Goal: Information Seeking & Learning: Learn about a topic

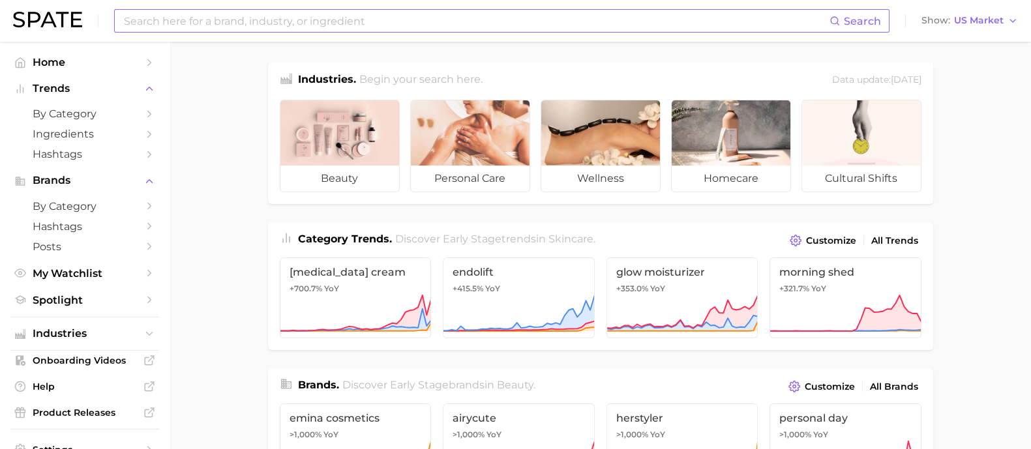
click at [294, 20] on input at bounding box center [476, 21] width 707 height 22
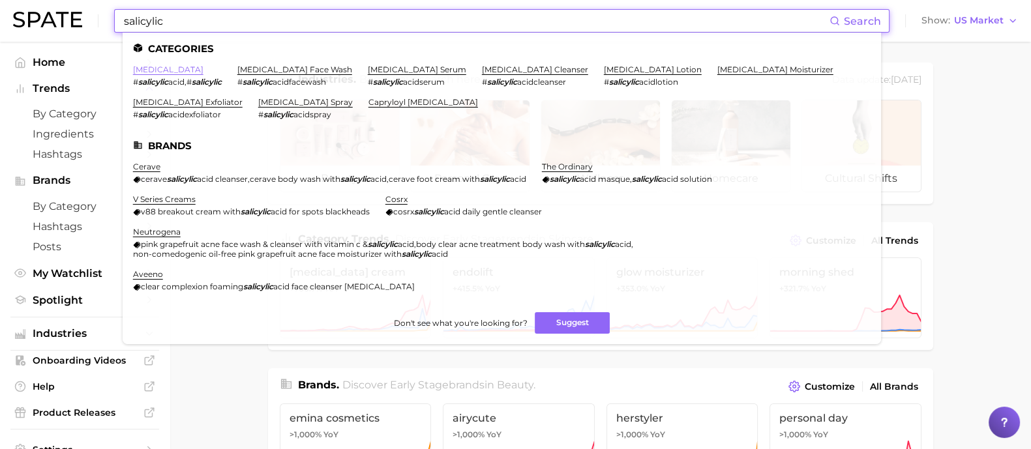
type input "salicylic"
click at [172, 69] on link "[MEDICAL_DATA]" at bounding box center [168, 70] width 70 height 10
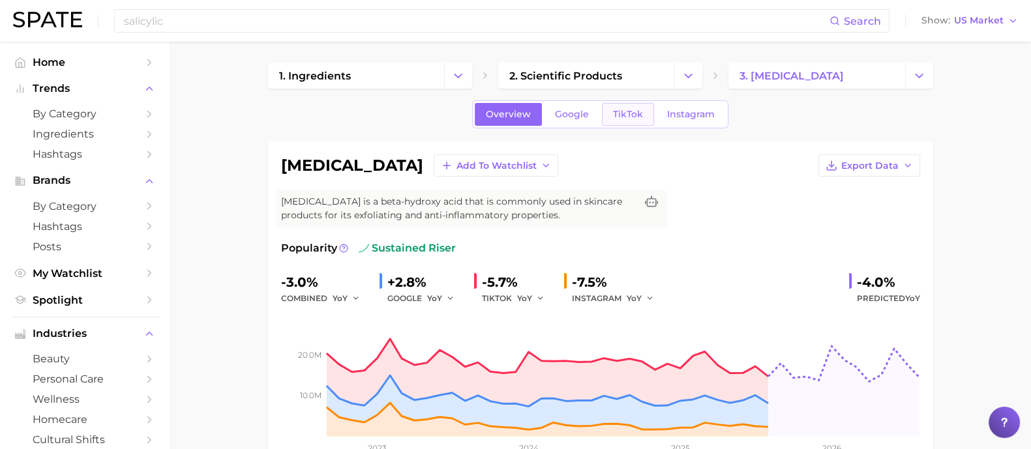
click at [634, 106] on link "TikTok" at bounding box center [628, 114] width 52 height 23
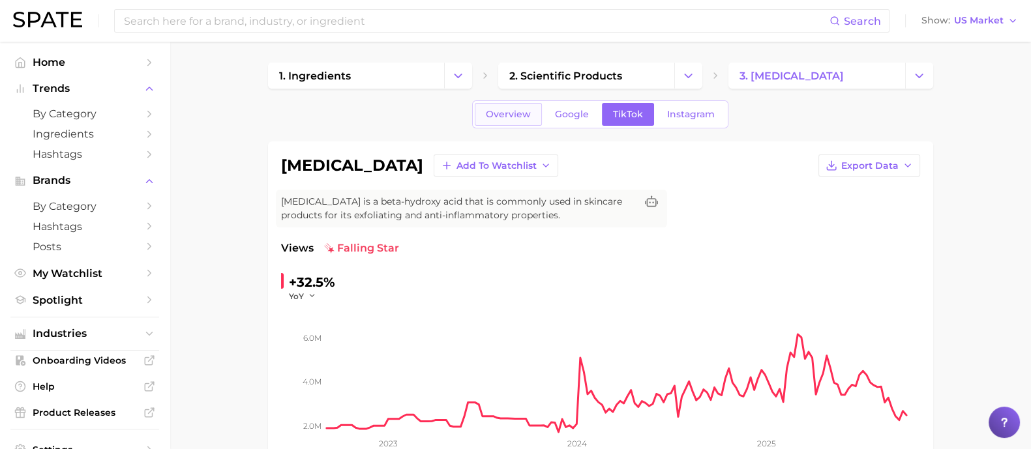
click at [508, 111] on span "Overview" at bounding box center [508, 114] width 45 height 11
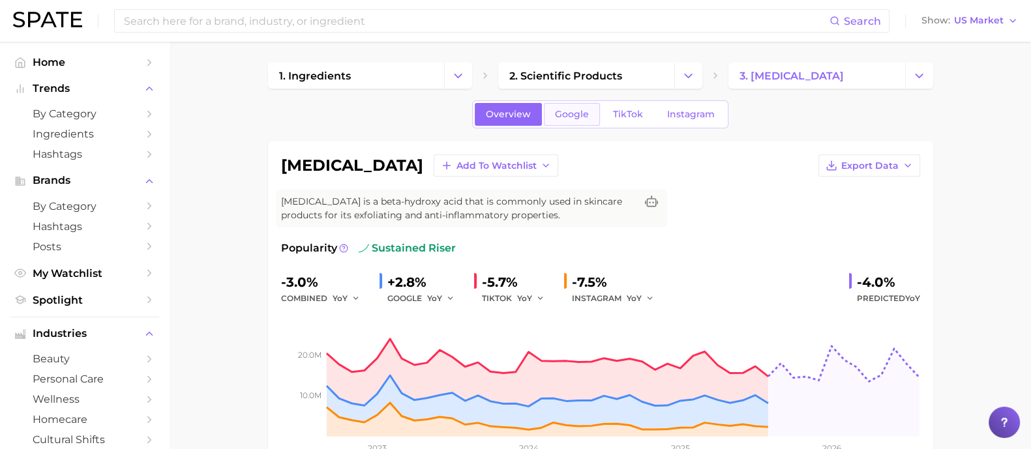
click at [566, 113] on span "Google" at bounding box center [572, 114] width 34 height 11
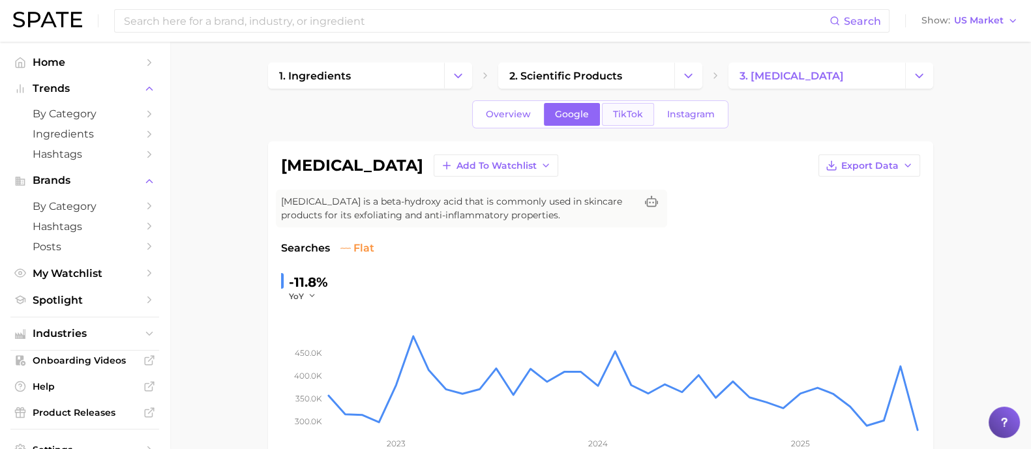
click at [619, 109] on span "TikTok" at bounding box center [628, 114] width 30 height 11
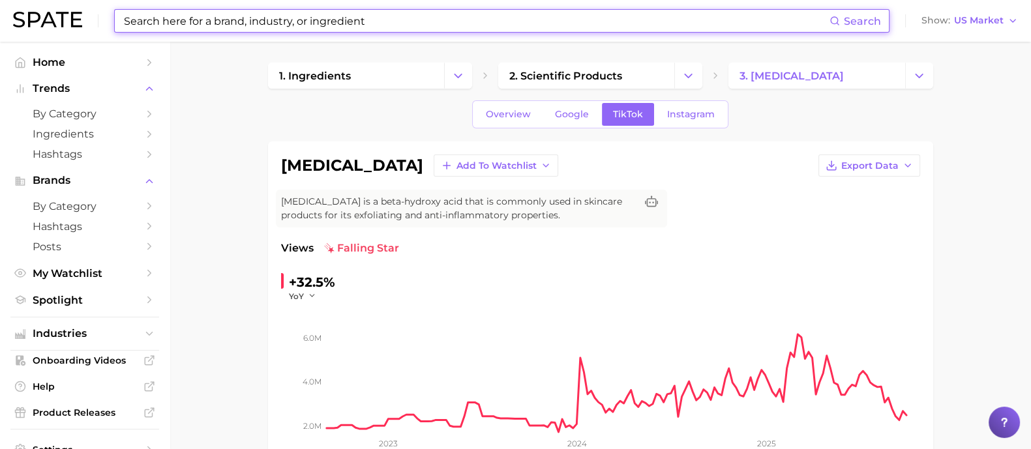
click at [312, 16] on input at bounding box center [476, 21] width 707 height 22
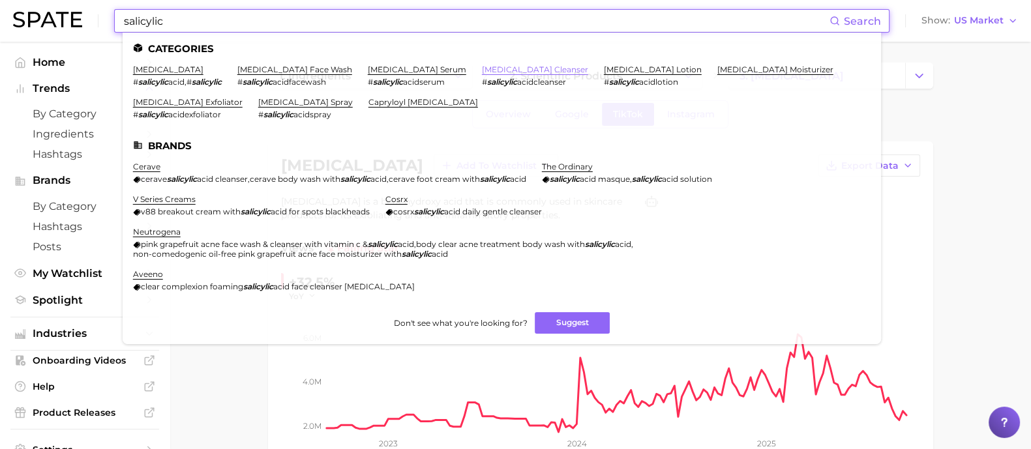
type input "salicylic"
click at [522, 68] on link "[MEDICAL_DATA] cleanser" at bounding box center [535, 70] width 106 height 10
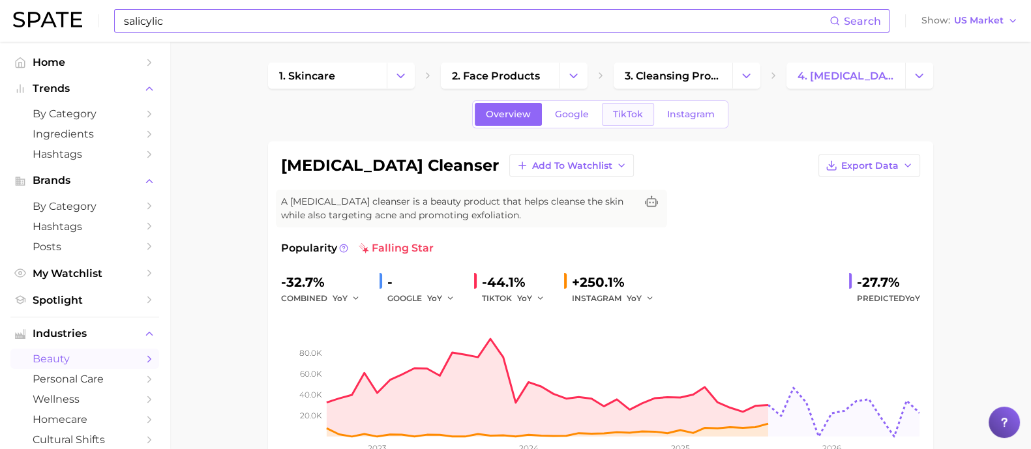
click at [621, 123] on link "TikTok" at bounding box center [628, 114] width 52 height 23
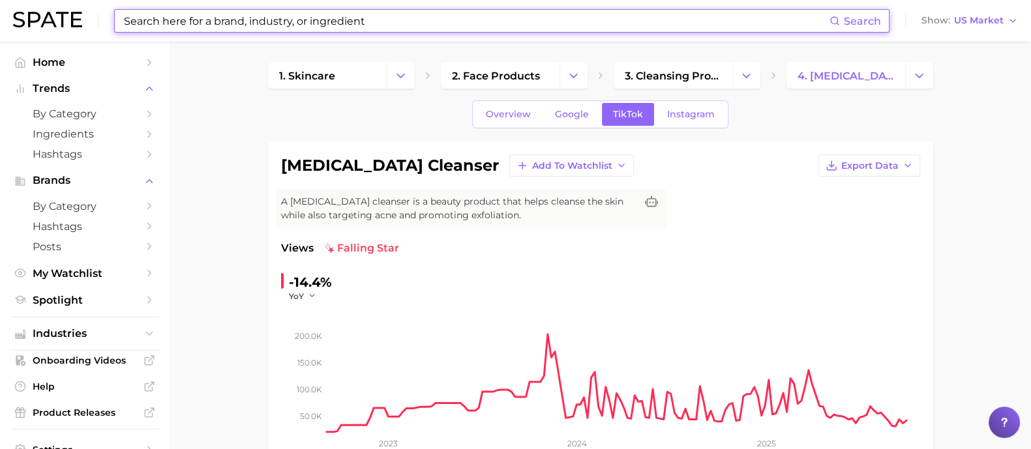
click at [209, 20] on input at bounding box center [476, 21] width 707 height 22
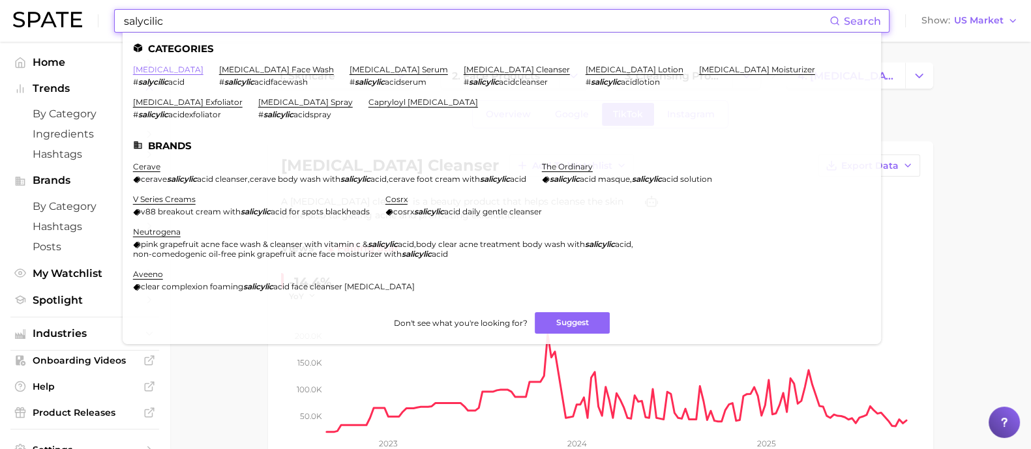
type input "salycilic"
click at [165, 68] on link "[MEDICAL_DATA]" at bounding box center [168, 70] width 70 height 10
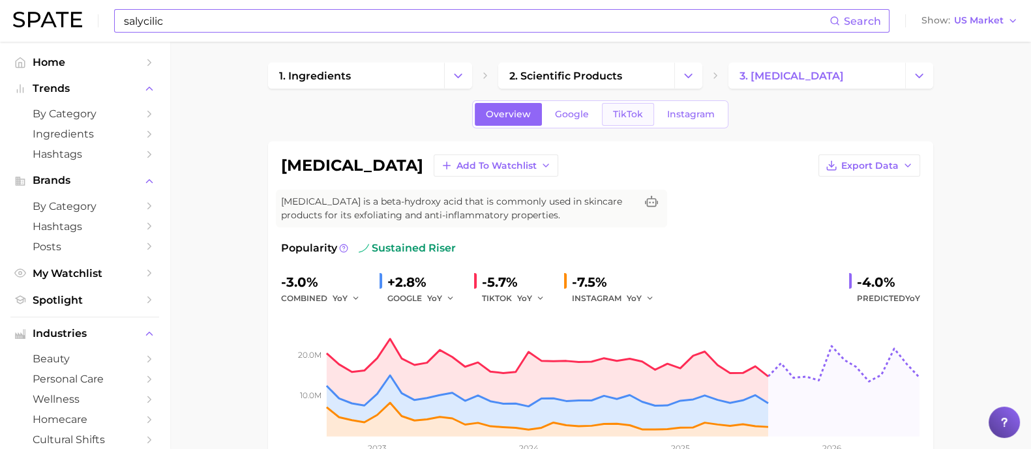
click at [619, 109] on span "TikTok" at bounding box center [628, 114] width 30 height 11
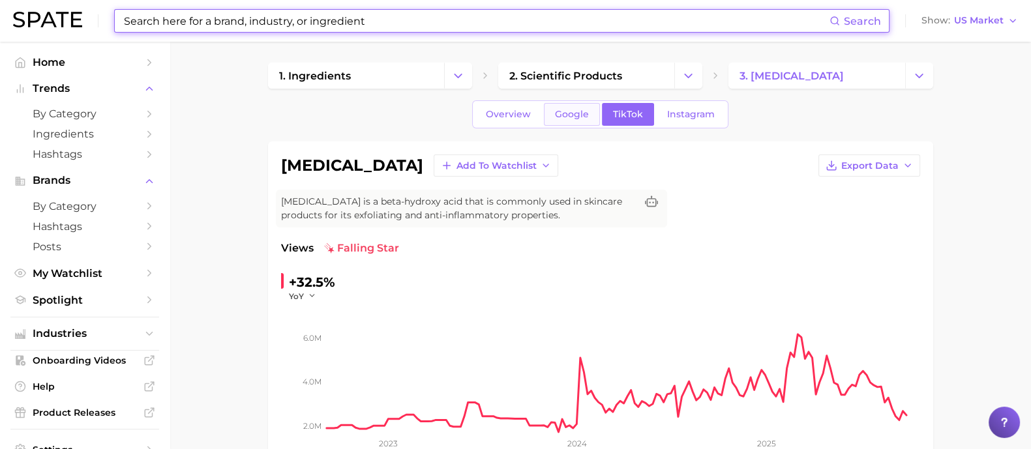
click at [560, 120] on link "Google" at bounding box center [572, 114] width 56 height 23
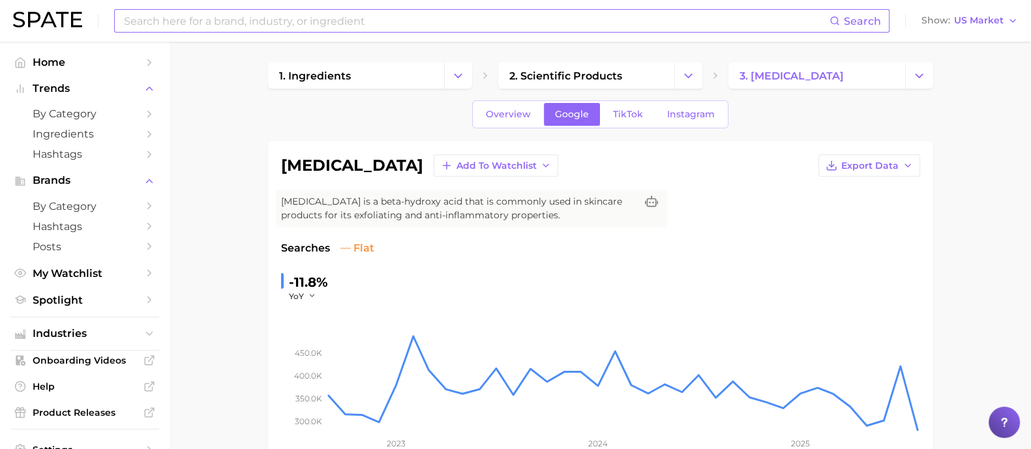
click at [507, 113] on span "Overview" at bounding box center [508, 114] width 45 height 11
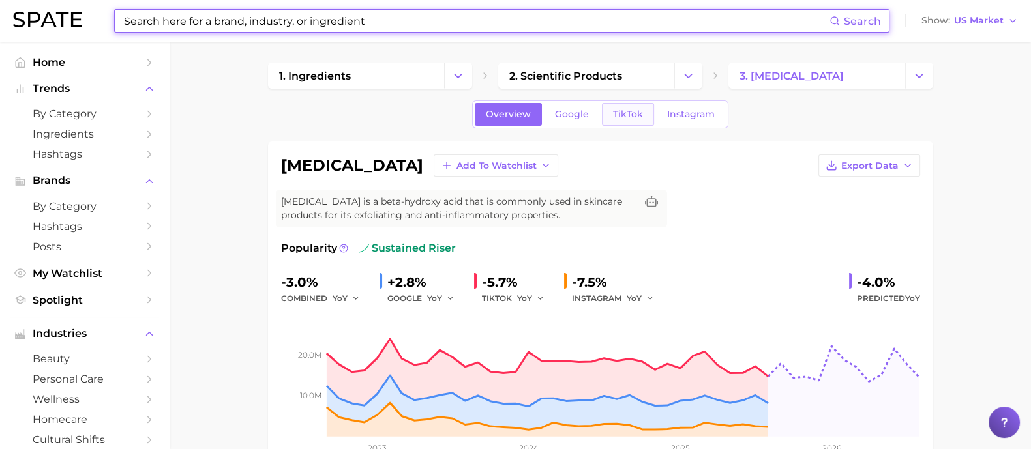
click at [608, 109] on link "TikTok" at bounding box center [628, 114] width 52 height 23
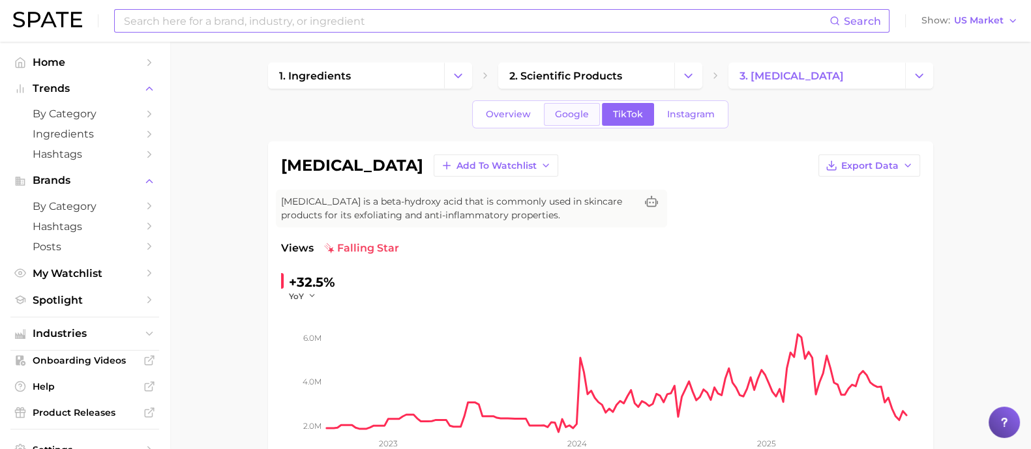
click at [561, 111] on span "Google" at bounding box center [572, 114] width 34 height 11
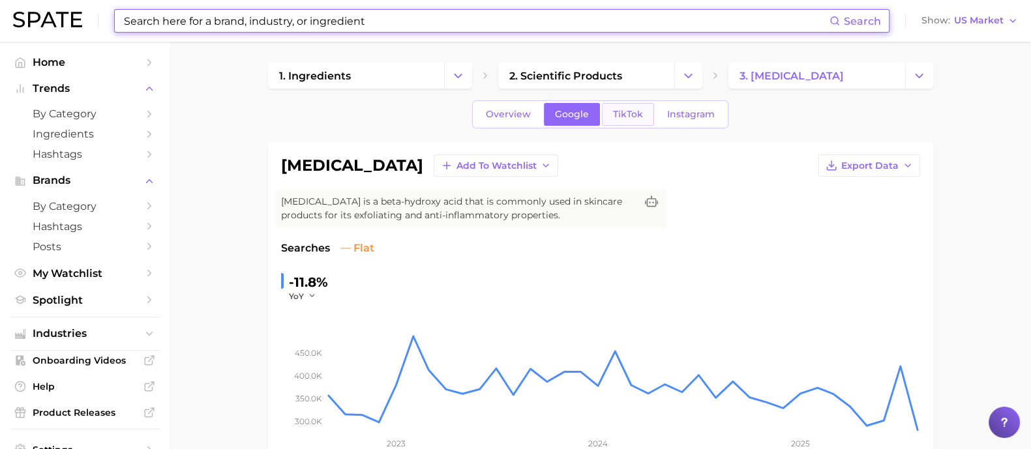
click at [620, 109] on span "TikTok" at bounding box center [628, 114] width 30 height 11
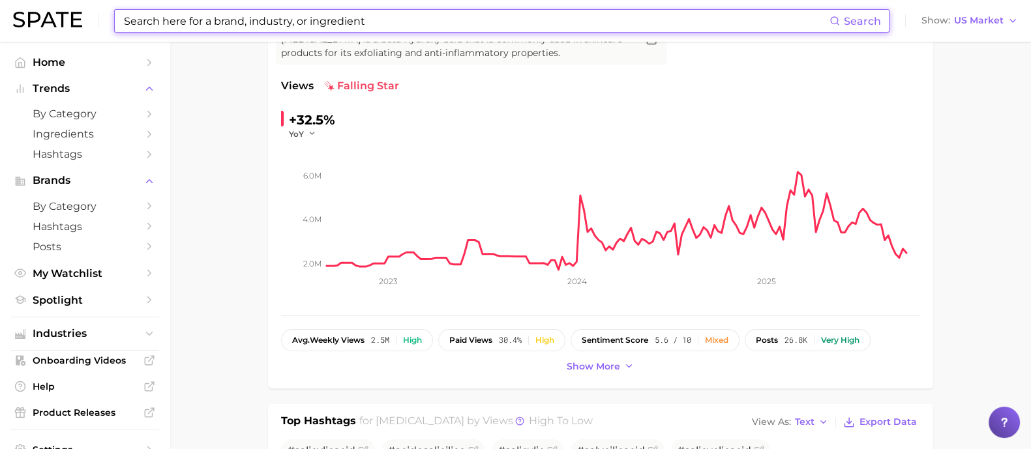
click at [418, 19] on input at bounding box center [476, 21] width 707 height 22
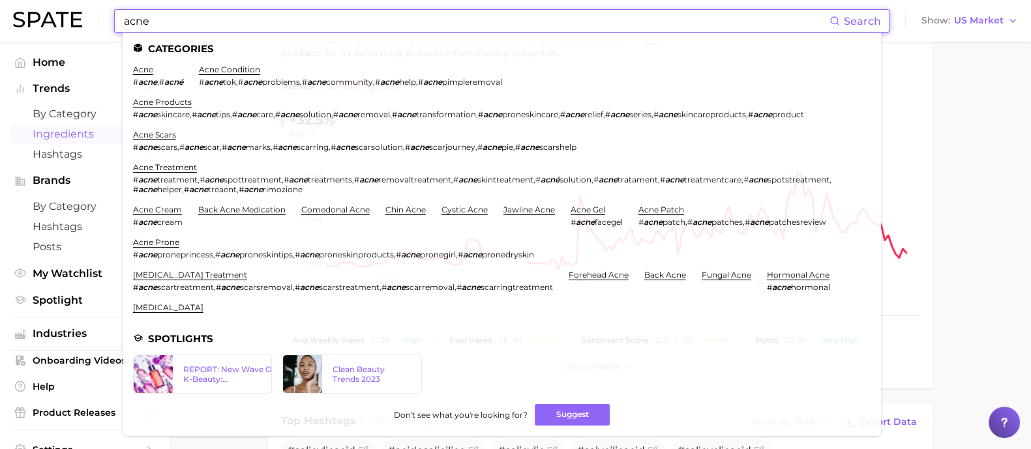
type input "acne"
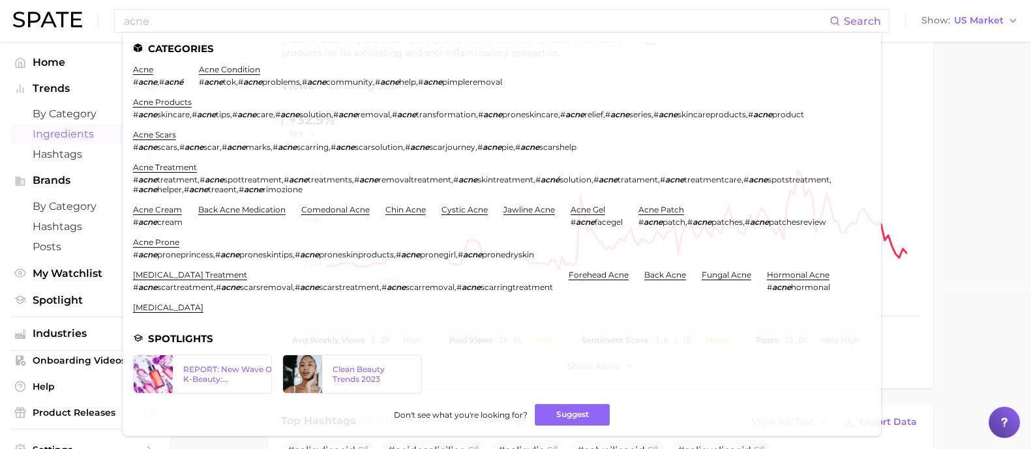
click at [76, 135] on span "Ingredients" at bounding box center [85, 134] width 104 height 12
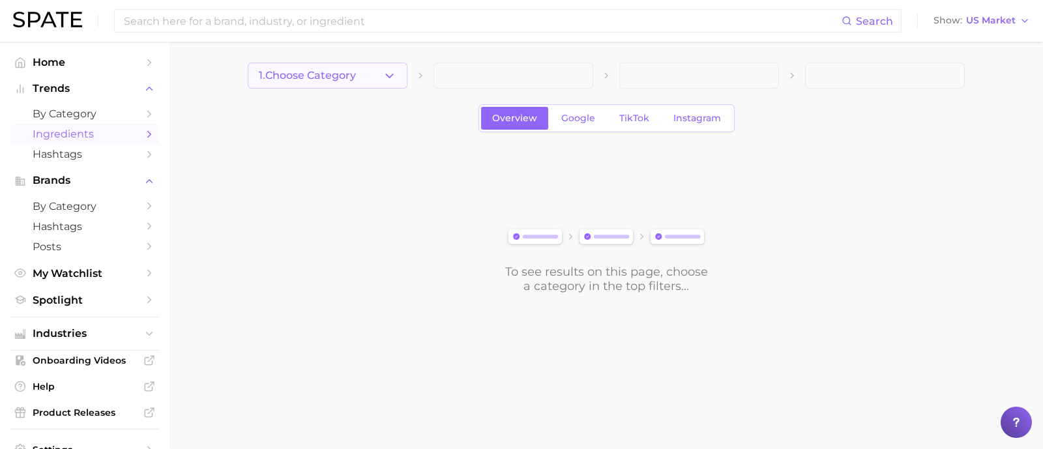
click at [294, 83] on button "1. Choose Category" at bounding box center [328, 76] width 160 height 26
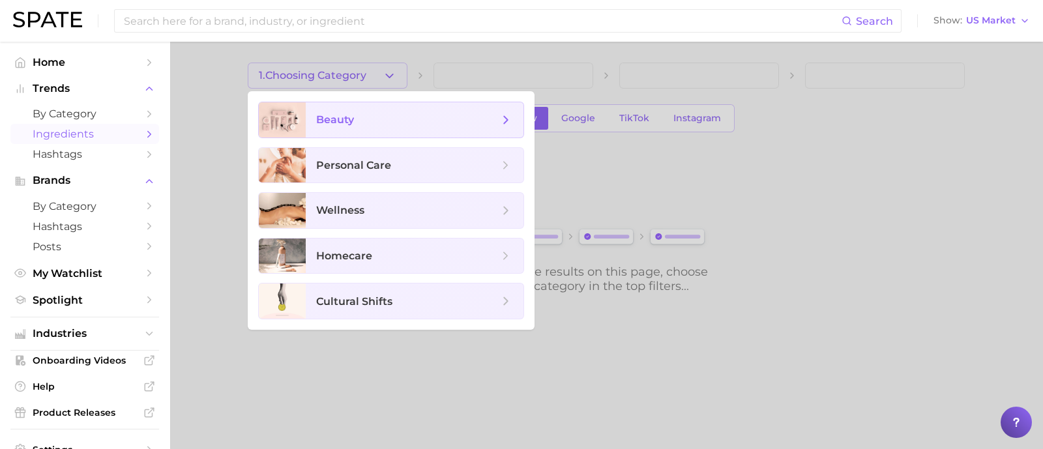
click at [344, 132] on span "beauty" at bounding box center [415, 119] width 218 height 35
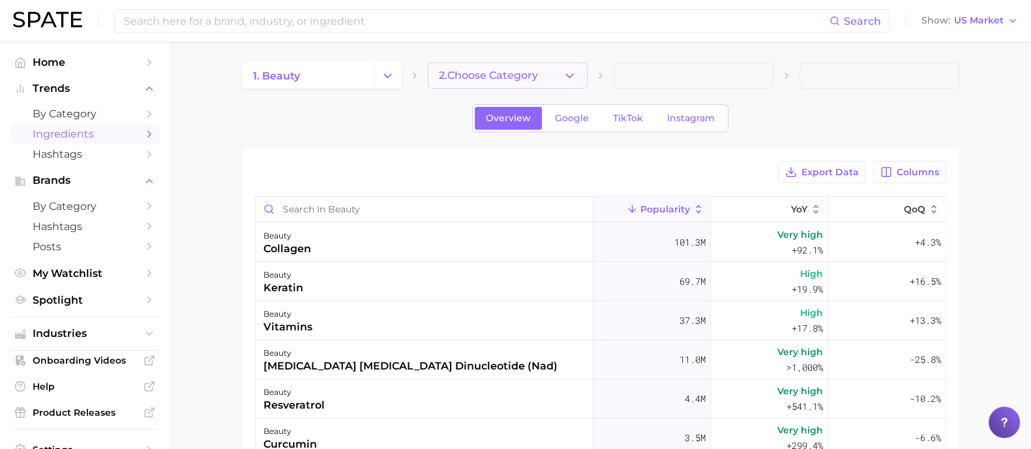
click at [542, 70] on button "2. Choose Category" at bounding box center [508, 76] width 160 height 26
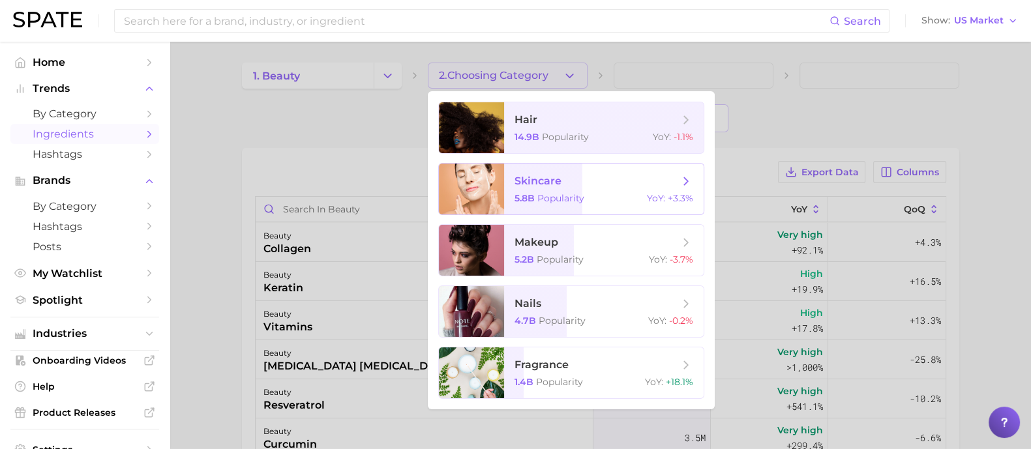
click at [541, 179] on span "skincare" at bounding box center [537, 181] width 47 height 12
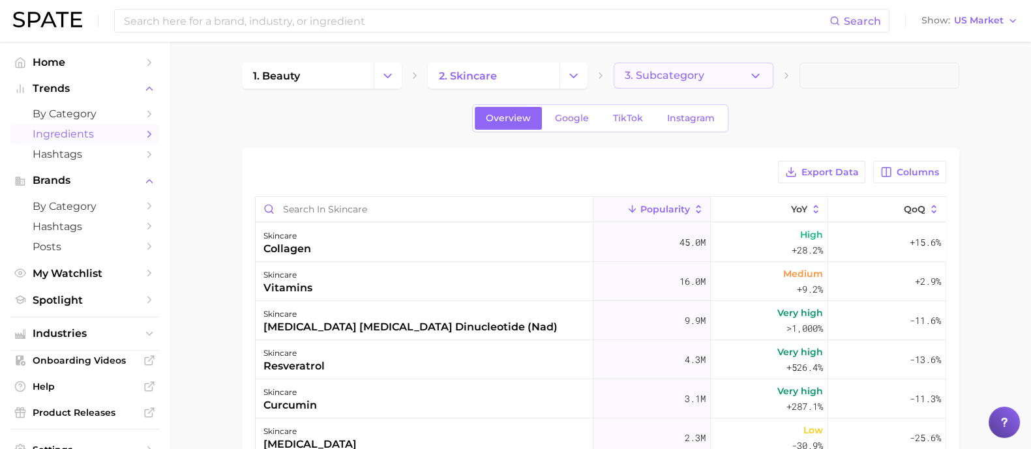
click at [668, 70] on span "3. Subcategory" at bounding box center [664, 76] width 80 height 12
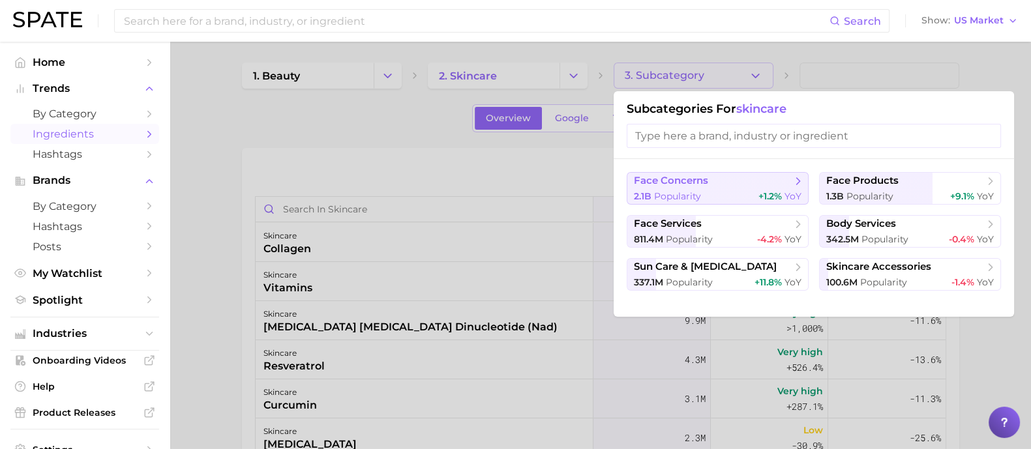
click at [725, 184] on span "face concerns" at bounding box center [713, 181] width 158 height 13
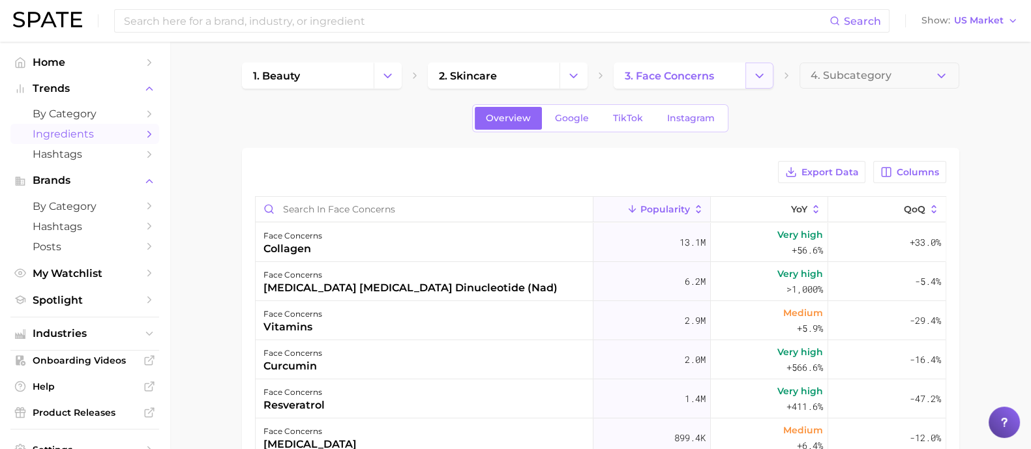
click at [764, 72] on icon "Change Category" at bounding box center [759, 76] width 14 height 14
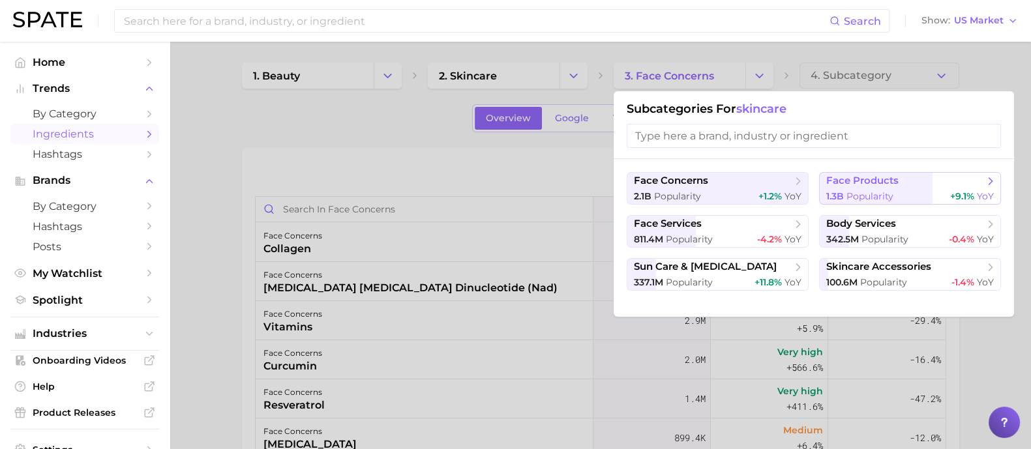
click at [890, 178] on span "face products" at bounding box center [862, 181] width 72 height 12
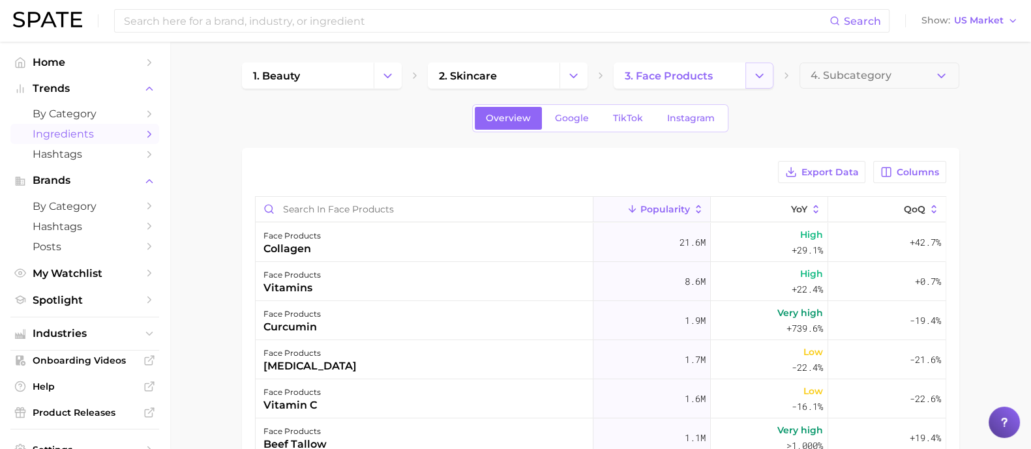
click at [760, 76] on polyline "Change Category" at bounding box center [758, 75] width 7 height 3
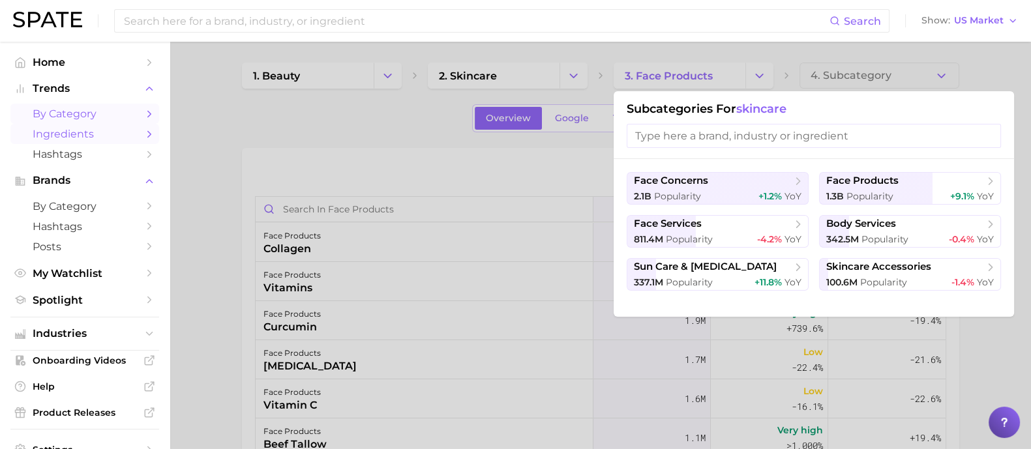
click at [72, 113] on span "by Category" at bounding box center [85, 114] width 104 height 12
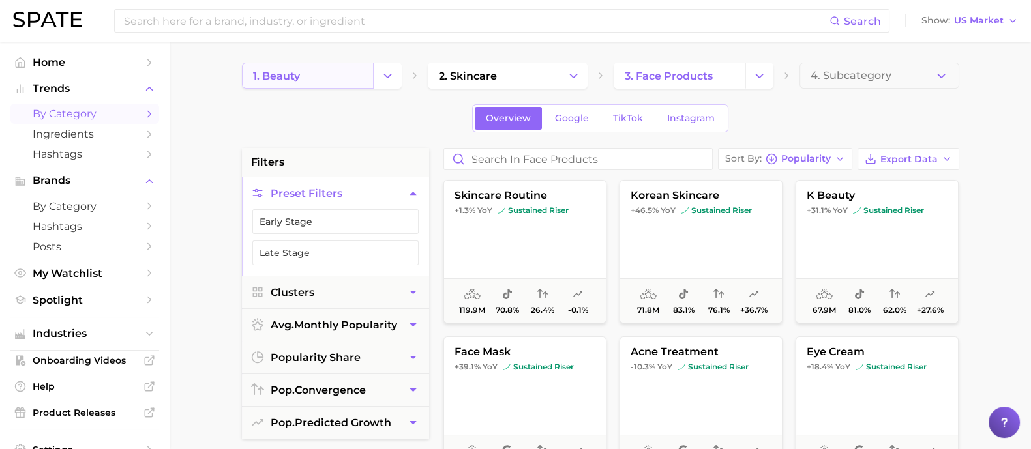
click at [336, 81] on link "1. beauty" at bounding box center [308, 76] width 132 height 26
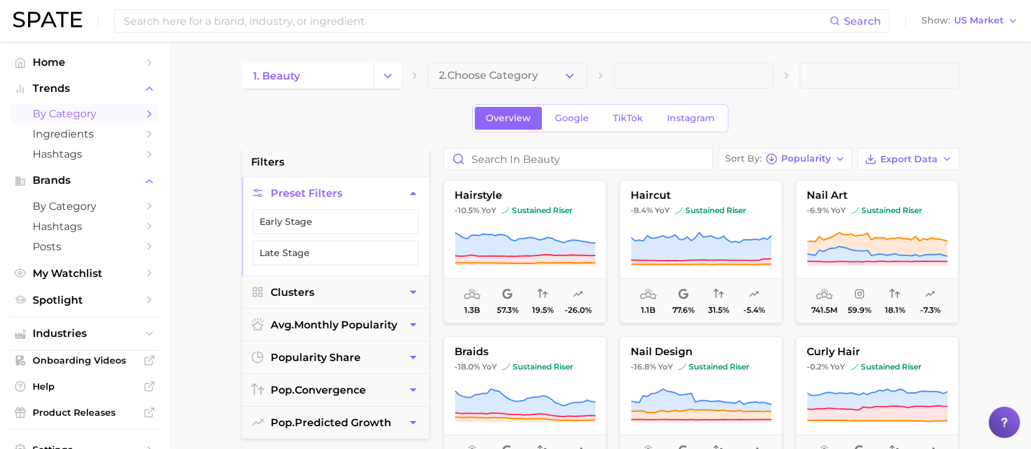
click at [74, 109] on span "by Category" at bounding box center [85, 114] width 104 height 12
click at [550, 75] on button "2. Choose Category" at bounding box center [508, 76] width 160 height 26
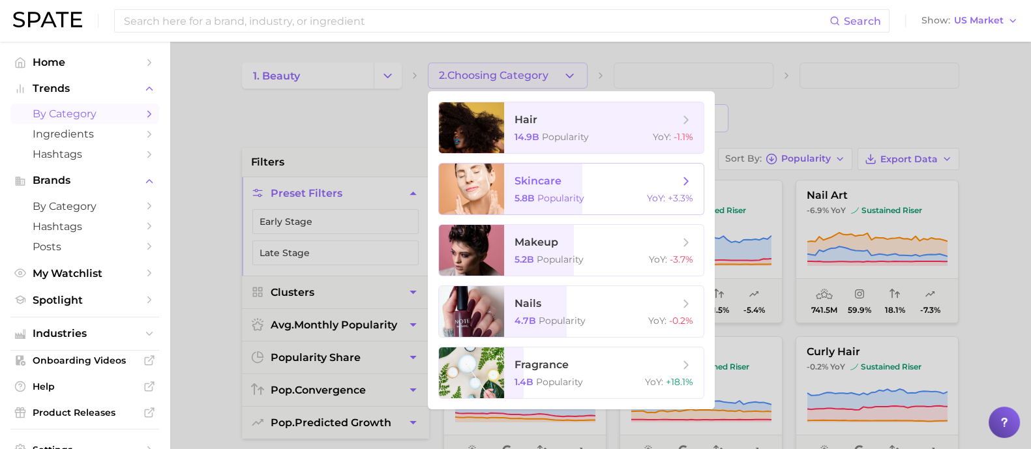
click at [544, 178] on span "skincare" at bounding box center [537, 181] width 47 height 12
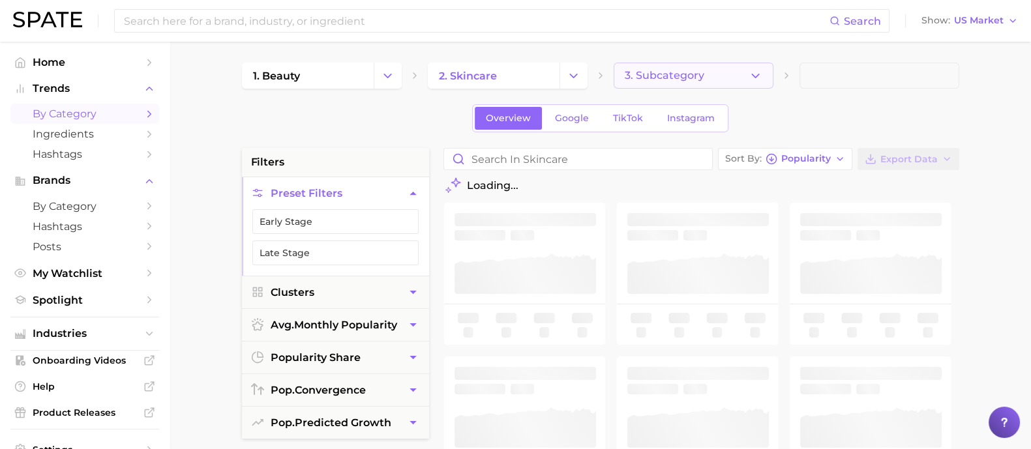
click at [749, 78] on icon "button" at bounding box center [755, 76] width 14 height 14
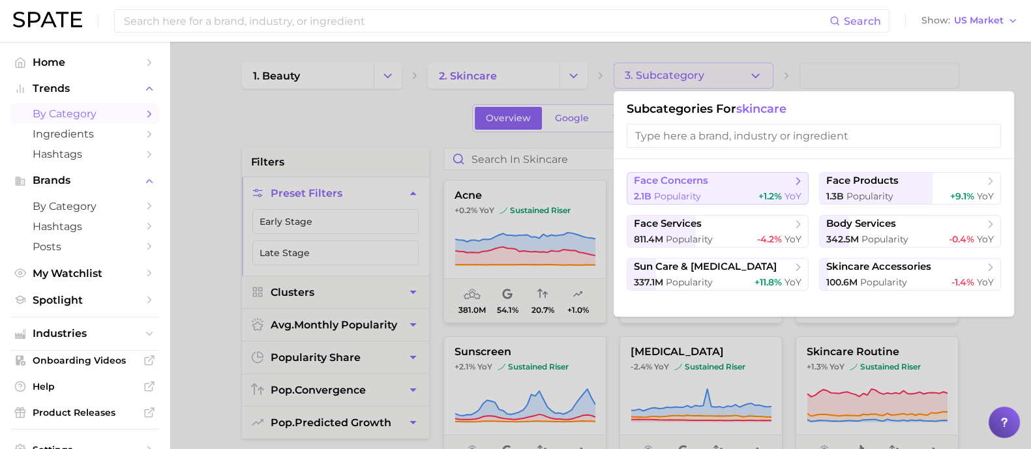
click at [678, 188] on button "face concerns 2.1b Popularity +1.2% YoY" at bounding box center [717, 188] width 182 height 33
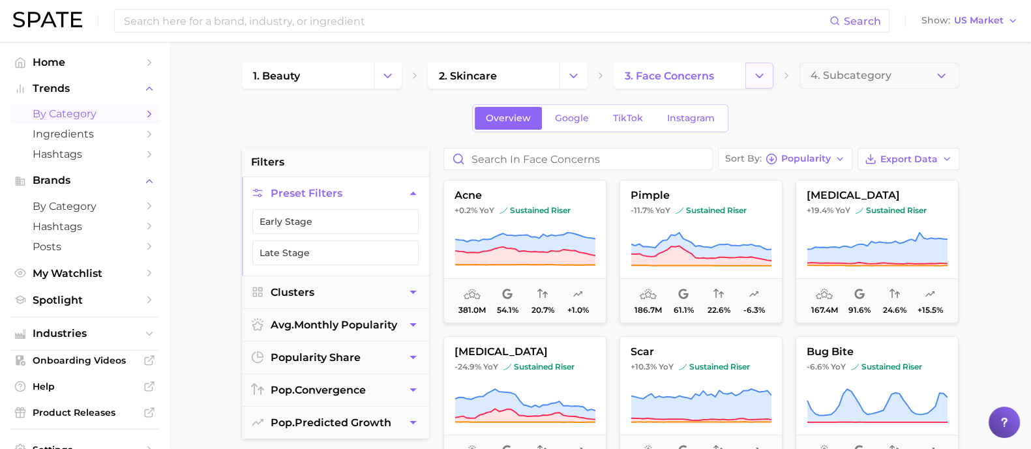
click at [755, 72] on icon "Change Category" at bounding box center [759, 76] width 14 height 14
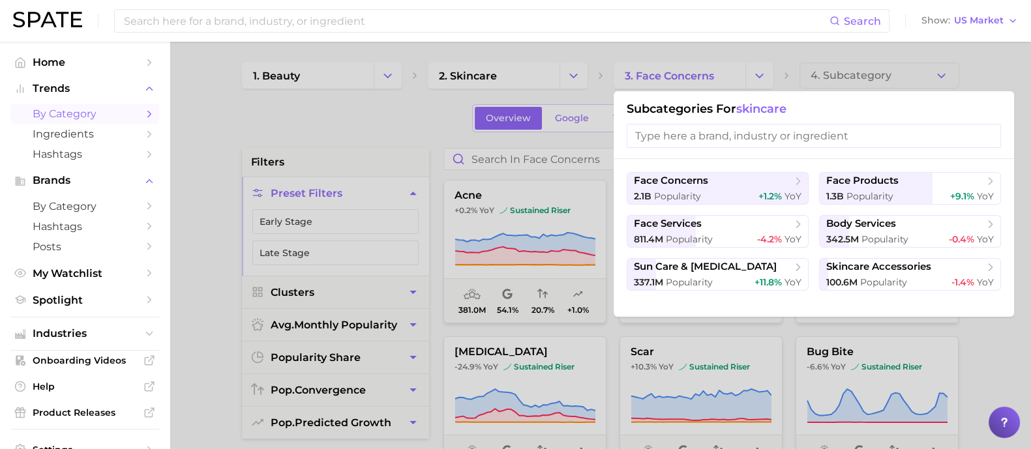
click at [972, 78] on div at bounding box center [515, 224] width 1031 height 449
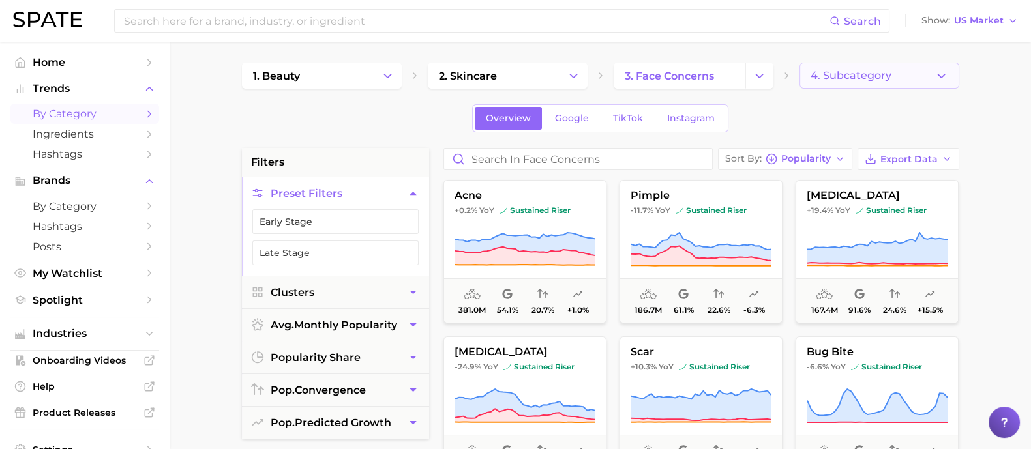
click at [952, 72] on button "4. Subcategory" at bounding box center [879, 76] width 160 height 26
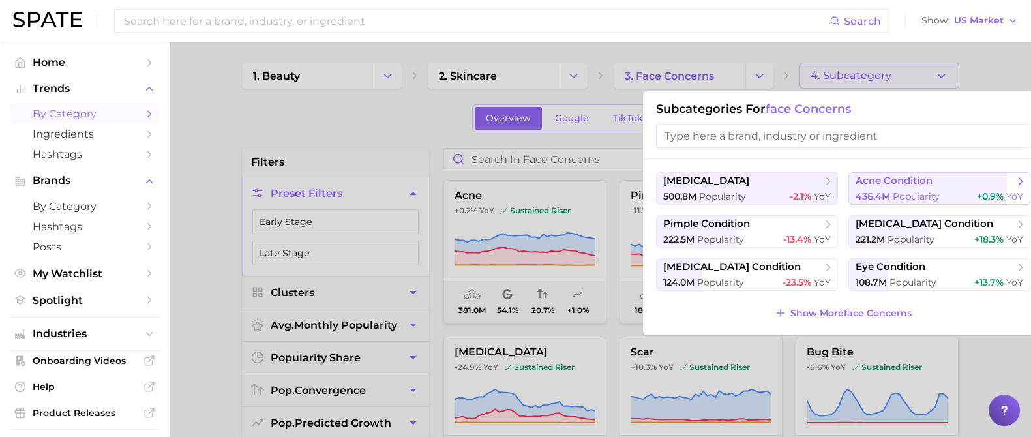
click at [914, 186] on span "acne condition" at bounding box center [893, 181] width 77 height 12
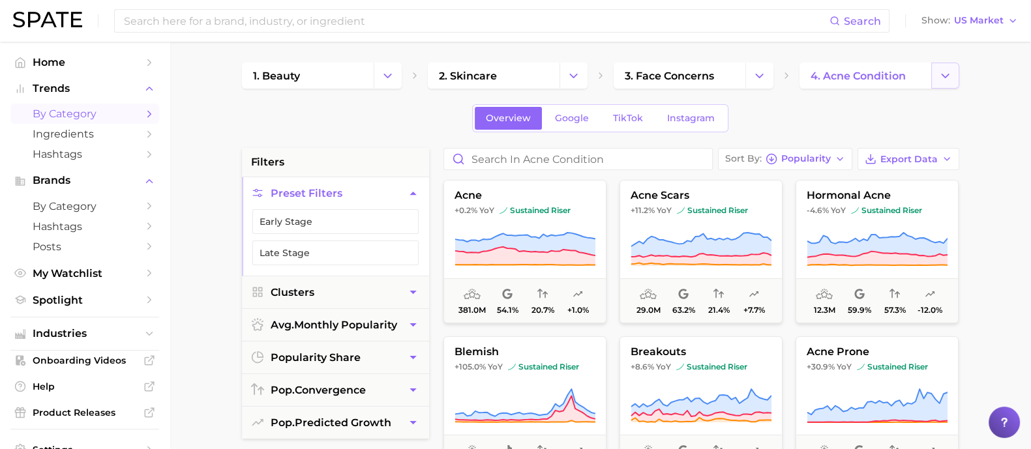
click at [945, 73] on icon "Change Category" at bounding box center [945, 76] width 14 height 14
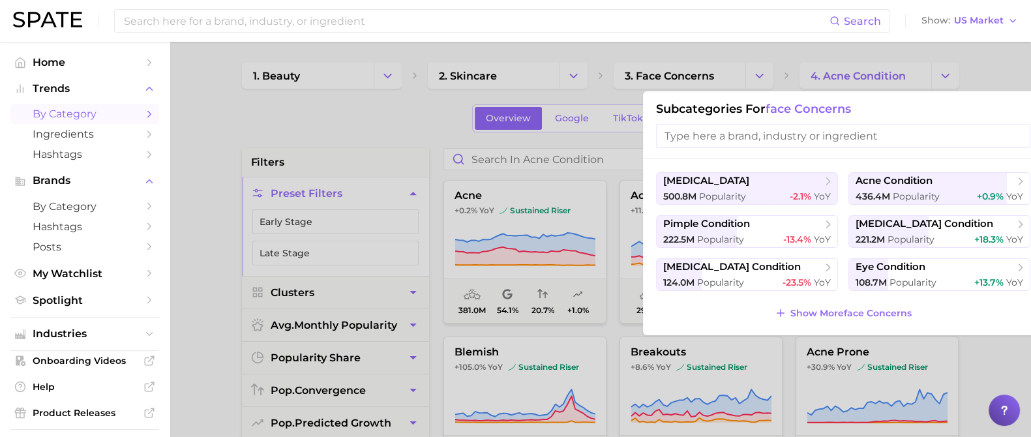
click at [984, 65] on div at bounding box center [515, 218] width 1031 height 437
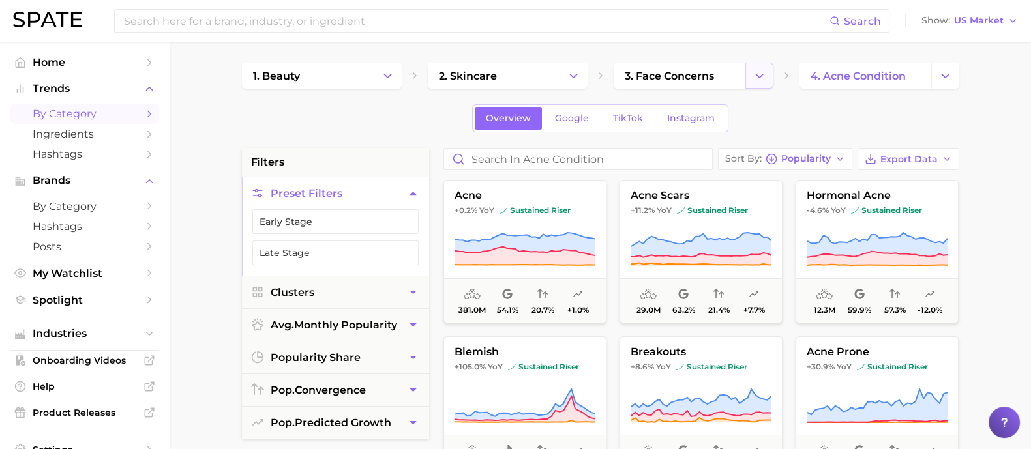
click at [759, 78] on icon "Change Category" at bounding box center [759, 76] width 14 height 14
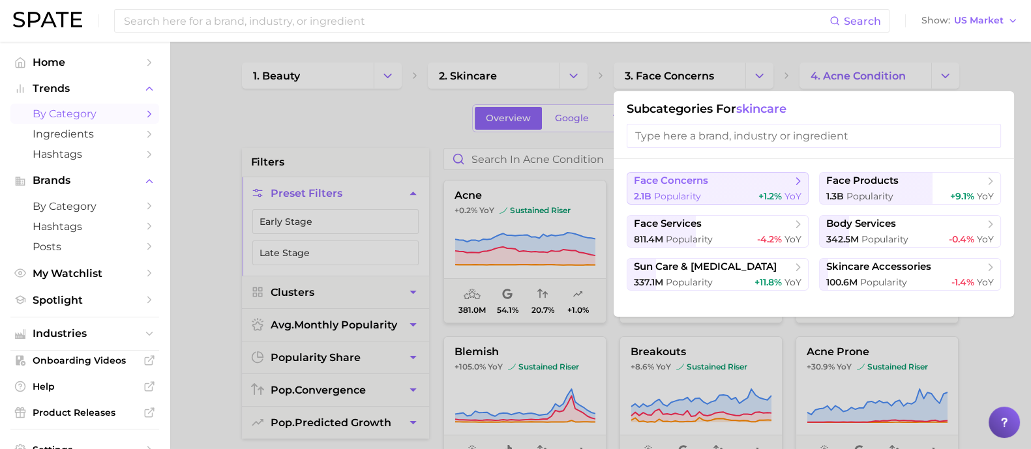
click at [750, 181] on span "face concerns" at bounding box center [713, 181] width 158 height 13
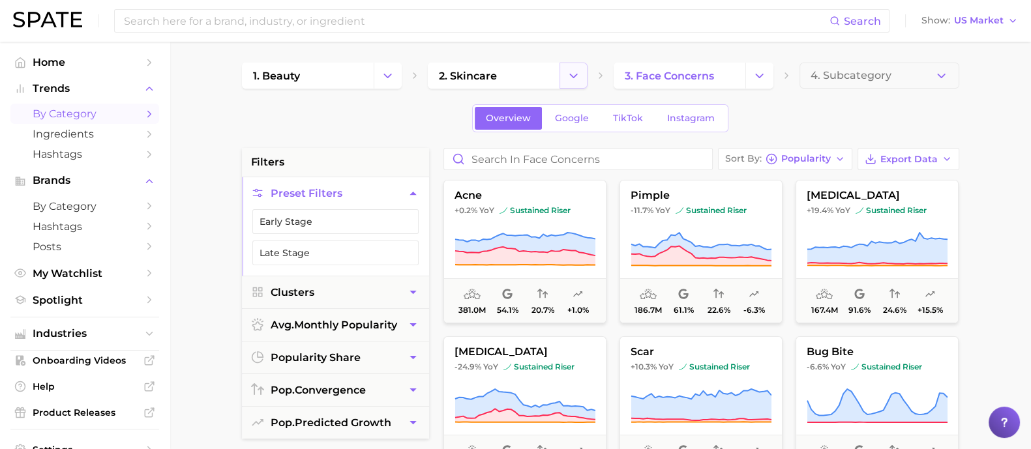
click at [566, 72] on icon "Change Category" at bounding box center [573, 76] width 14 height 14
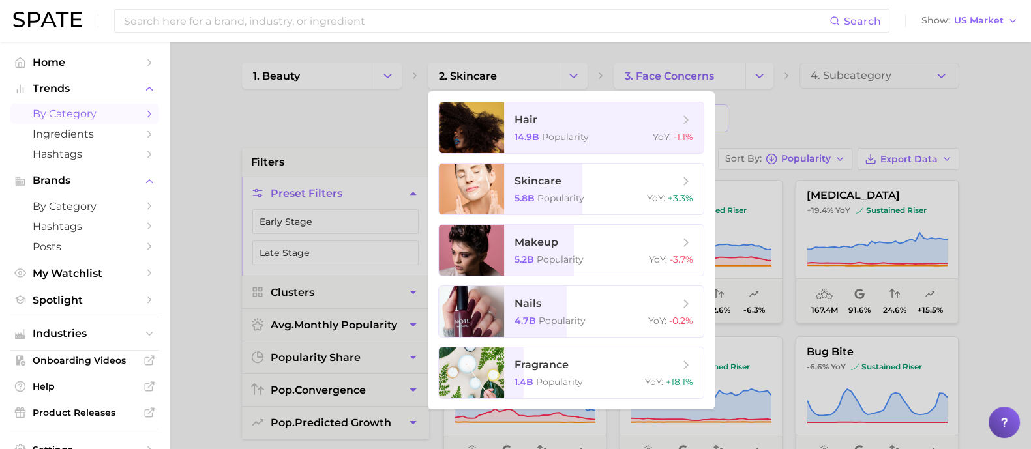
click at [903, 108] on div at bounding box center [515, 224] width 1031 height 449
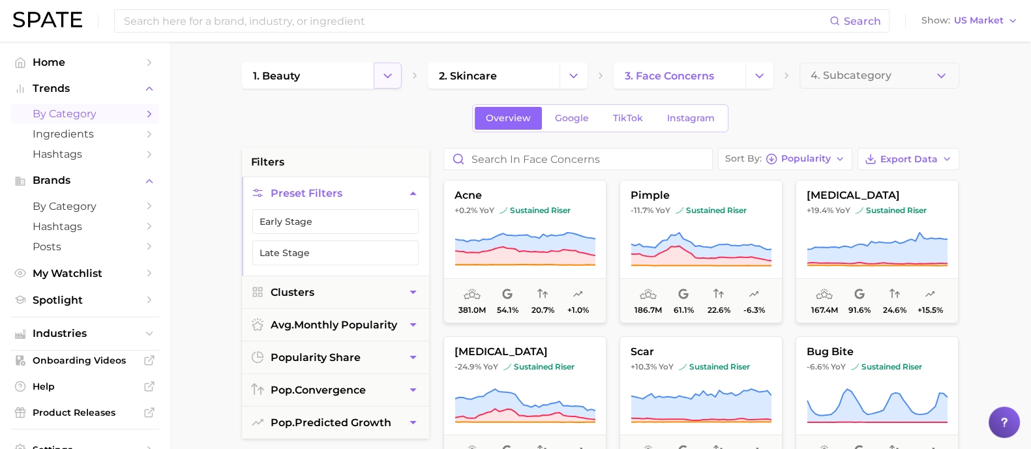
click at [401, 69] on div "1. beauty 2. skincare 3. face concerns 4. Subcategory" at bounding box center [600, 76] width 717 height 26
click at [392, 72] on icon "Change Category" at bounding box center [388, 76] width 14 height 14
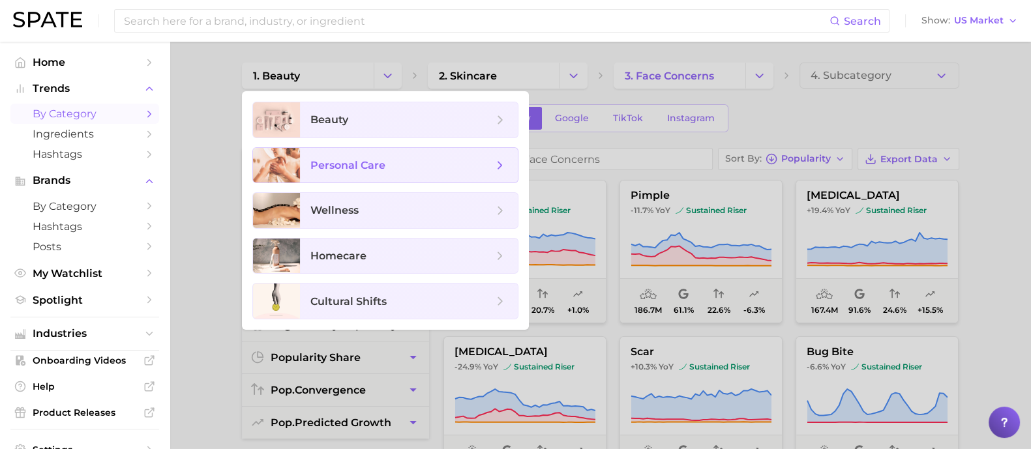
click at [349, 174] on span "personal care" at bounding box center [409, 165] width 218 height 35
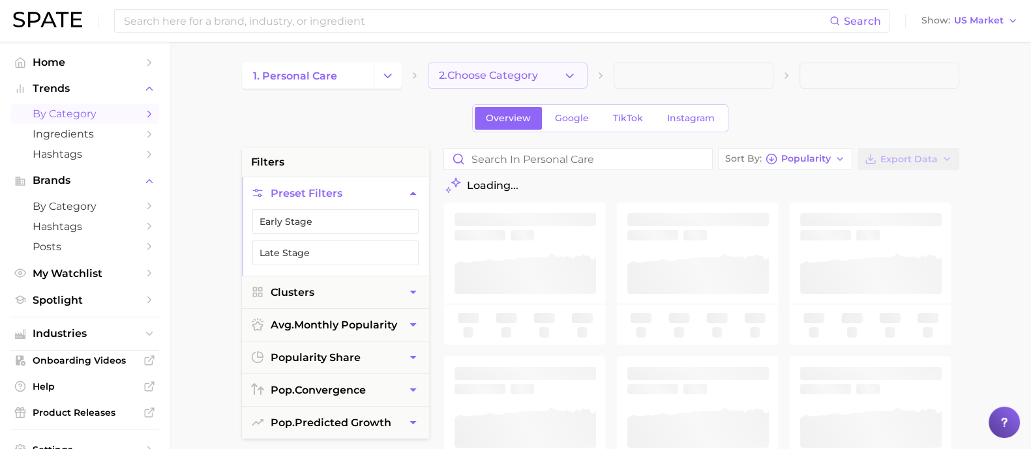
click at [571, 78] on icon "button" at bounding box center [570, 76] width 14 height 14
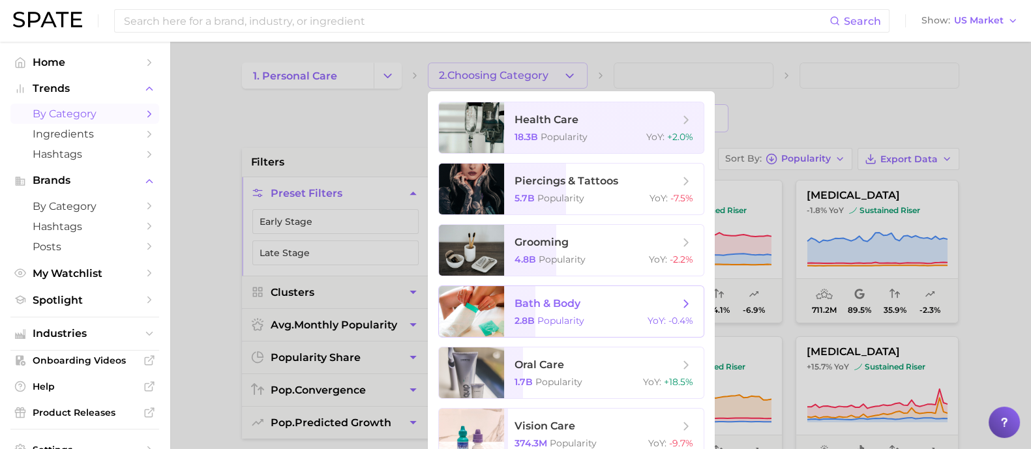
click at [568, 294] on span "bath & body 2.8b Popularity YoY : -0.4%" at bounding box center [603, 311] width 199 height 51
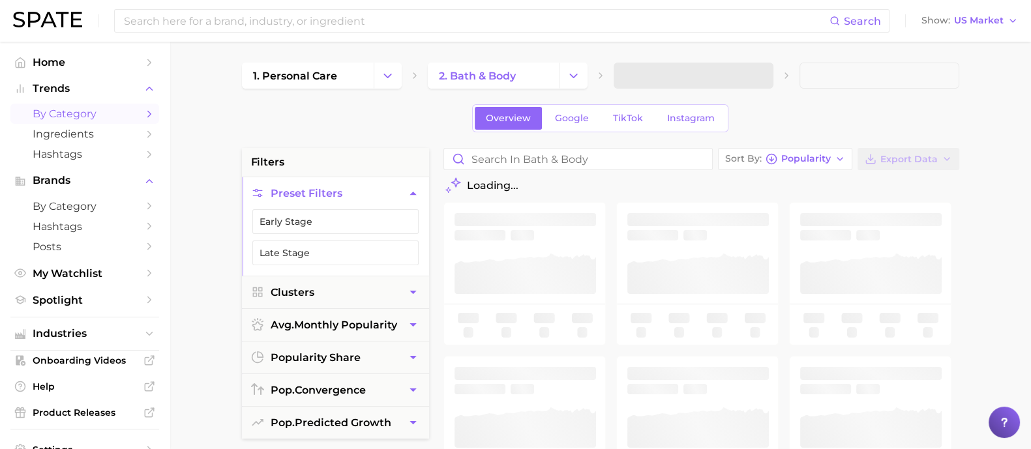
click at [722, 81] on span at bounding box center [693, 76] width 160 height 26
click at [765, 76] on button "3. Subcategory" at bounding box center [693, 76] width 160 height 26
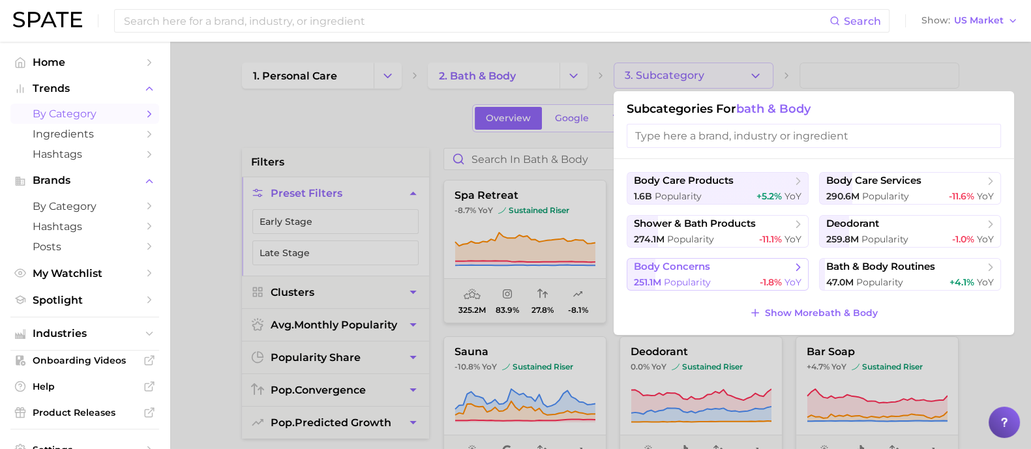
click at [720, 264] on span "body concerns" at bounding box center [713, 267] width 158 height 13
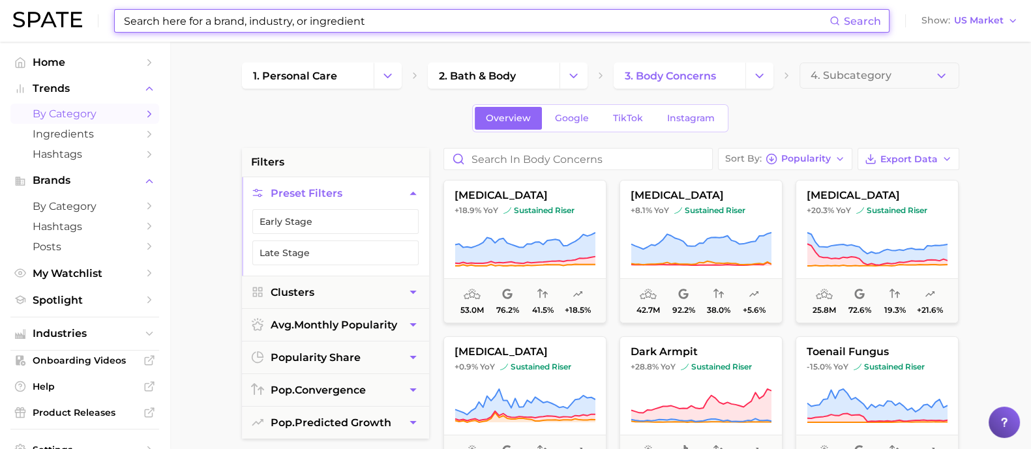
click at [198, 29] on input at bounding box center [476, 21] width 707 height 22
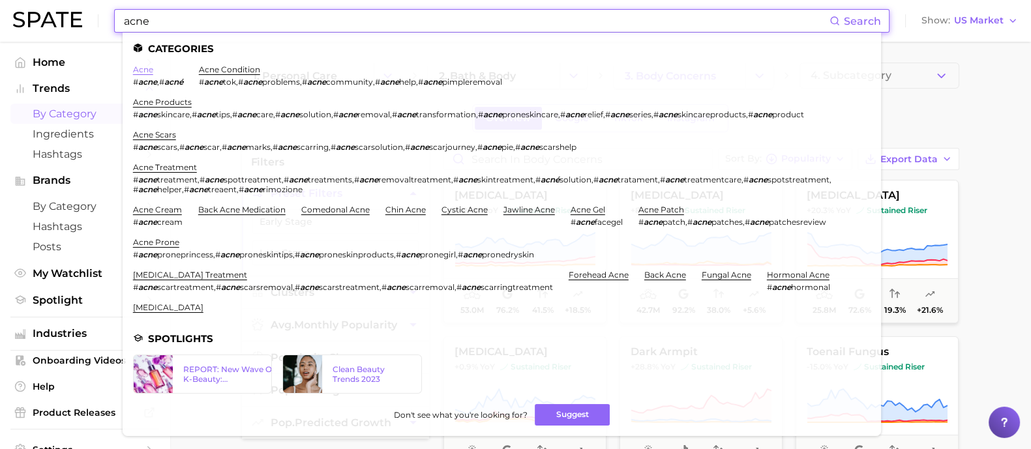
type input "acne"
click at [148, 70] on link "acne" at bounding box center [143, 70] width 20 height 10
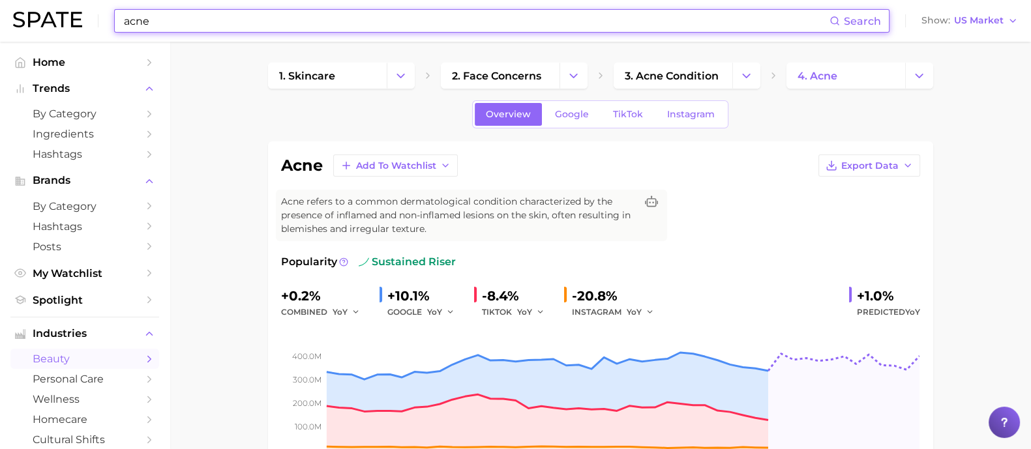
click at [210, 29] on input "acne" at bounding box center [476, 21] width 707 height 22
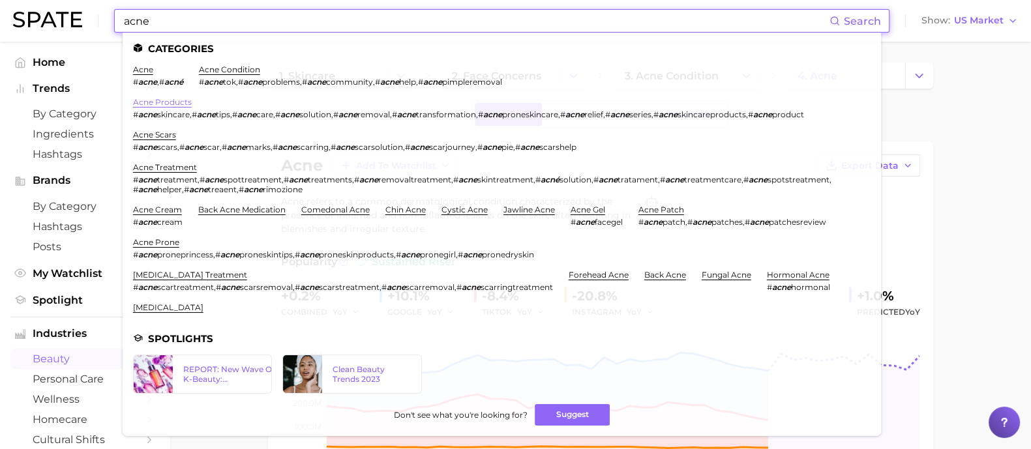
click at [175, 104] on link "acne products" at bounding box center [162, 102] width 59 height 10
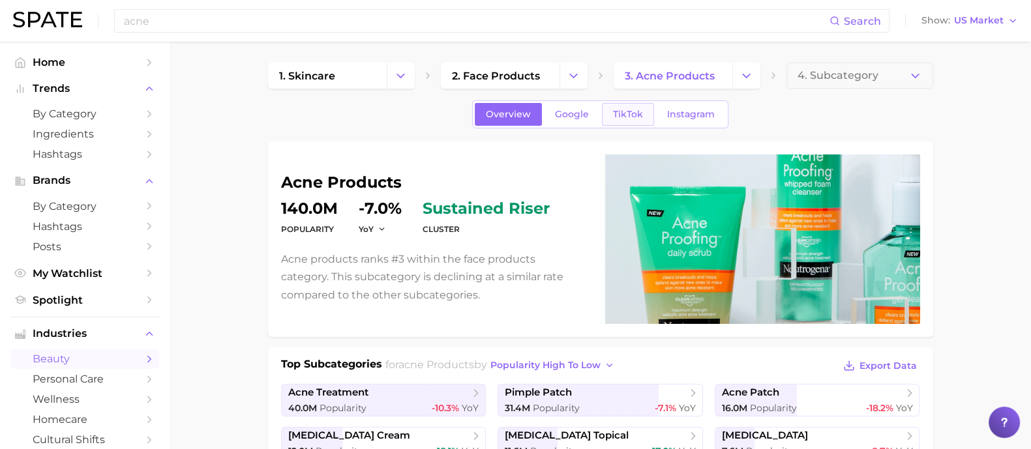
click at [616, 115] on span "TikTok" at bounding box center [628, 114] width 30 height 11
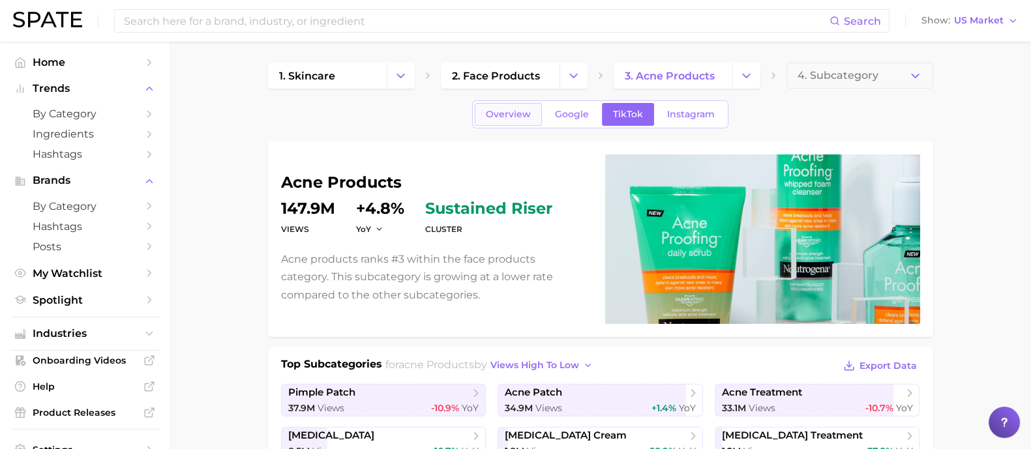
click at [523, 114] on span "Overview" at bounding box center [508, 114] width 45 height 11
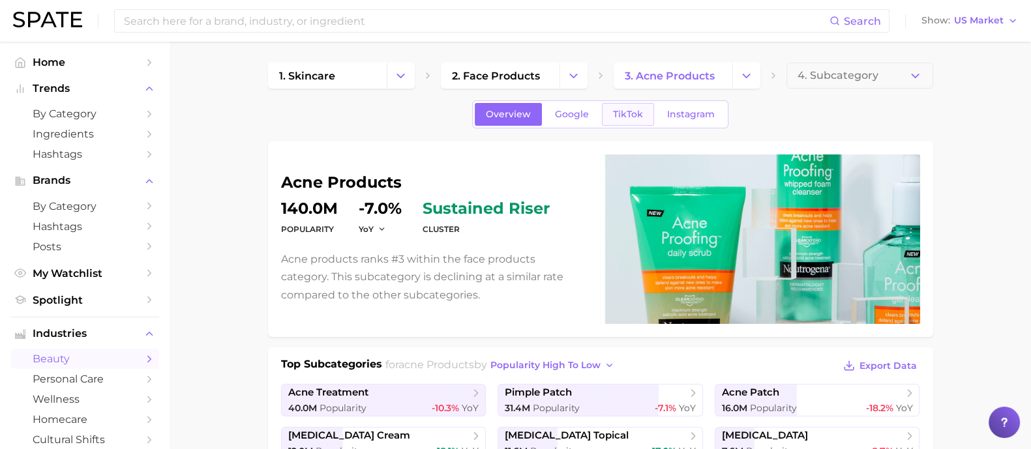
click at [628, 115] on span "TikTok" at bounding box center [628, 114] width 30 height 11
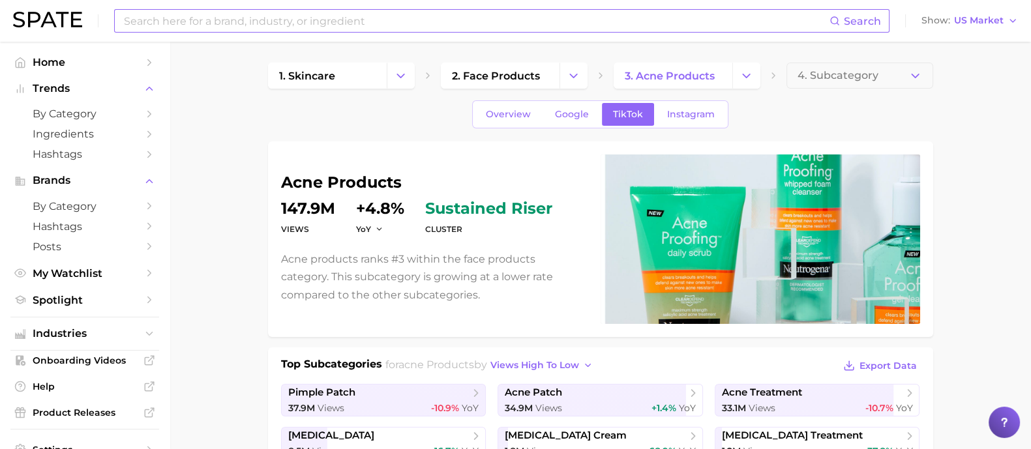
click at [230, 24] on input at bounding box center [476, 21] width 707 height 22
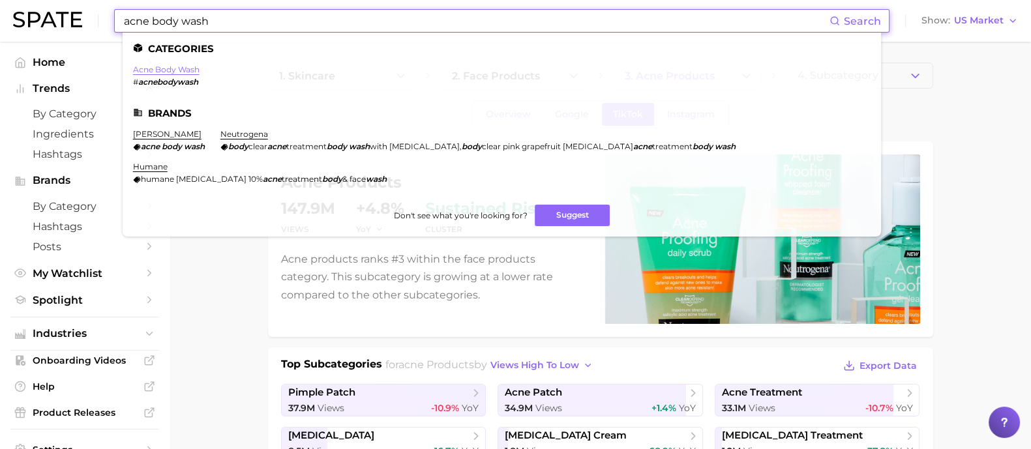
type input "acne body wash"
click at [173, 70] on link "acne body wash" at bounding box center [166, 70] width 66 height 10
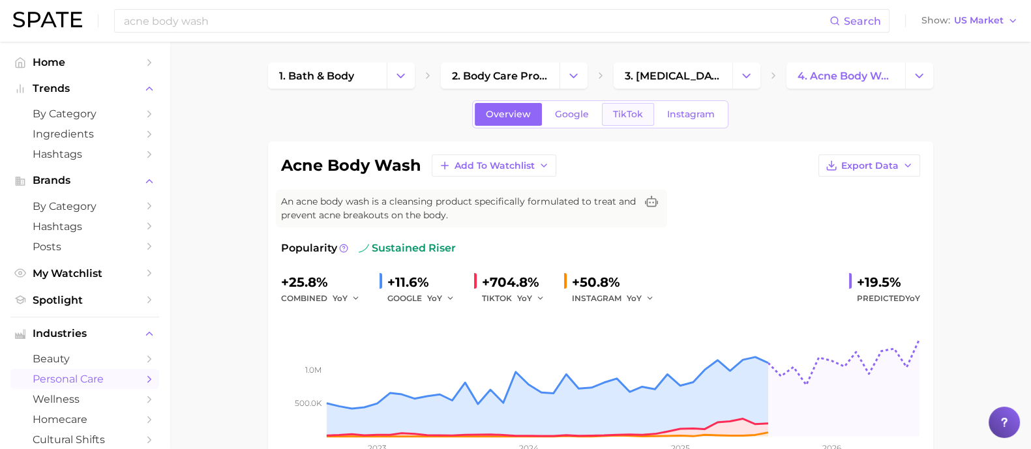
click at [618, 109] on span "TikTok" at bounding box center [628, 114] width 30 height 11
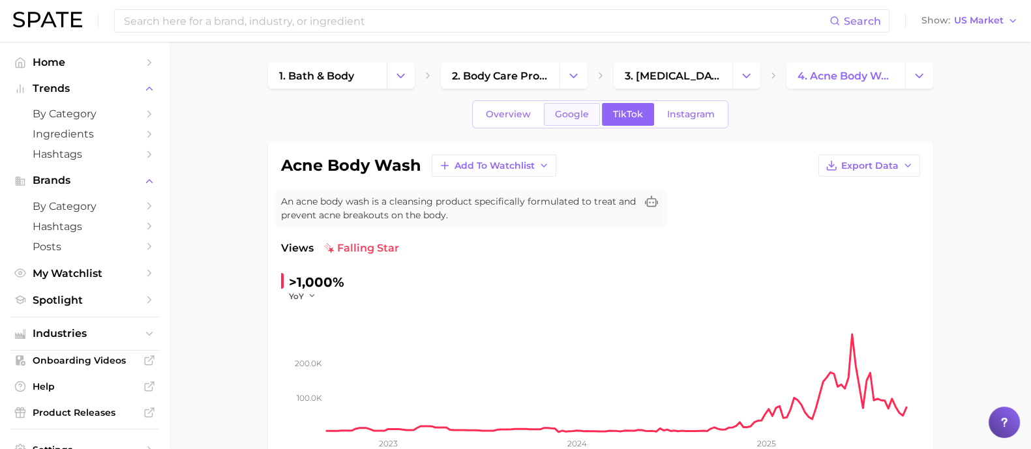
click at [583, 118] on span "Google" at bounding box center [572, 114] width 34 height 11
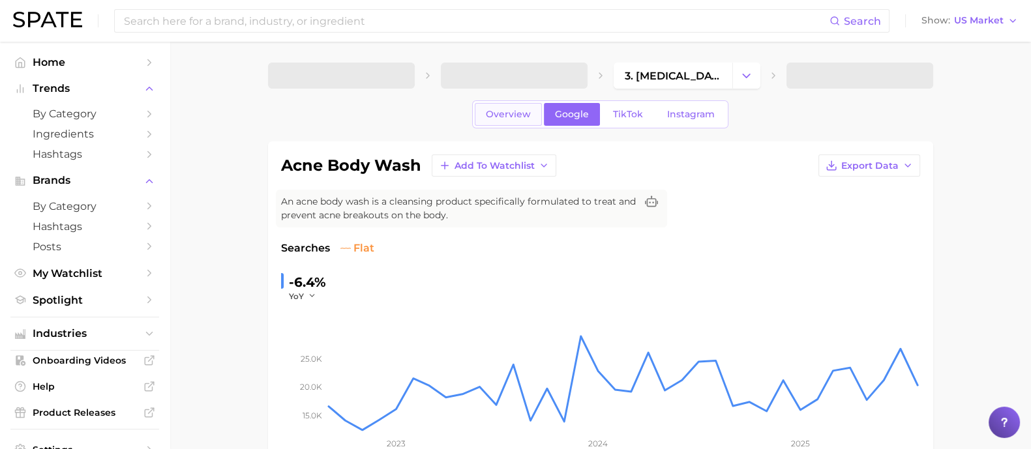
click at [512, 115] on span "Overview" at bounding box center [508, 114] width 45 height 11
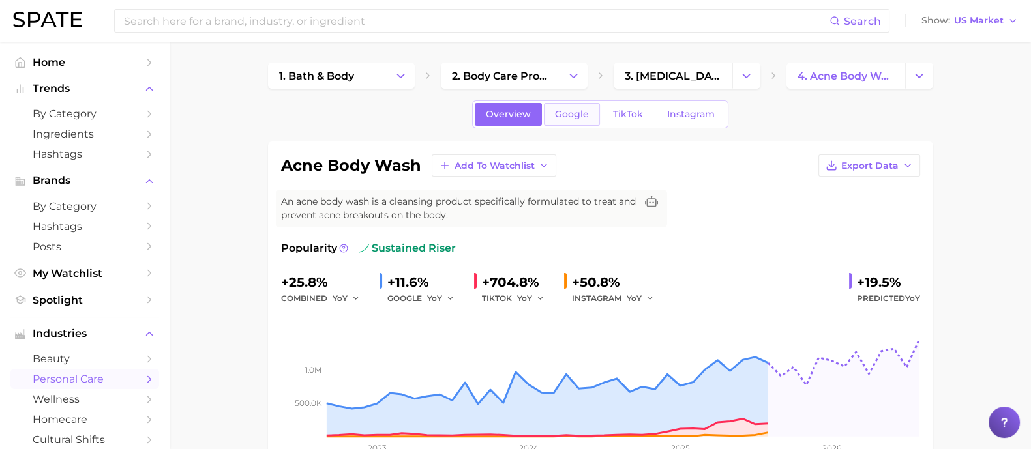
click at [573, 108] on link "Google" at bounding box center [572, 114] width 56 height 23
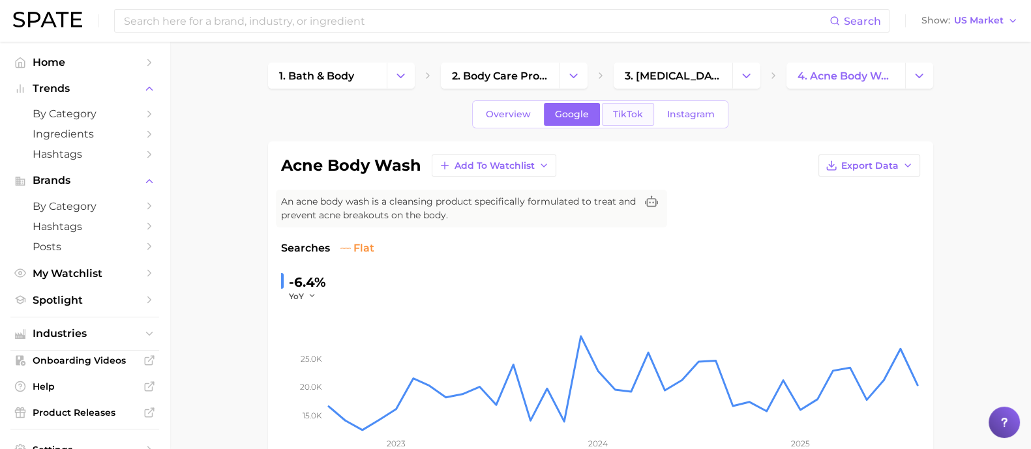
click at [617, 106] on link "TikTok" at bounding box center [628, 114] width 52 height 23
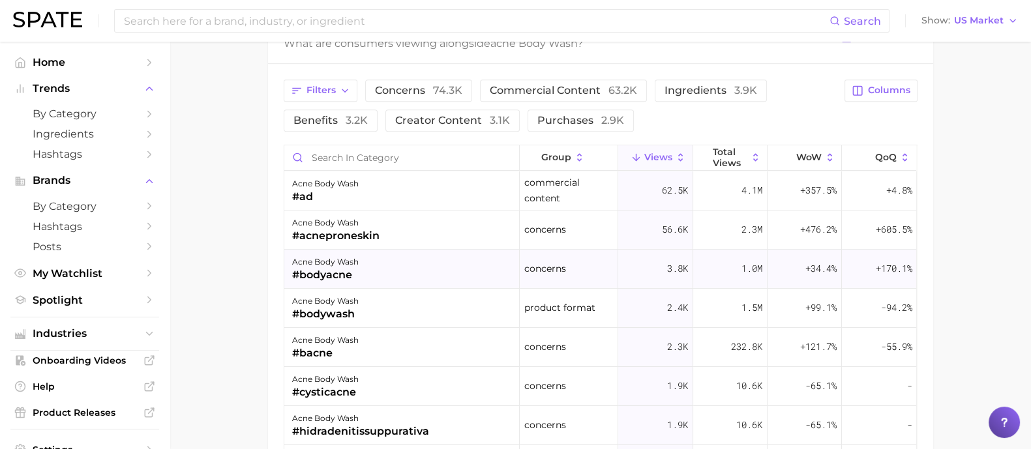
click at [324, 262] on div "acne body wash" at bounding box center [325, 262] width 66 height 16
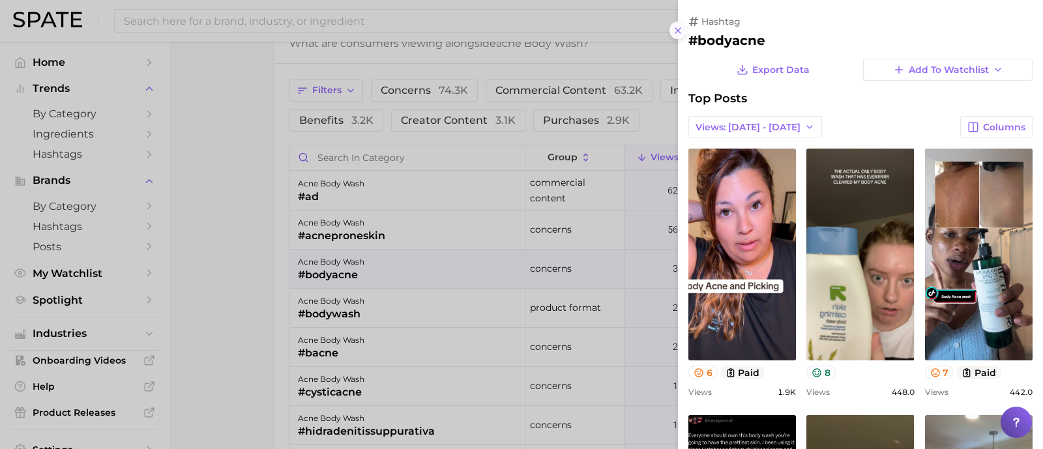
click at [670, 27] on button at bounding box center [678, 31] width 18 height 18
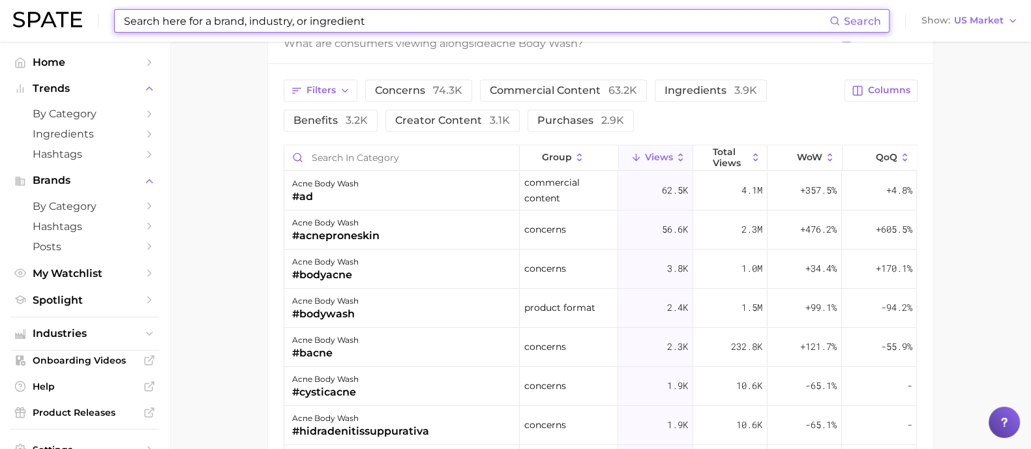
click at [601, 21] on input at bounding box center [476, 21] width 707 height 22
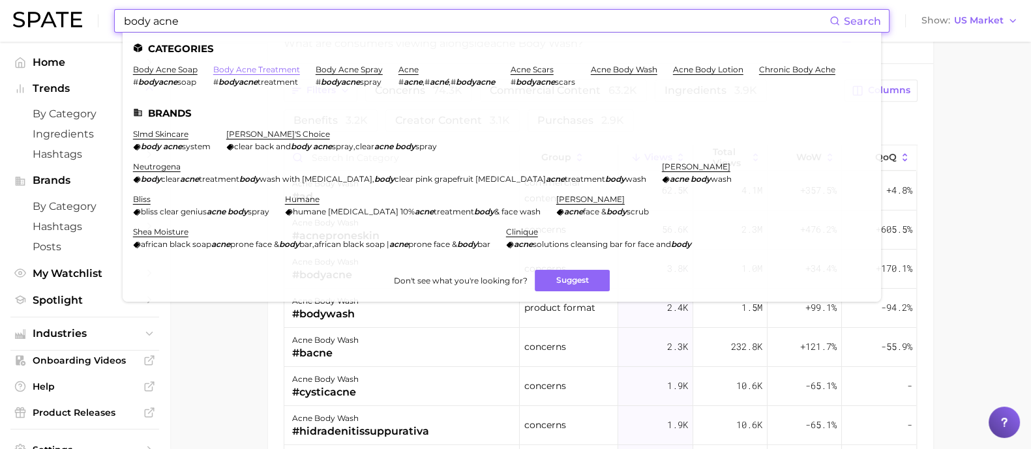
type input "body acne"
click at [272, 70] on link "body acne treatment" at bounding box center [256, 70] width 87 height 10
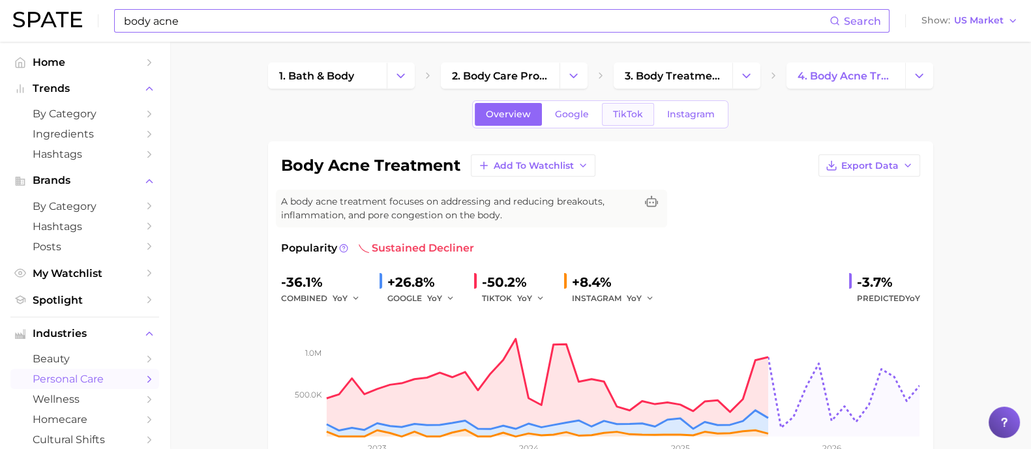
click at [635, 121] on link "TikTok" at bounding box center [628, 114] width 52 height 23
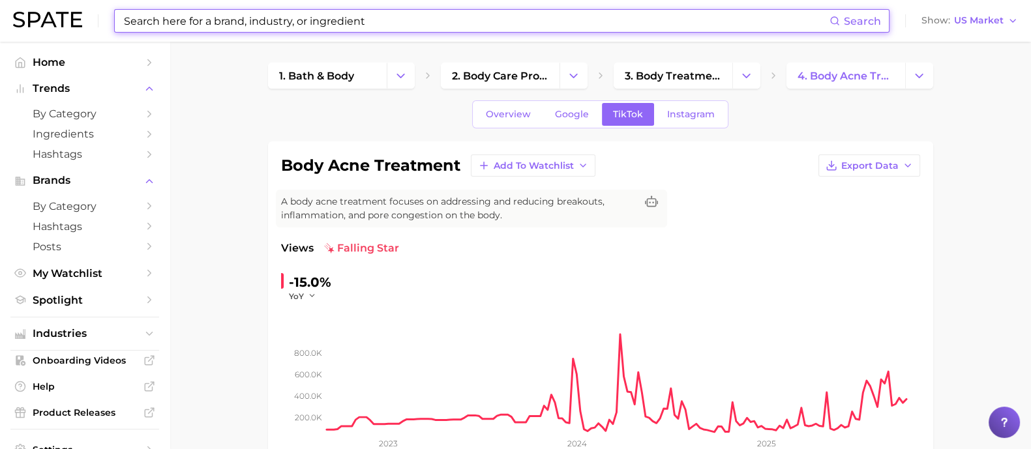
click at [379, 25] on input at bounding box center [476, 21] width 707 height 22
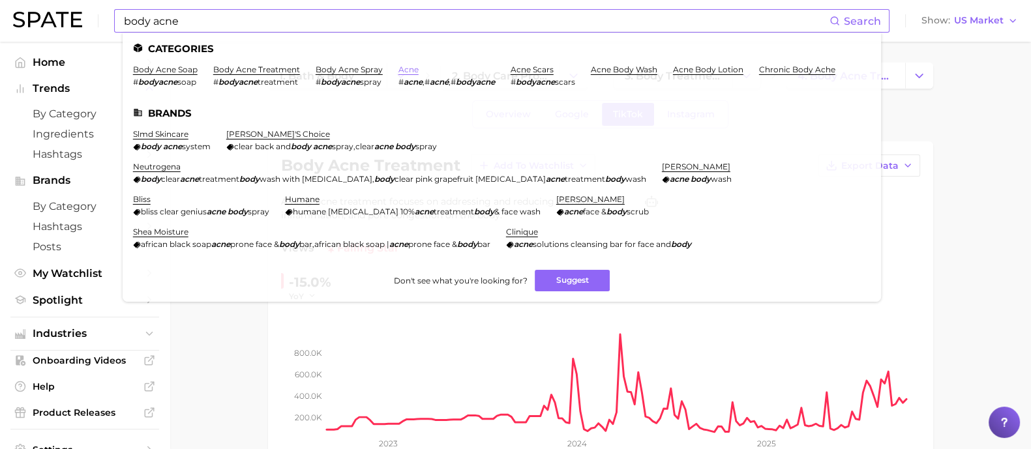
click at [403, 69] on link "acne" at bounding box center [408, 70] width 20 height 10
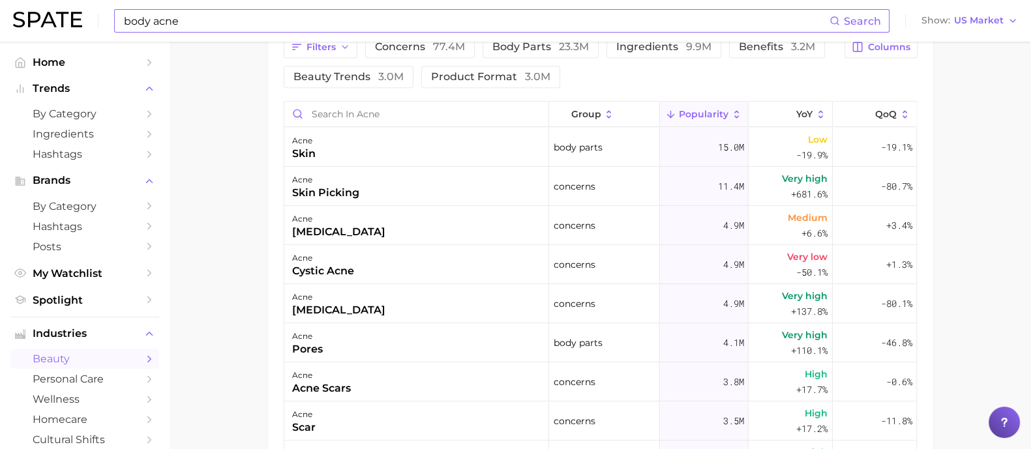
scroll to position [733, 0]
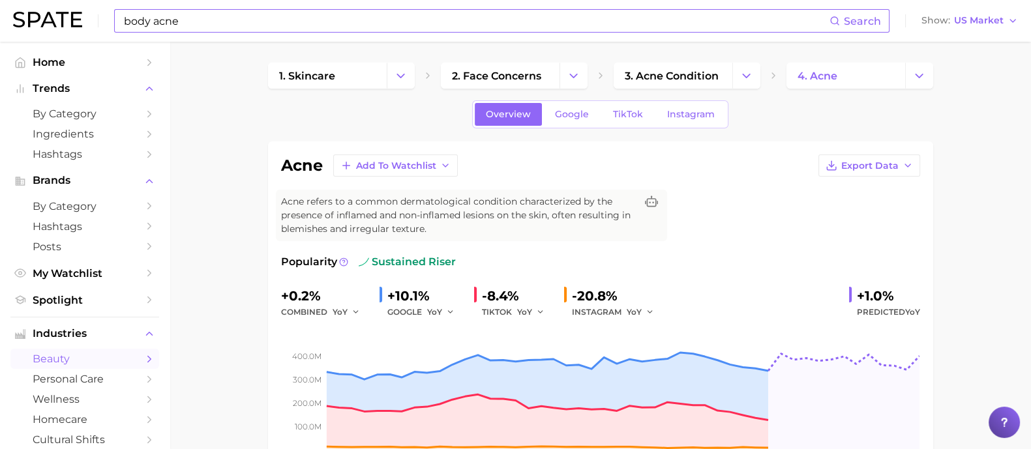
click at [332, 18] on input "body acne" at bounding box center [476, 21] width 707 height 22
type input "b"
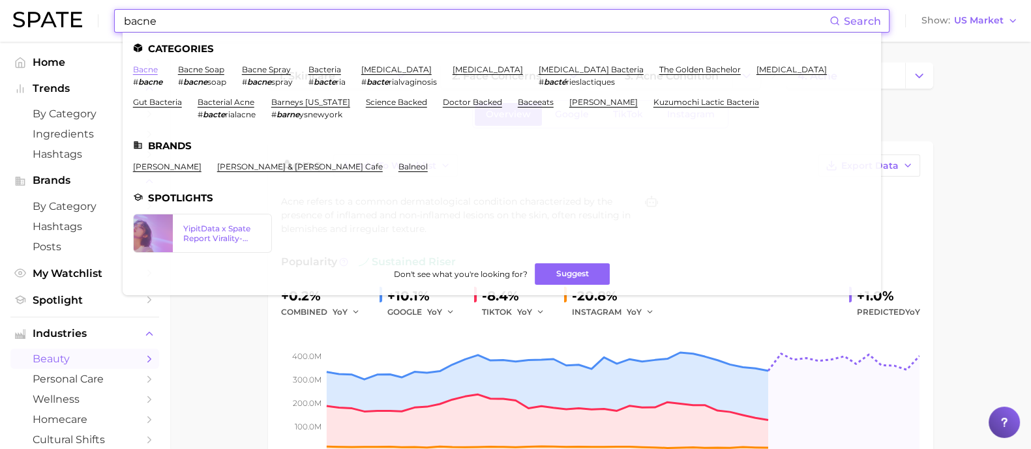
type input "bacne"
click at [140, 71] on link "bacne" at bounding box center [145, 70] width 25 height 10
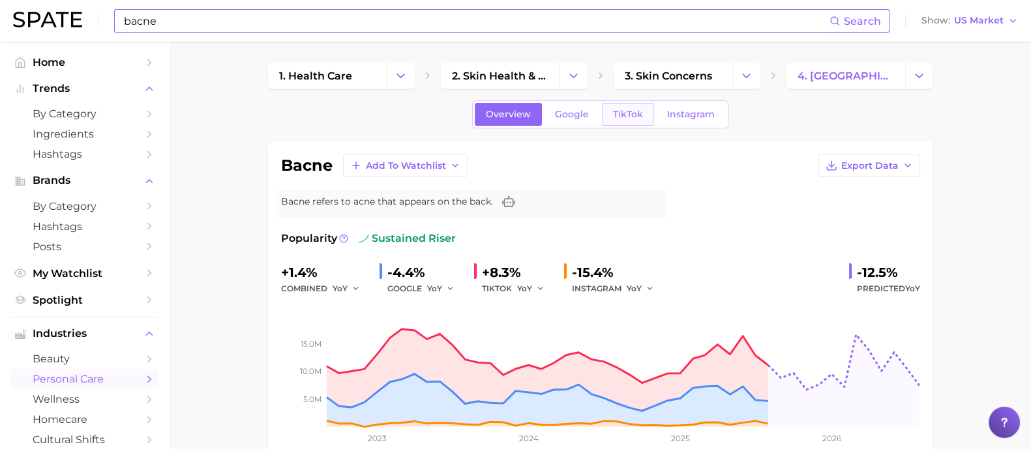
click at [651, 110] on link "TikTok" at bounding box center [628, 114] width 52 height 23
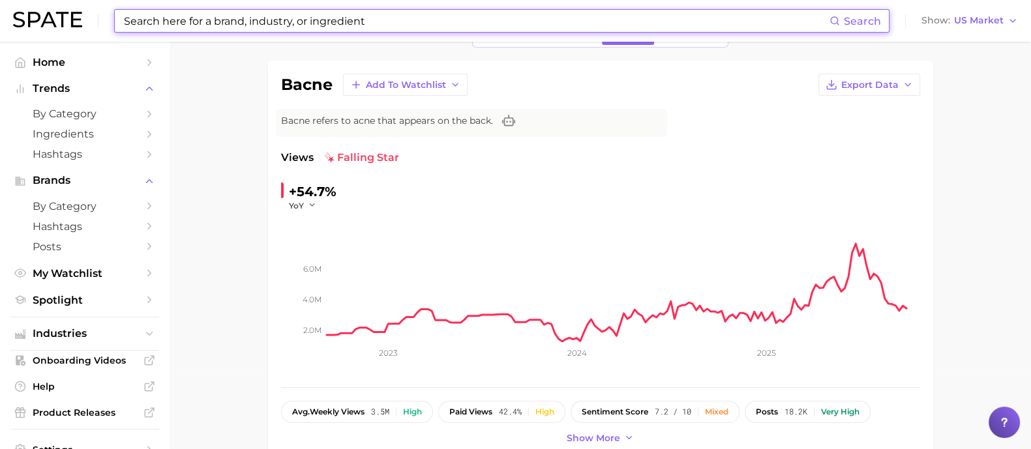
click at [362, 22] on input at bounding box center [476, 21] width 707 height 22
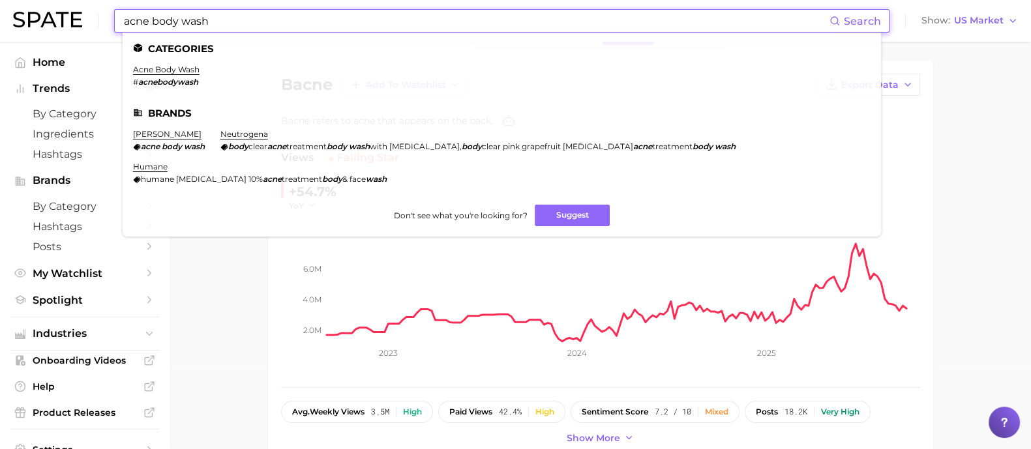
type input "acne body wash"
click at [177, 76] on li "acne body wash # acnebodywash" at bounding box center [166, 76] width 66 height 22
click at [181, 72] on link "acne body wash" at bounding box center [166, 70] width 66 height 10
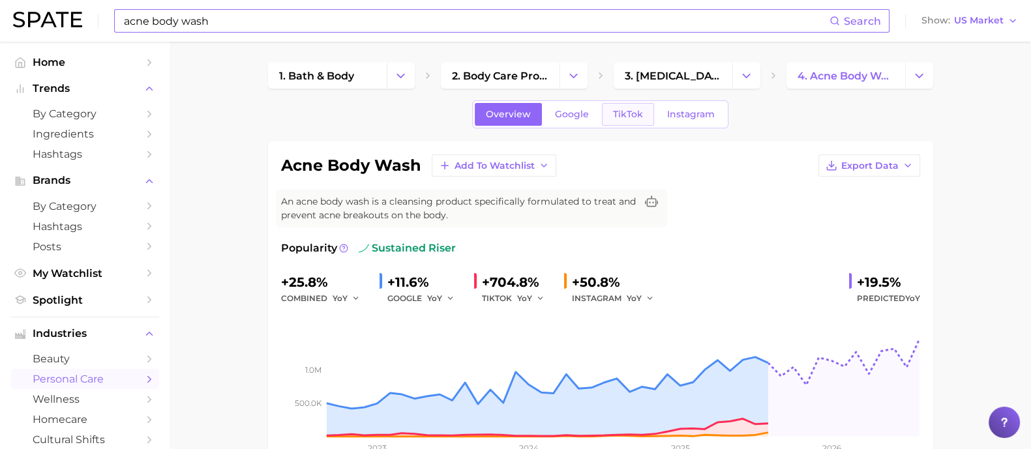
click at [607, 125] on link "TikTok" at bounding box center [628, 114] width 52 height 23
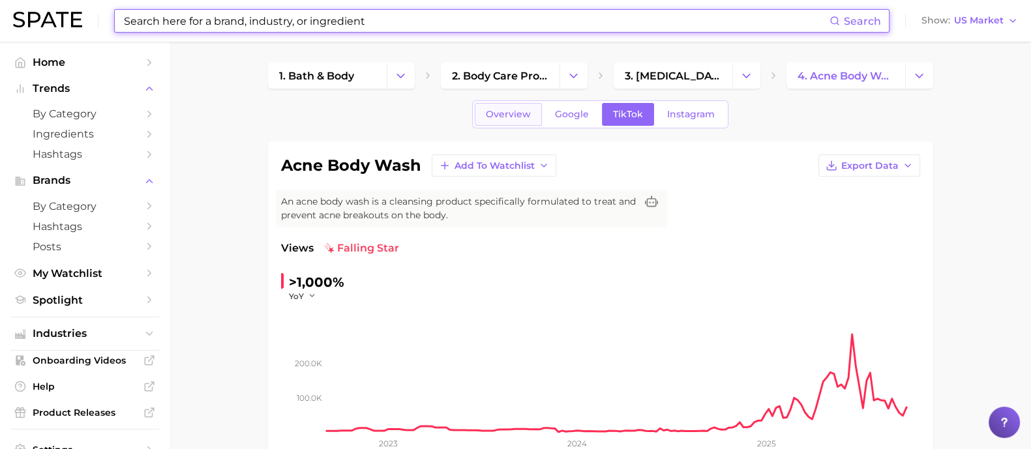
click at [503, 117] on span "Overview" at bounding box center [508, 114] width 45 height 11
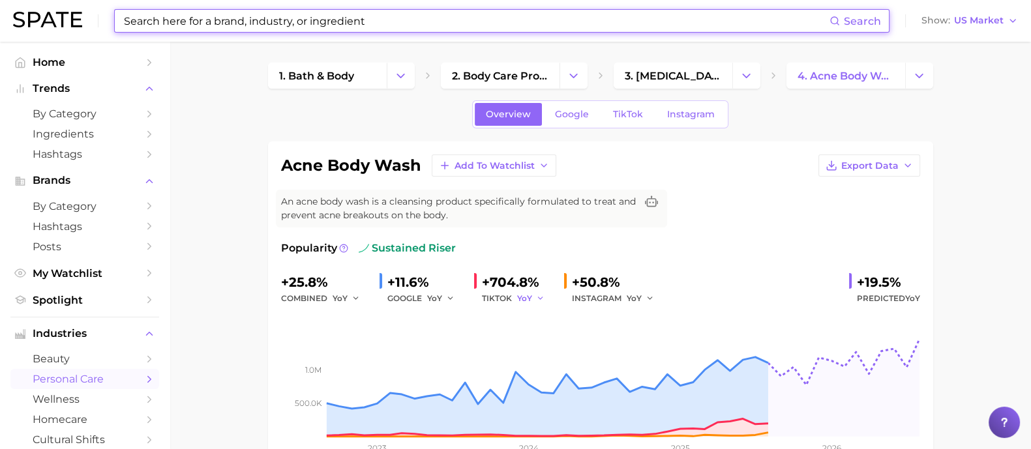
click at [533, 296] on button "YoY" at bounding box center [531, 299] width 28 height 16
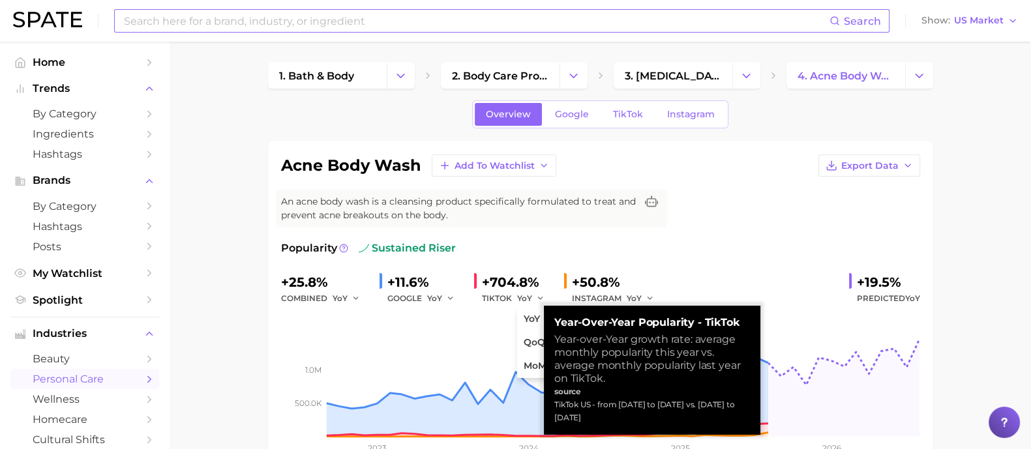
click at [568, 248] on div "Popularity sustained riser" at bounding box center [600, 249] width 639 height 16
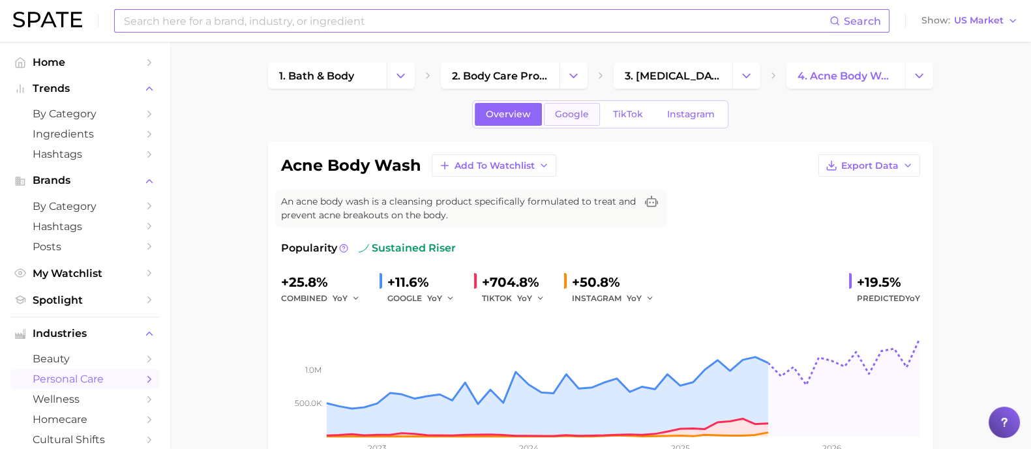
click at [567, 119] on span "Google" at bounding box center [572, 114] width 34 height 11
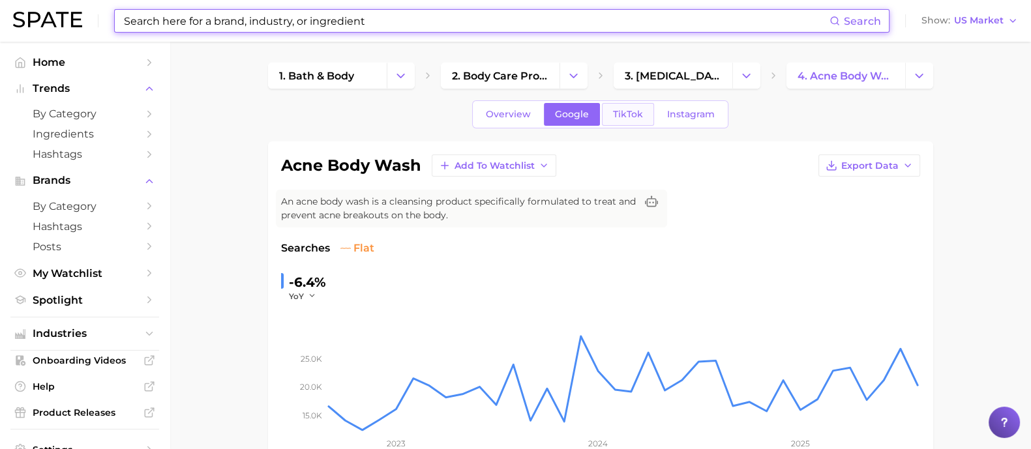
click at [626, 113] on span "TikTok" at bounding box center [628, 114] width 30 height 11
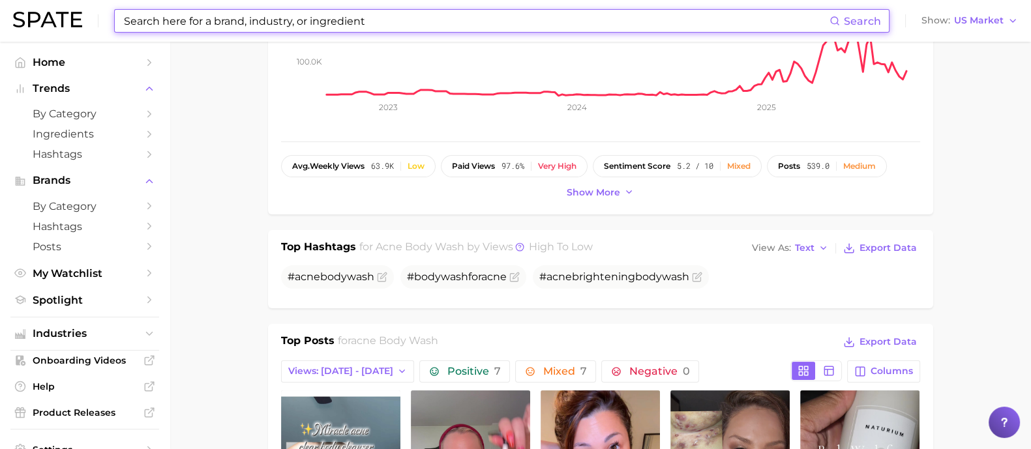
scroll to position [141, 0]
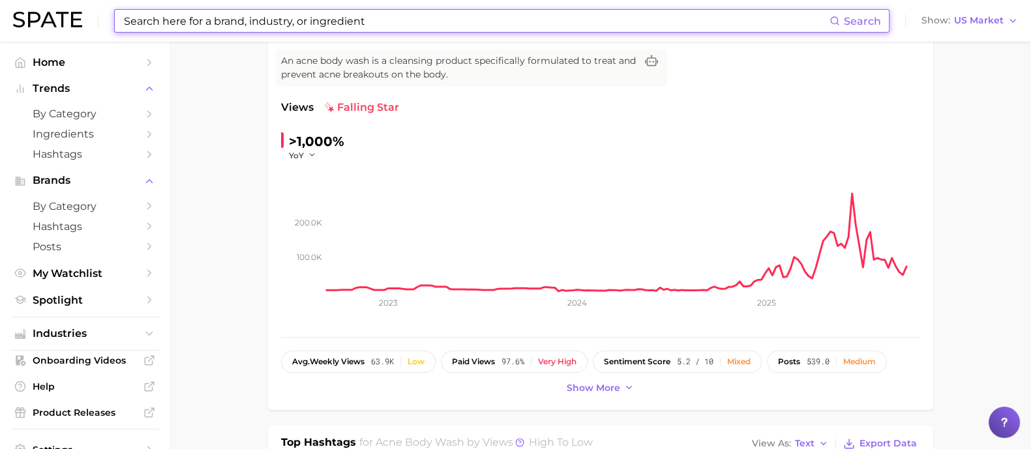
click at [327, 20] on input at bounding box center [476, 21] width 707 height 22
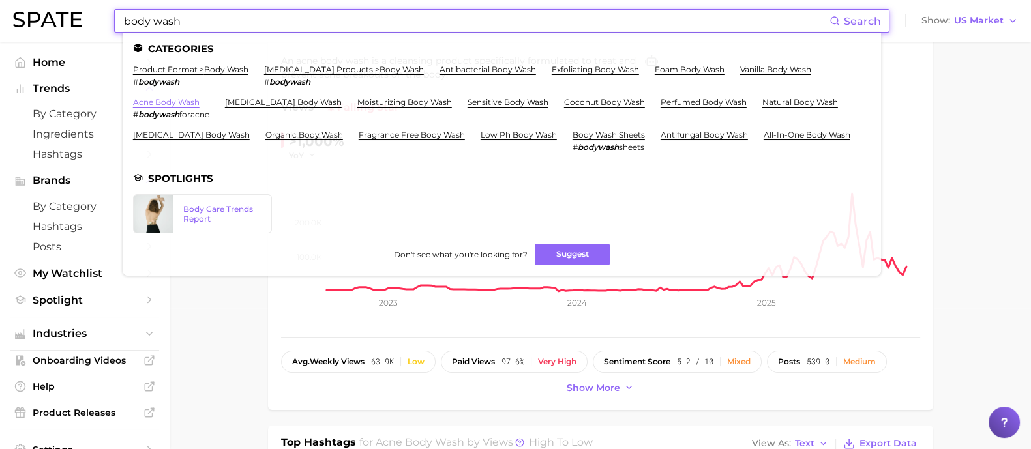
type input "body wash"
click at [229, 23] on input "body wash" at bounding box center [476, 21] width 707 height 22
click at [78, 113] on span "by Category" at bounding box center [85, 114] width 104 height 12
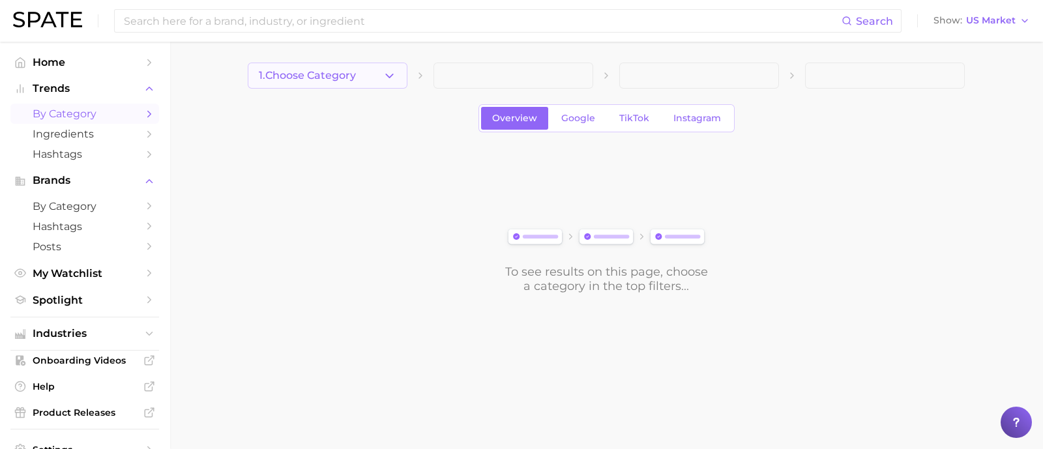
click at [357, 66] on button "1. Choose Category" at bounding box center [328, 76] width 160 height 26
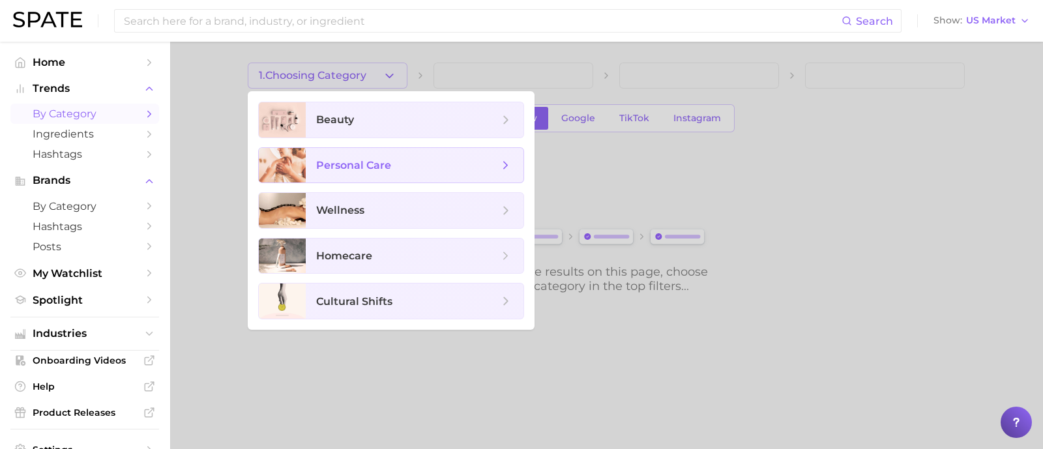
click at [374, 159] on span "personal care" at bounding box center [353, 165] width 75 height 12
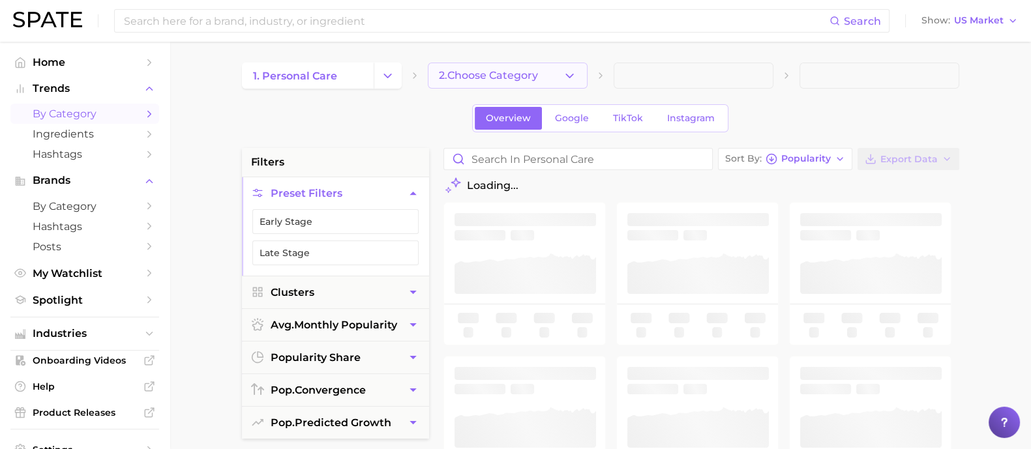
click at [536, 70] on span "2. Choose Category" at bounding box center [488, 76] width 99 height 12
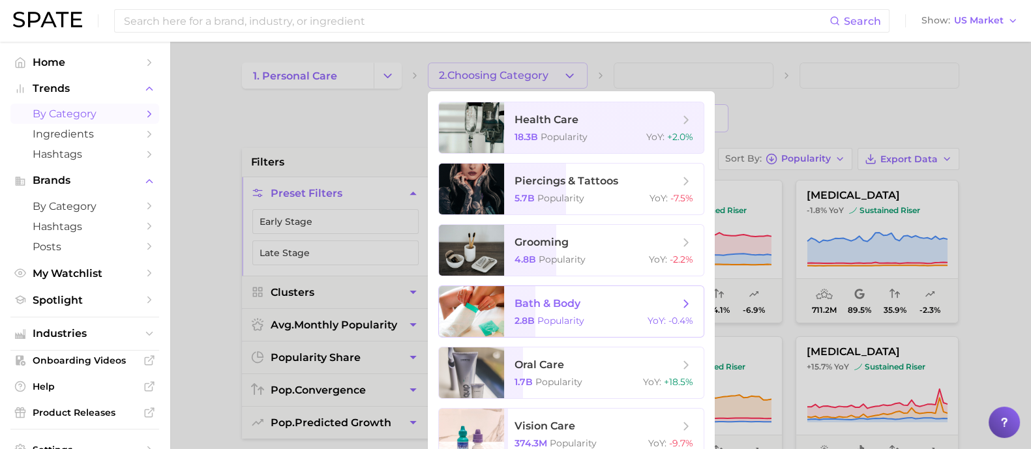
click at [557, 326] on span "Popularity" at bounding box center [560, 321] width 47 height 12
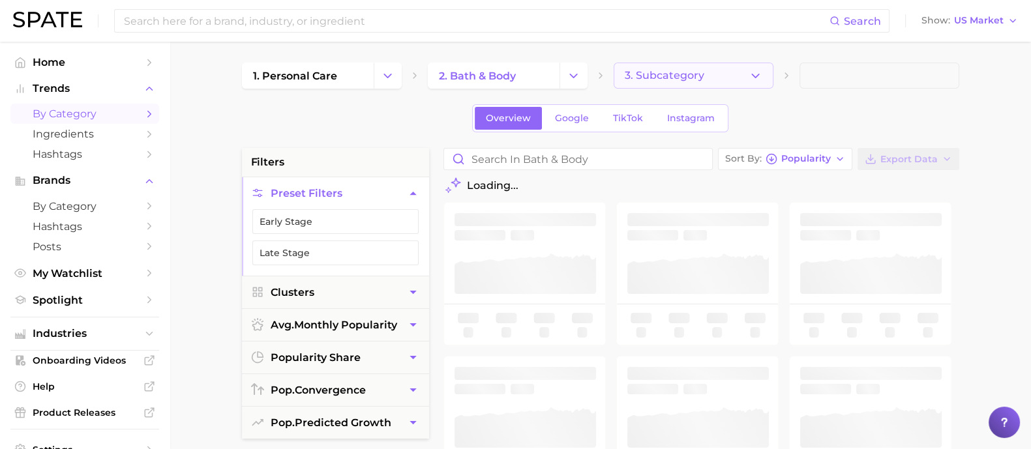
click at [694, 74] on span "3. Subcategory" at bounding box center [664, 76] width 80 height 12
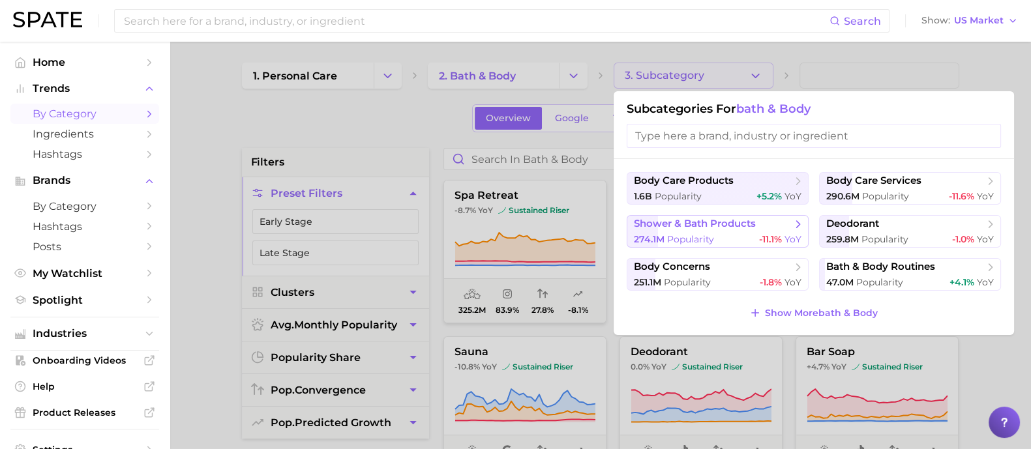
click at [707, 223] on span "shower & bath products" at bounding box center [695, 224] width 122 height 12
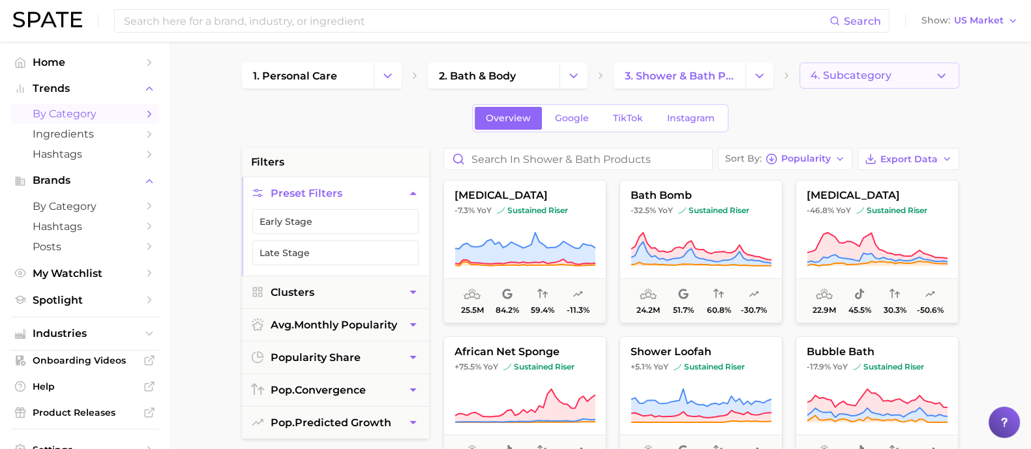
click at [831, 74] on span "4. Subcategory" at bounding box center [850, 76] width 81 height 12
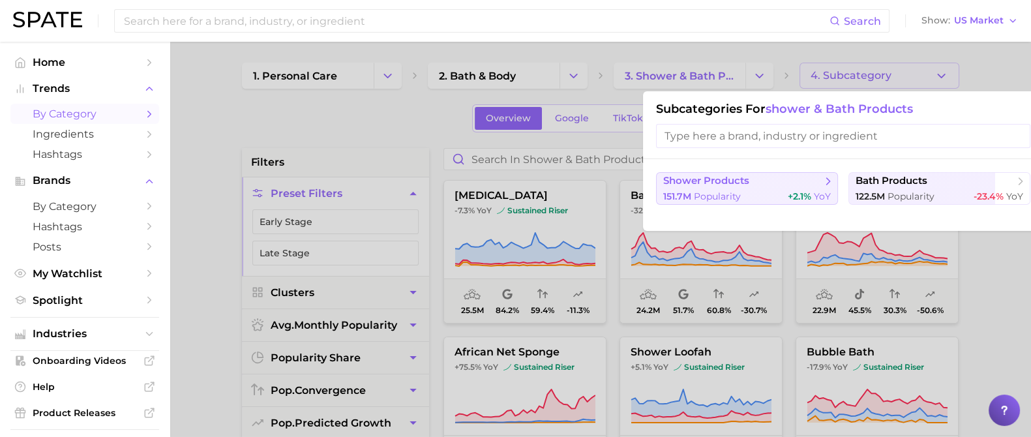
click at [755, 196] on div "151.7m Popularity +2.1% YoY" at bounding box center [747, 196] width 168 height 12
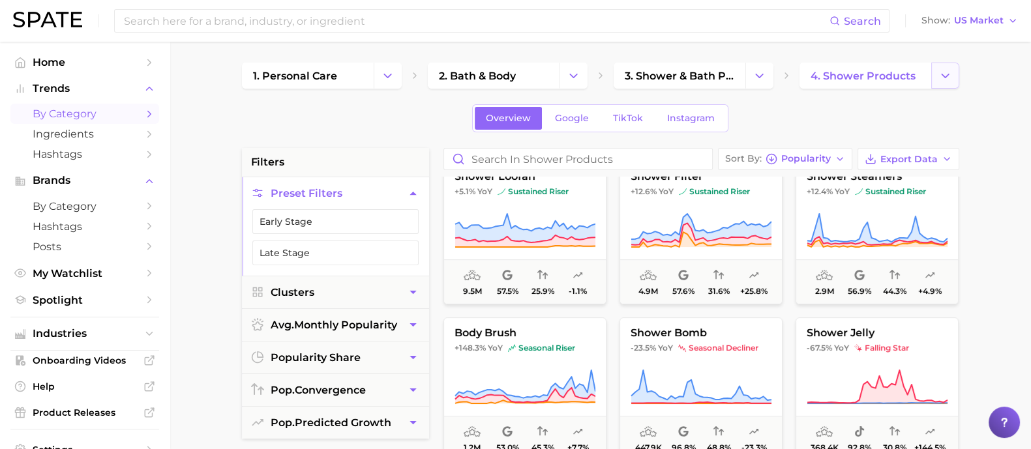
click at [938, 86] on button "Change Category" at bounding box center [945, 76] width 28 height 26
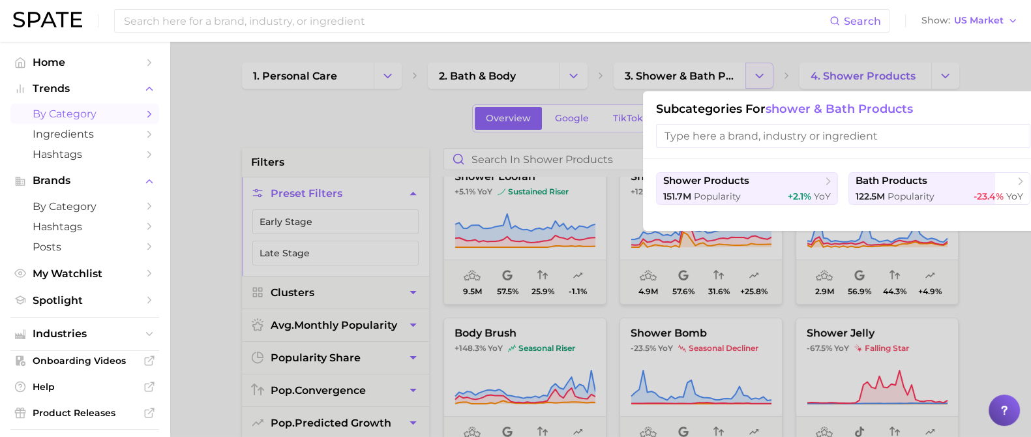
click at [750, 80] on div at bounding box center [515, 218] width 1031 height 437
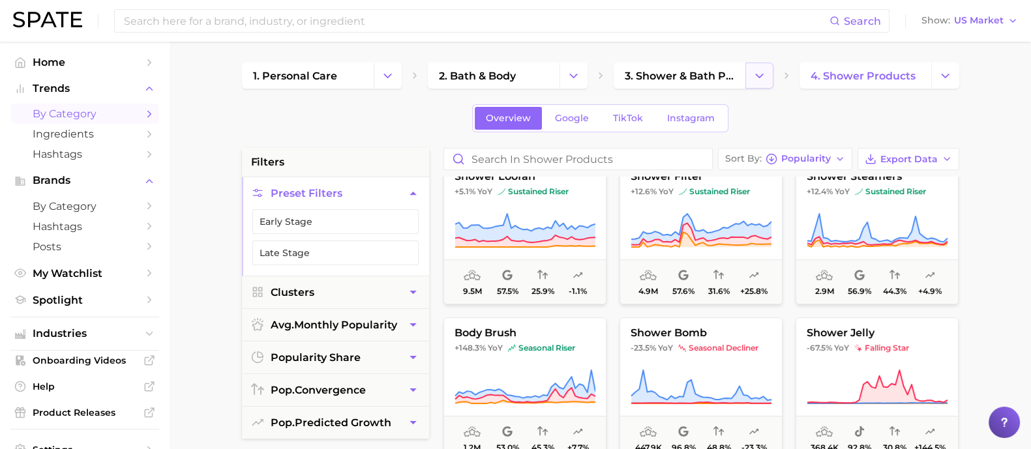
click at [751, 78] on button "Change Category" at bounding box center [759, 76] width 28 height 26
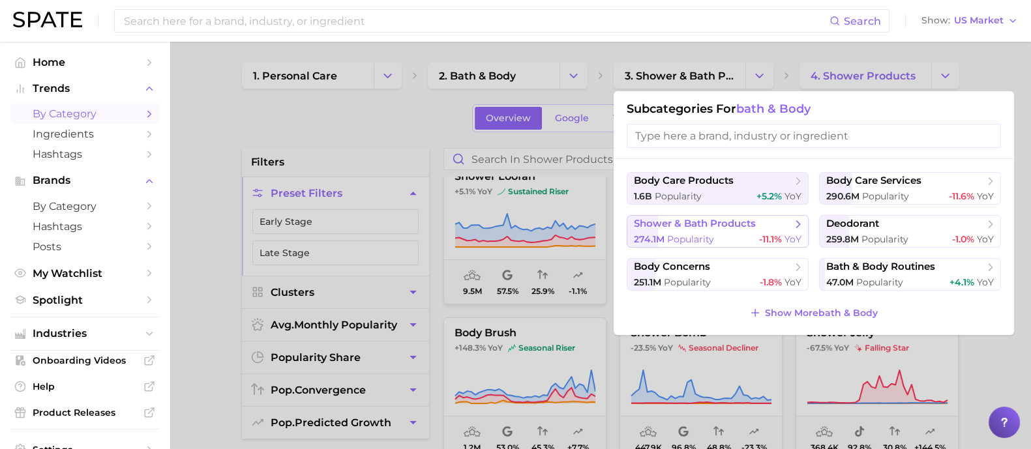
click at [724, 237] on div "274.1m Popularity -11.1% YoY" at bounding box center [718, 239] width 168 height 12
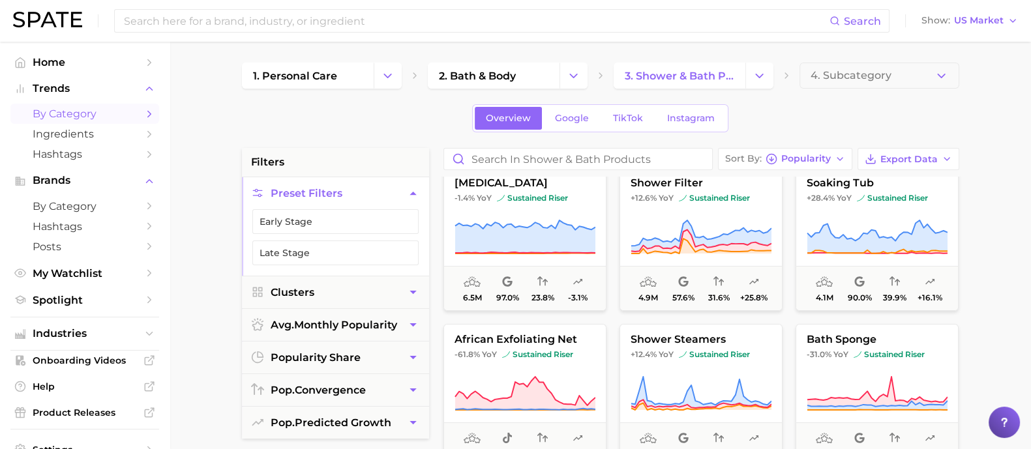
scroll to position [570, 0]
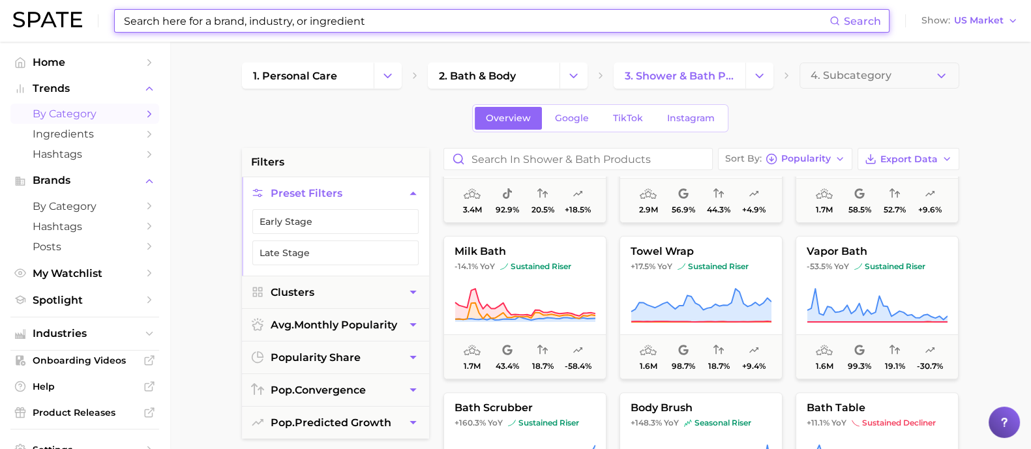
click at [374, 14] on input at bounding box center [476, 21] width 707 height 22
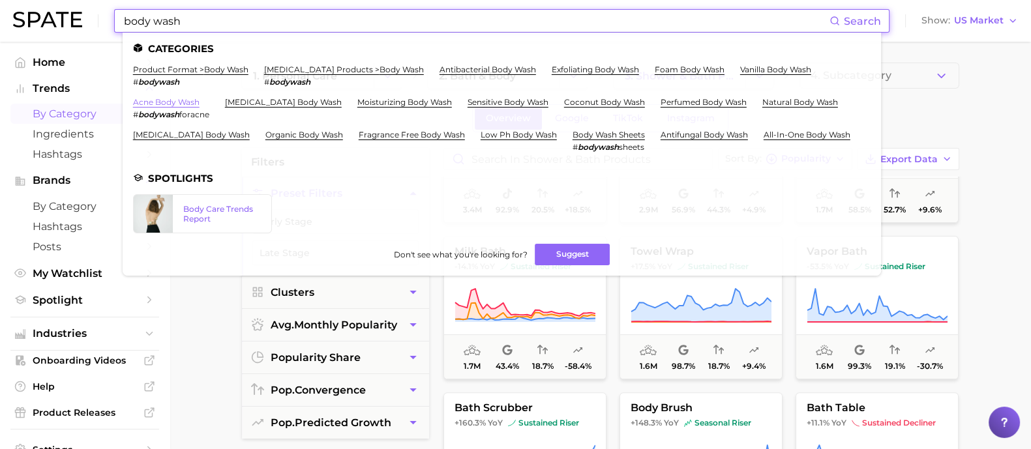
type input "body wash"
click at [189, 97] on link "acne body wash" at bounding box center [166, 102] width 66 height 10
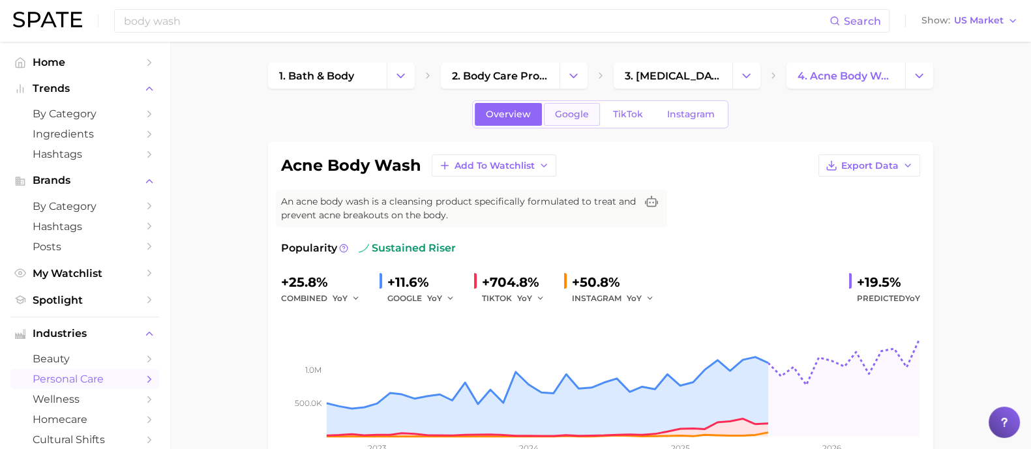
click at [594, 114] on link "Google" at bounding box center [572, 114] width 56 height 23
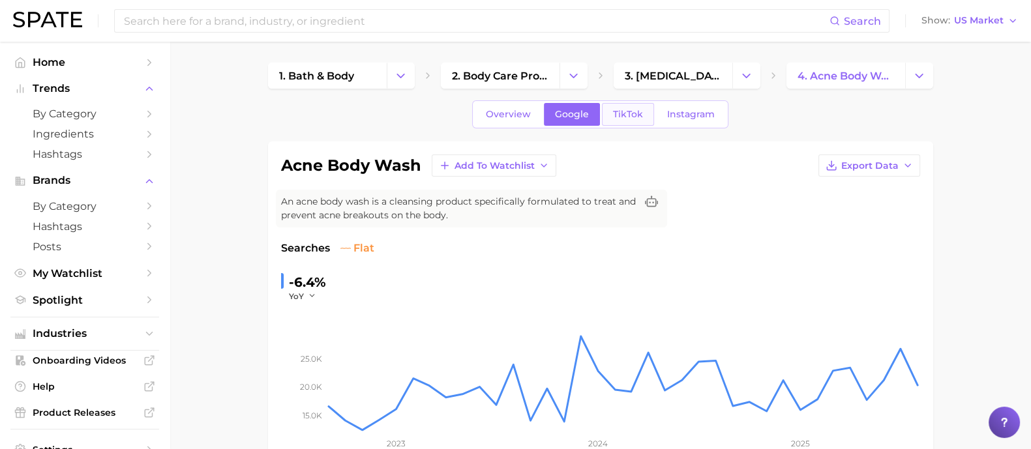
click at [623, 113] on span "TikTok" at bounding box center [628, 114] width 30 height 11
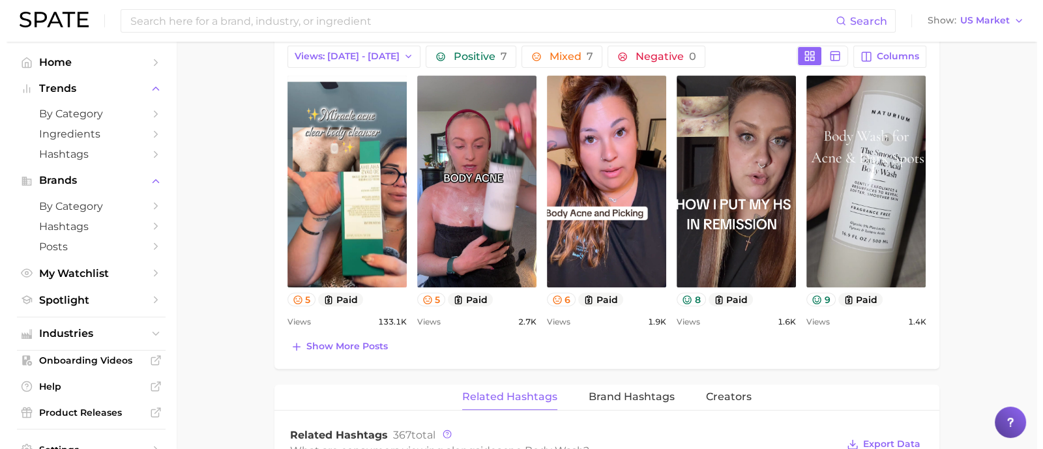
scroll to position [1059, 0]
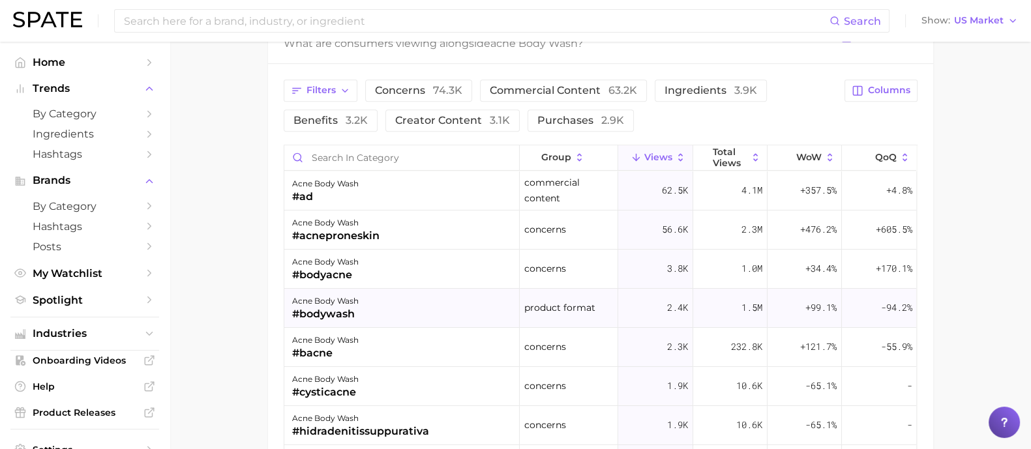
click at [339, 311] on div "#bodywash" at bounding box center [325, 314] width 66 height 16
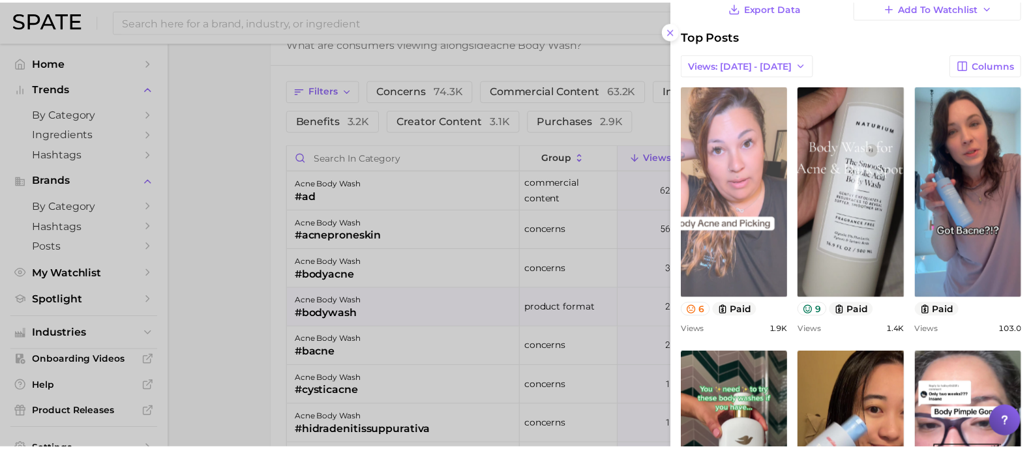
scroll to position [407, 0]
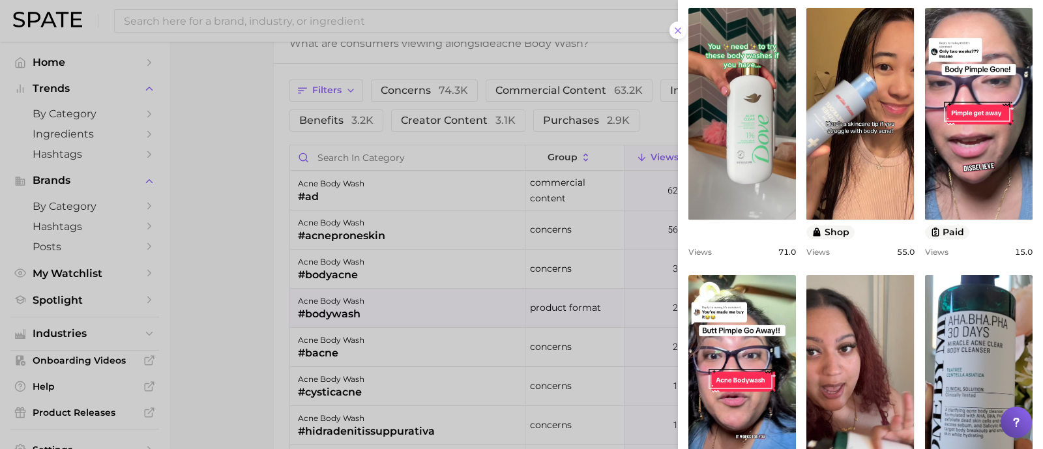
click at [372, 26] on div at bounding box center [521, 224] width 1043 height 449
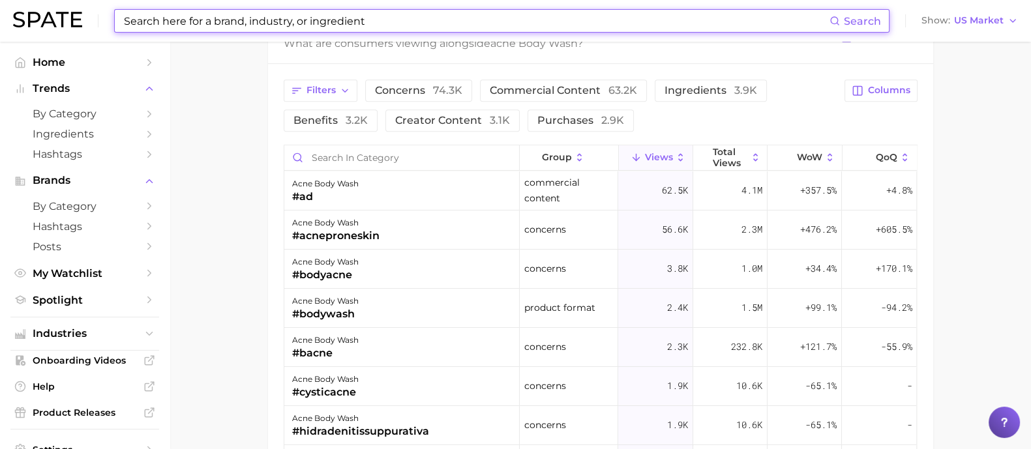
drag, startPoint x: 505, startPoint y: 21, endPoint x: 426, endPoint y: 22, distance: 78.9
click at [443, 23] on input at bounding box center [476, 21] width 707 height 22
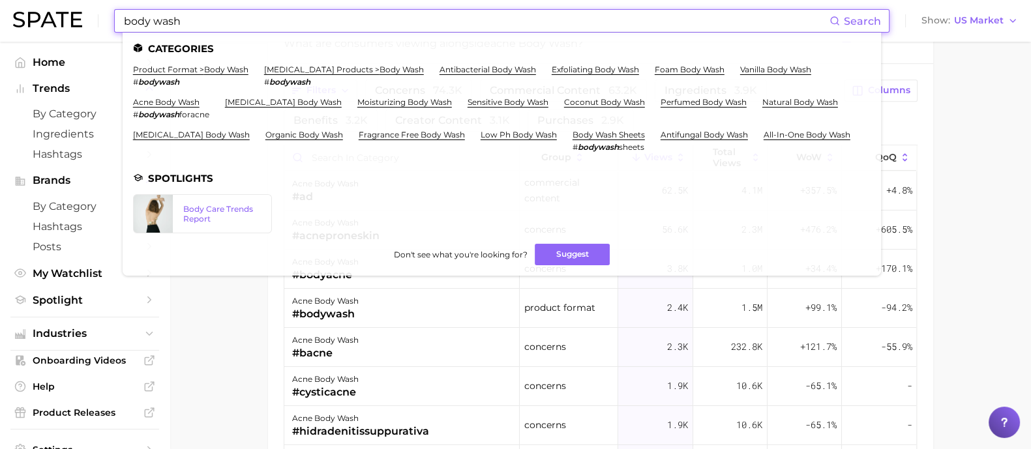
type input "body wash"
drag, startPoint x: 188, startPoint y: 23, endPoint x: 108, endPoint y: 24, distance: 80.8
click at [108, 24] on div "body wash Search Categories product format > body wash # bodywash [MEDICAL_DATA…" at bounding box center [515, 21] width 1004 height 42
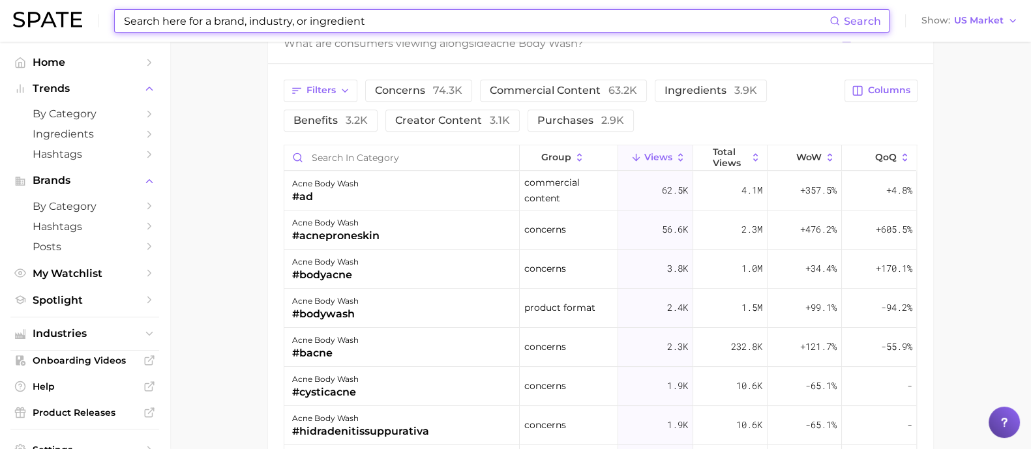
click at [367, 31] on input at bounding box center [476, 21] width 707 height 22
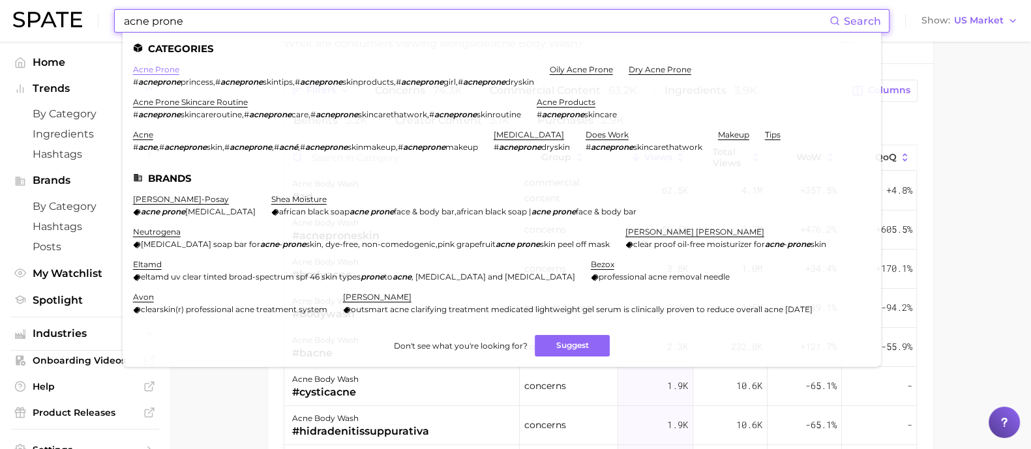
type input "acne prone"
click at [168, 70] on link "acne prone" at bounding box center [156, 70] width 46 height 10
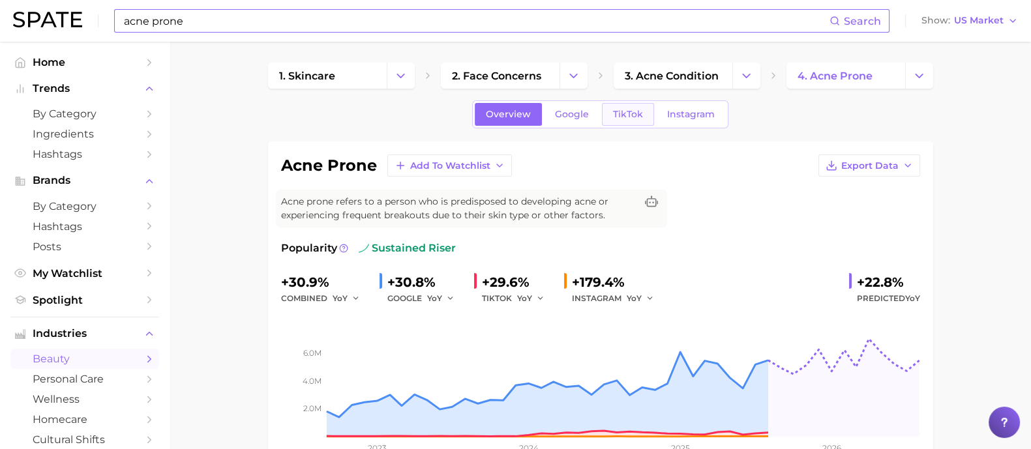
click at [613, 110] on span "TikTok" at bounding box center [628, 114] width 30 height 11
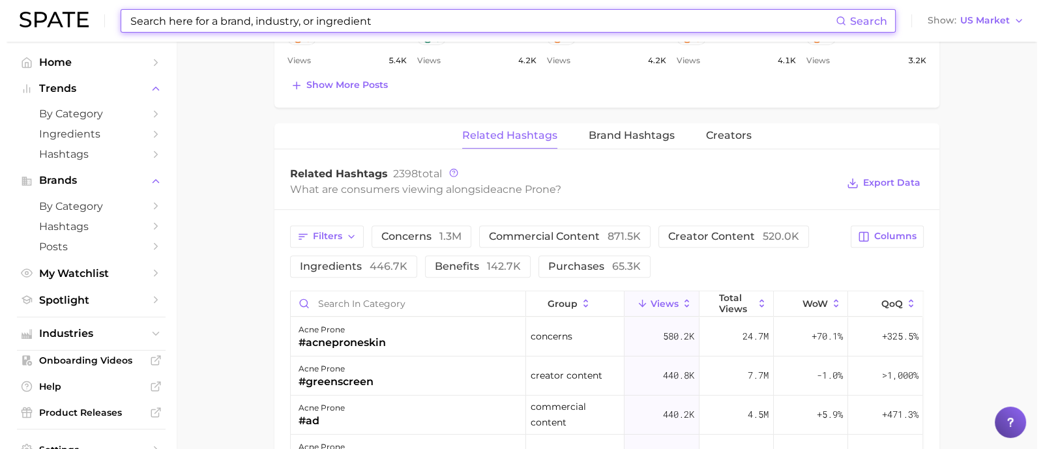
scroll to position [1140, 0]
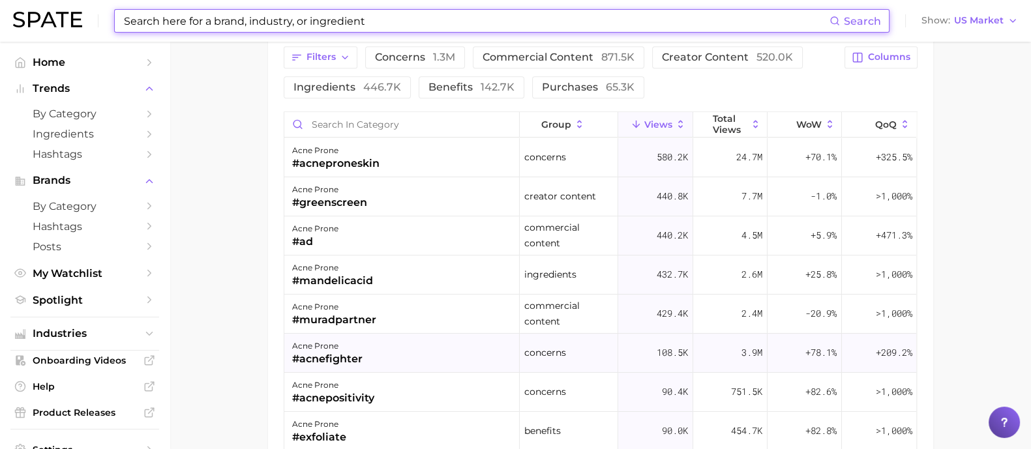
click at [344, 355] on div "#acnefighter" at bounding box center [327, 359] width 70 height 16
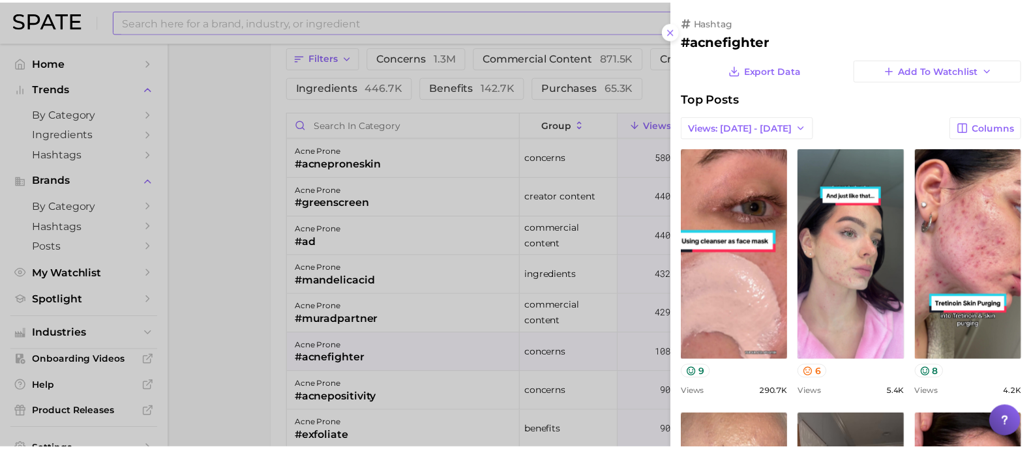
scroll to position [0, 0]
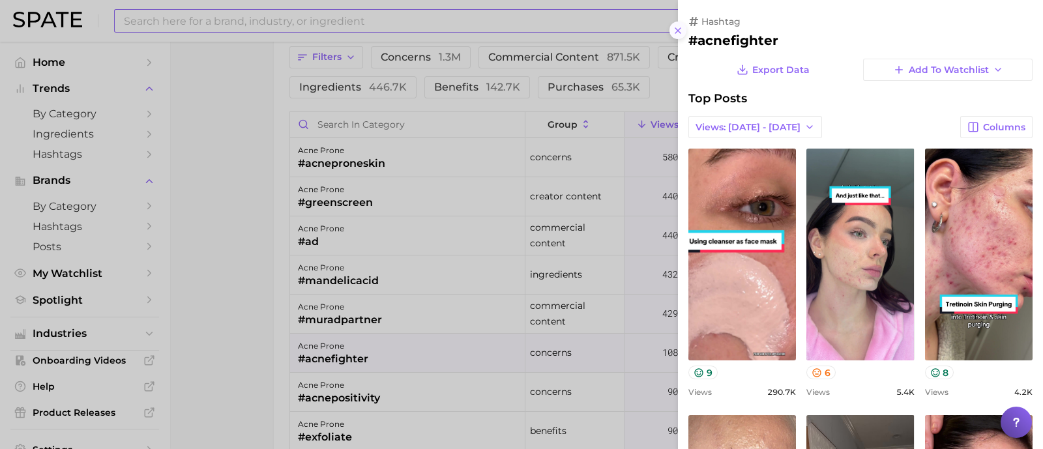
click at [673, 29] on icon at bounding box center [678, 30] width 10 height 10
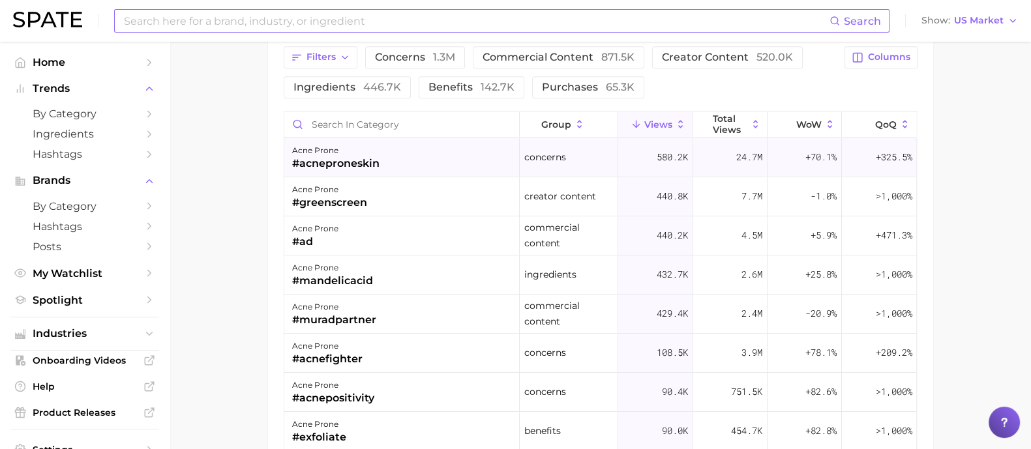
click at [365, 156] on div "#acneproneskin" at bounding box center [335, 164] width 87 height 16
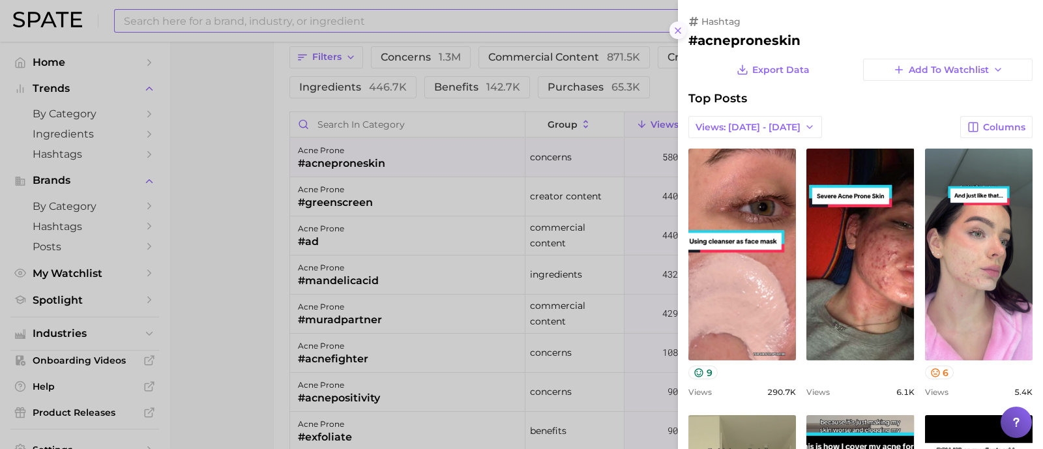
click at [678, 33] on icon at bounding box center [678, 30] width 10 height 10
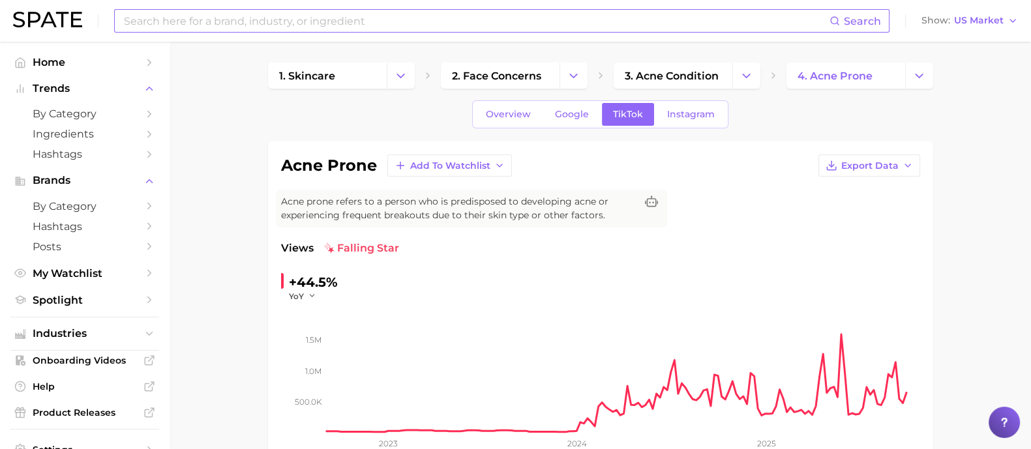
click at [316, 18] on input at bounding box center [476, 21] width 707 height 22
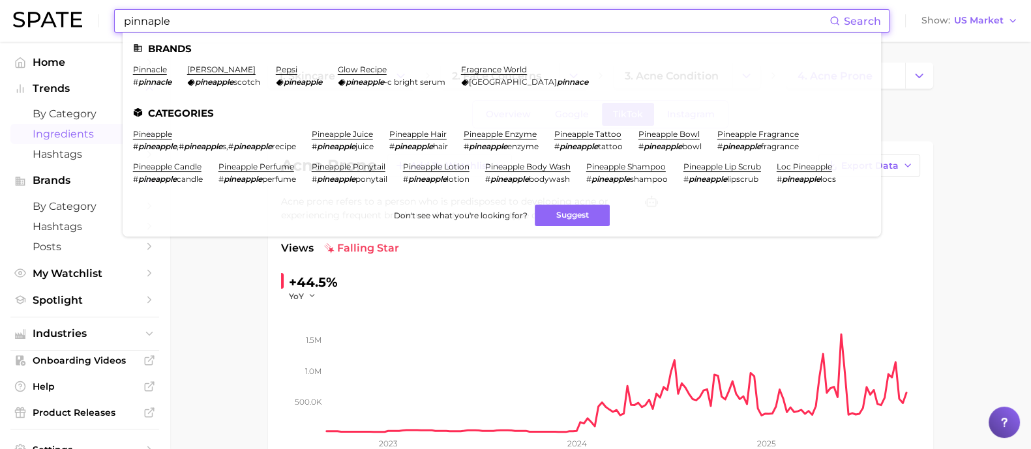
type input "pinnaple"
click at [85, 136] on span "Ingredients" at bounding box center [85, 134] width 104 height 12
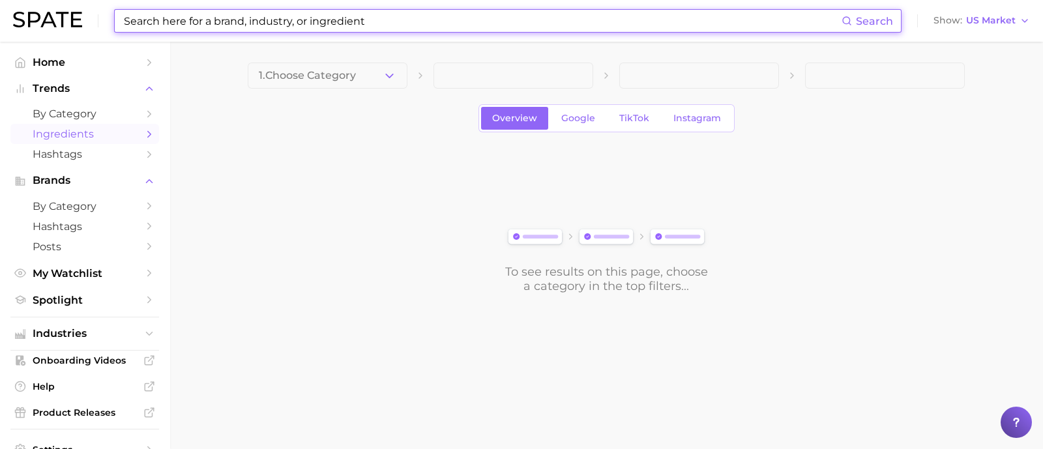
click at [266, 19] on input at bounding box center [482, 21] width 719 height 22
click at [385, 78] on icon "button" at bounding box center [390, 76] width 14 height 14
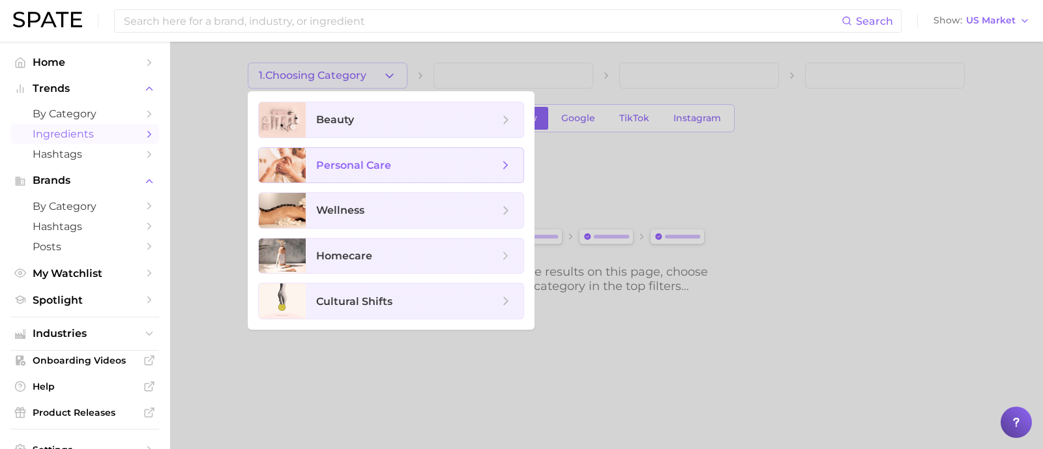
click at [389, 164] on span "personal care" at bounding box center [353, 165] width 75 height 12
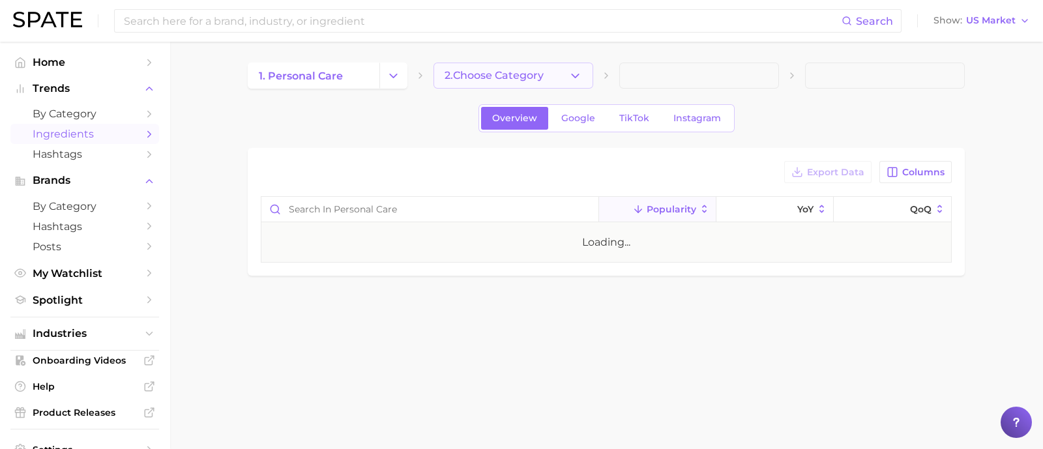
click at [542, 82] on button "2. Choose Category" at bounding box center [513, 76] width 160 height 26
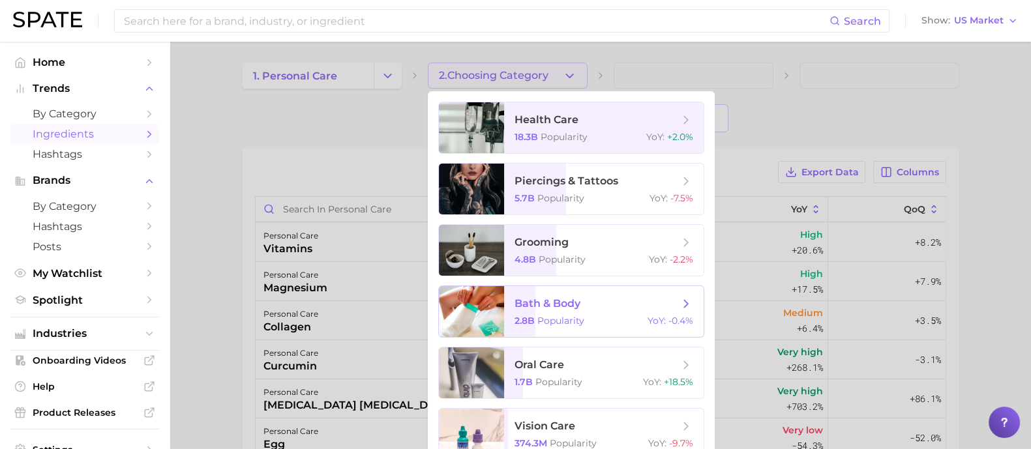
click at [587, 301] on span "bath & body" at bounding box center [596, 304] width 164 height 14
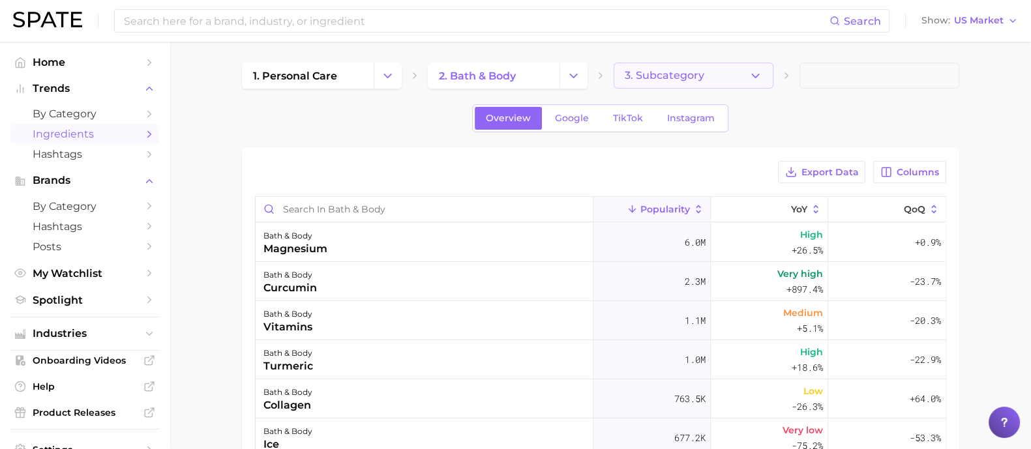
click at [678, 77] on span "3. Subcategory" at bounding box center [664, 76] width 80 height 12
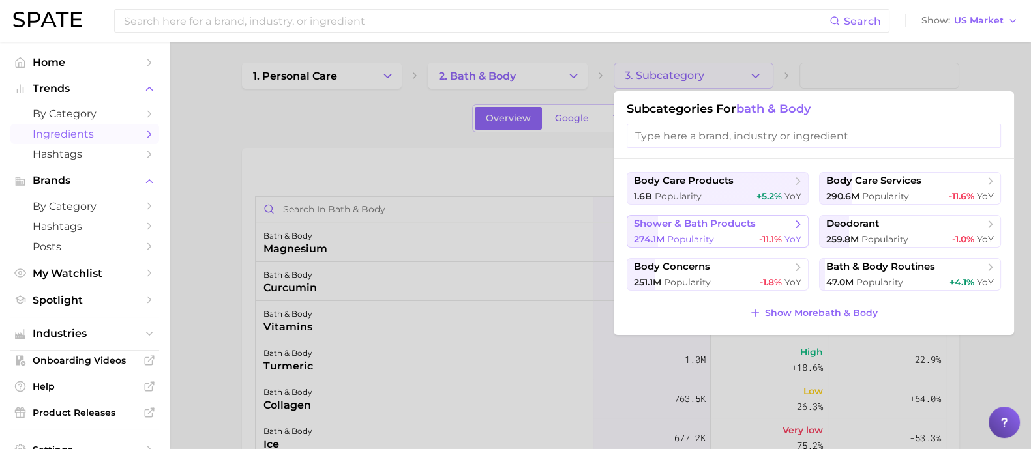
click at [726, 229] on span "shower & bath products" at bounding box center [695, 224] width 122 height 12
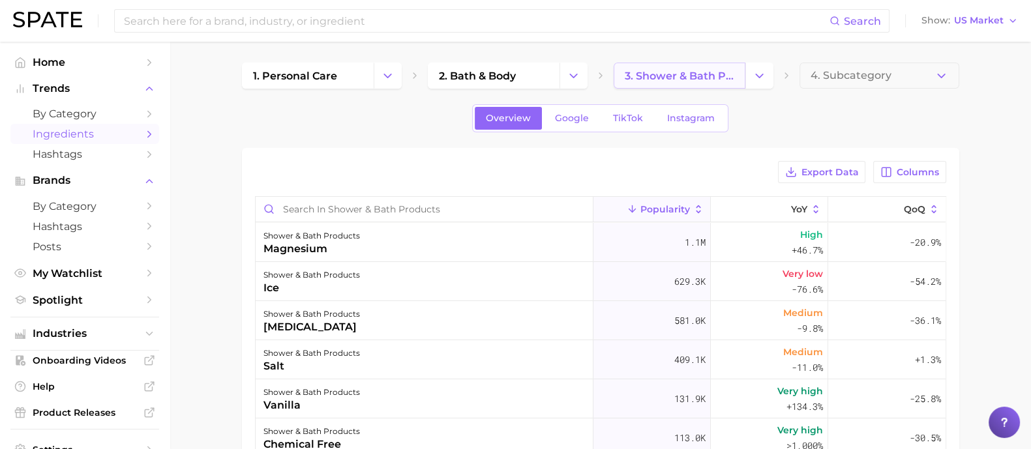
click at [697, 78] on span "3. shower & bath products" at bounding box center [679, 76] width 110 height 12
click at [755, 73] on icon "Change Category" at bounding box center [759, 76] width 14 height 14
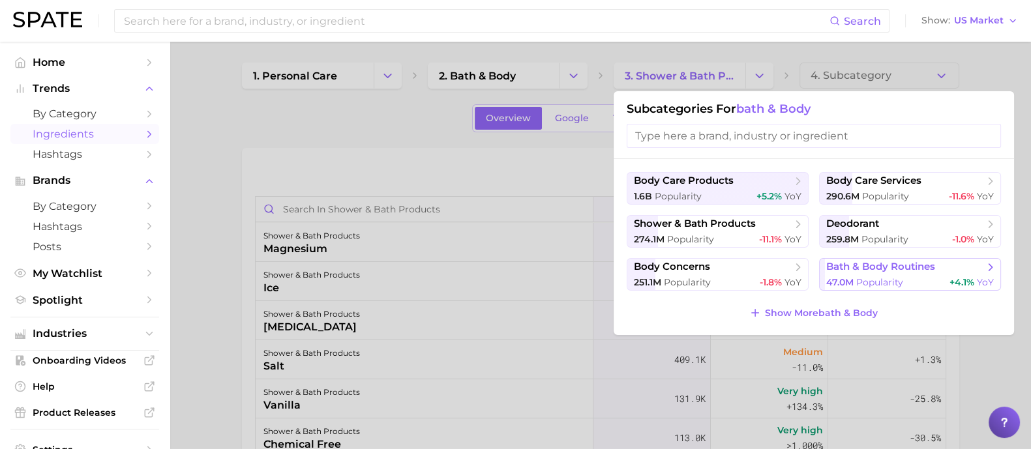
click at [867, 272] on span "bath & body routines" at bounding box center [880, 267] width 109 height 12
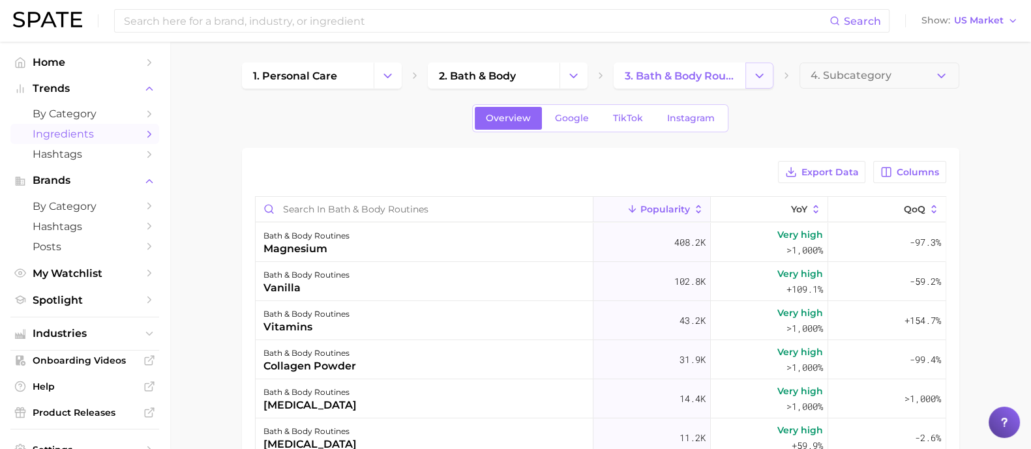
click at [754, 73] on icon "Change Category" at bounding box center [759, 76] width 14 height 14
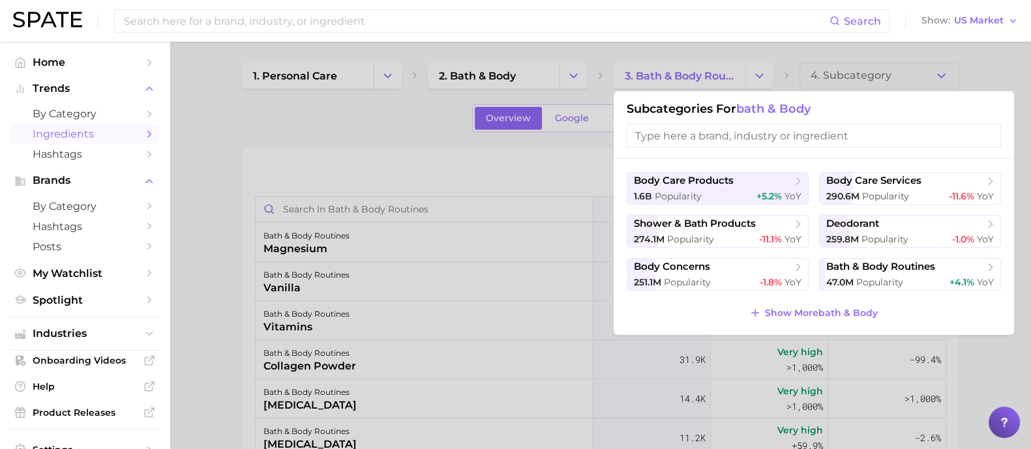
click at [375, 143] on div at bounding box center [515, 224] width 1031 height 449
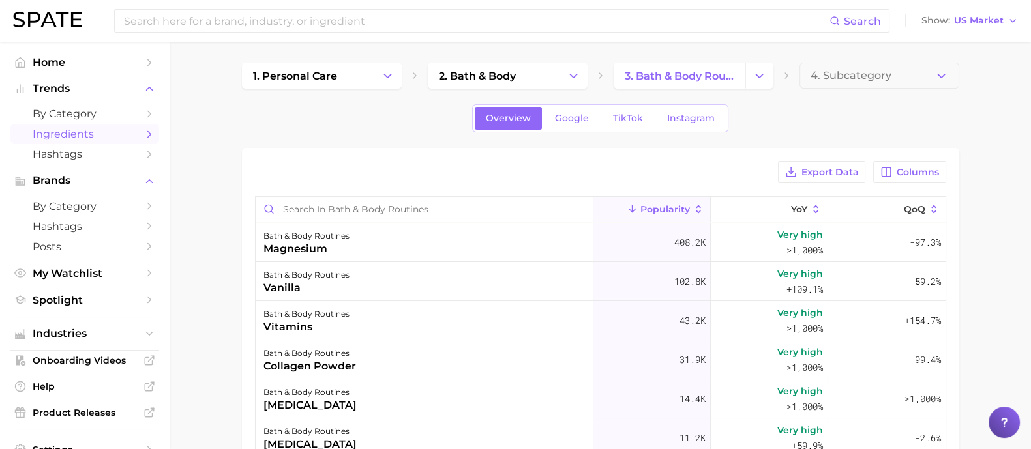
drag, startPoint x: 171, startPoint y: 80, endPoint x: 169, endPoint y: 70, distance: 10.5
click at [173, 80] on main "1. personal care 2. bath & body 3. bath & body routines 4. Subcategory Overview…" at bounding box center [599, 383] width 861 height 682
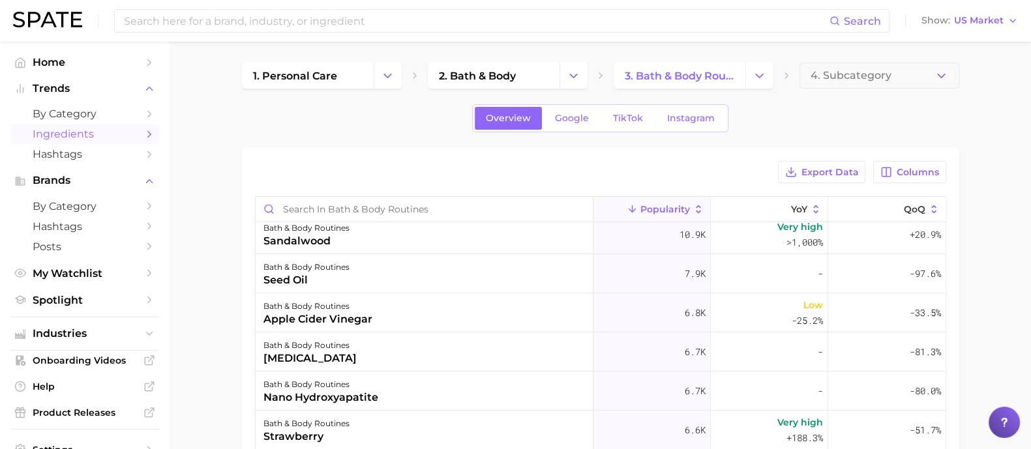
scroll to position [244, 0]
click at [748, 78] on button "Change Category" at bounding box center [759, 76] width 28 height 26
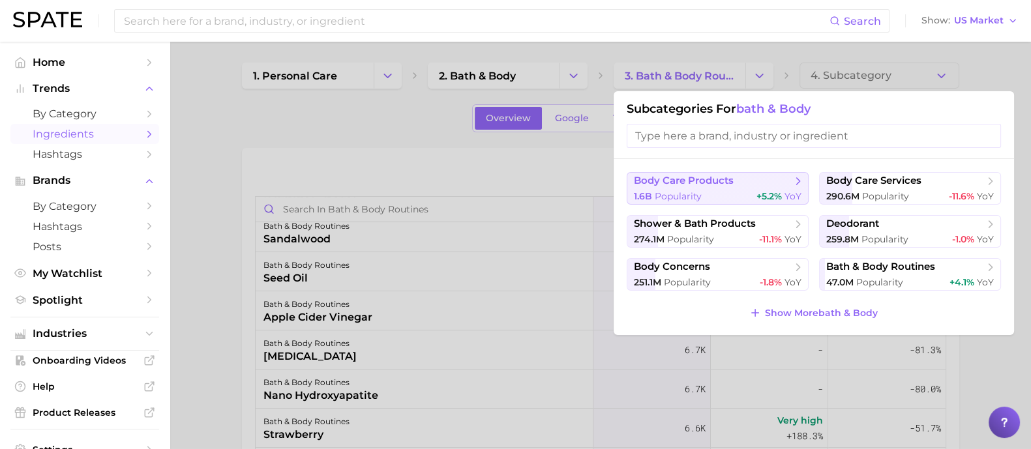
click at [730, 184] on span "body care products" at bounding box center [684, 181] width 100 height 12
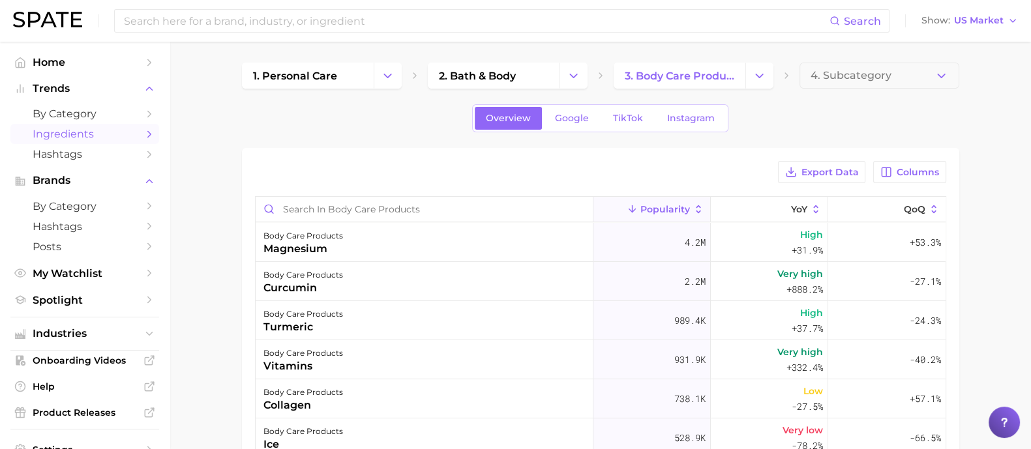
click at [215, 93] on main "1. personal care 2. bath & body 3. body care products 4. Subcategory Overview G…" at bounding box center [599, 383] width 861 height 682
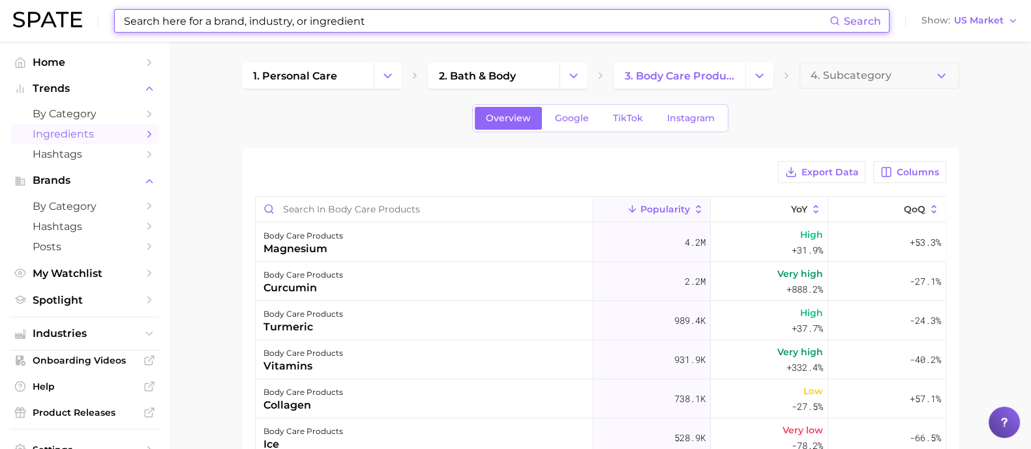
click at [314, 16] on input at bounding box center [476, 21] width 707 height 22
click at [261, 25] on input at bounding box center [476, 21] width 707 height 22
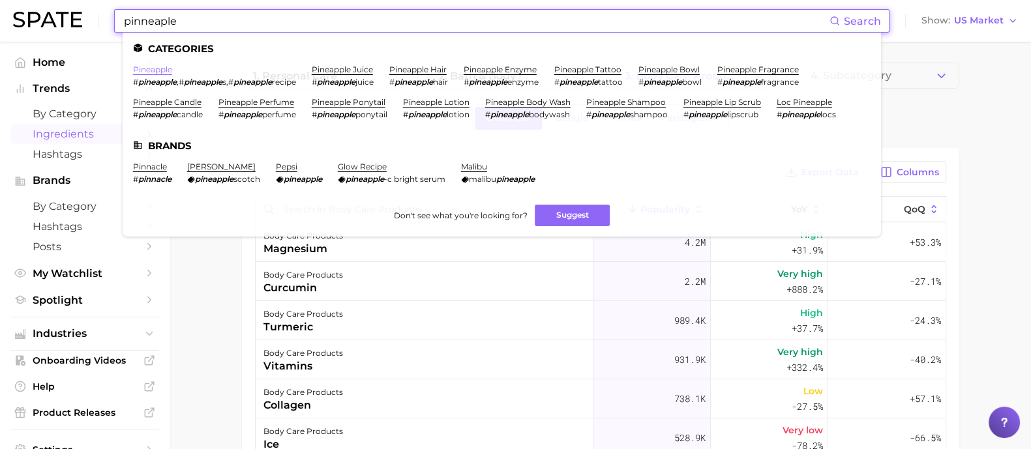
type input "pinneaple"
click at [157, 71] on link "pineapple" at bounding box center [152, 70] width 39 height 10
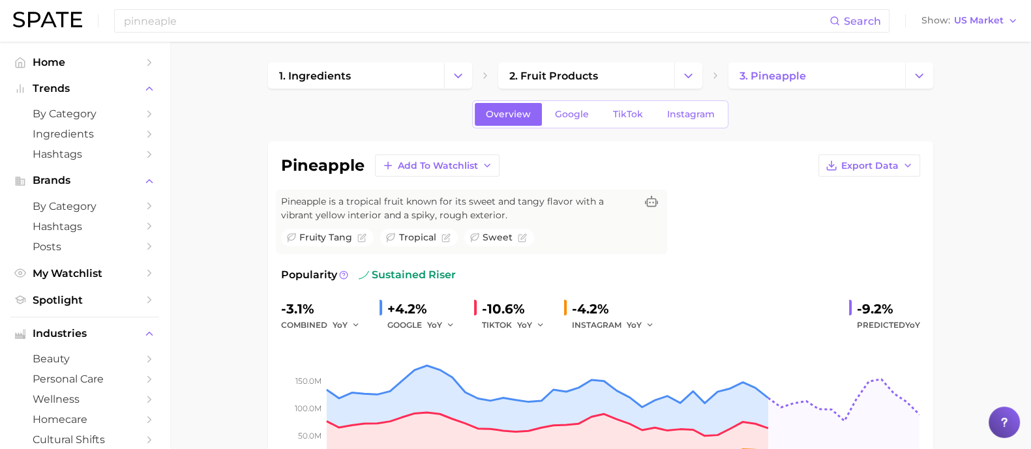
click at [319, 33] on div "pinneaple Search Show US Market" at bounding box center [515, 21] width 1004 height 42
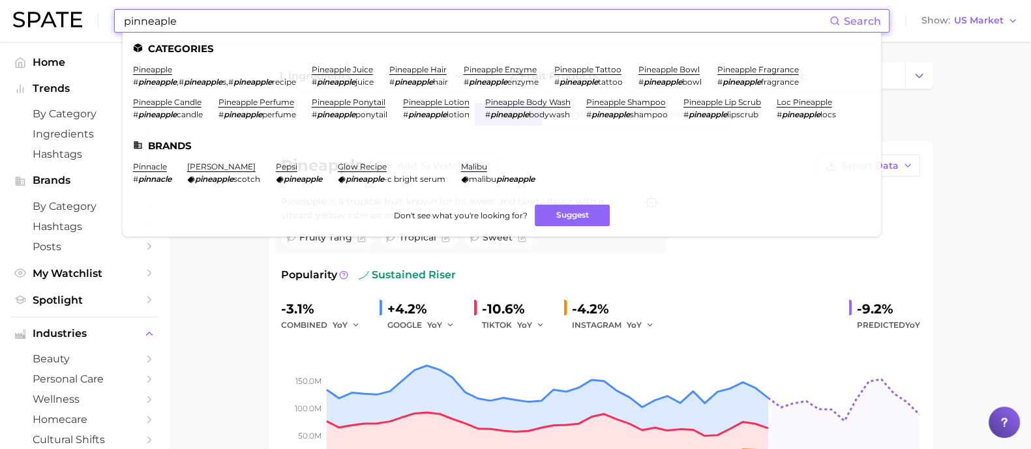
click at [316, 26] on input "pinneaple" at bounding box center [476, 21] width 707 height 22
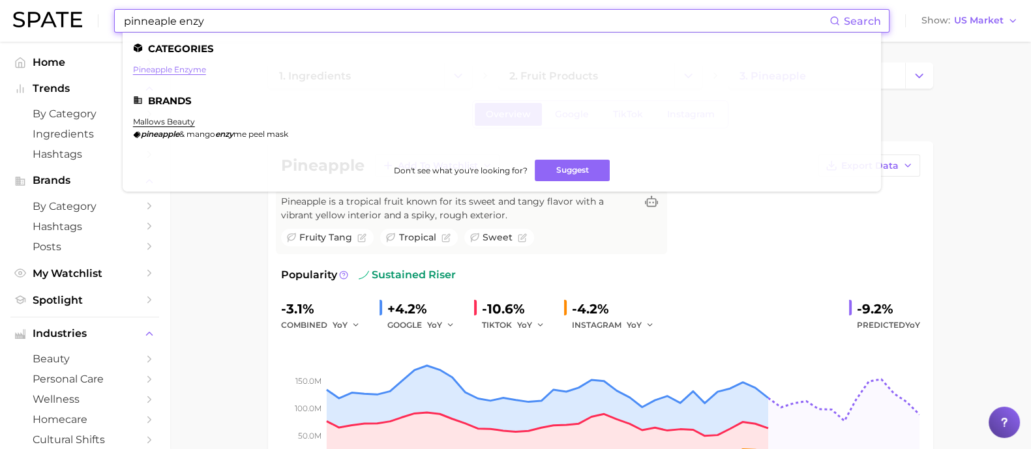
type input "pinneaple enzy"
click at [174, 71] on link "pineapple enzyme" at bounding box center [169, 70] width 73 height 10
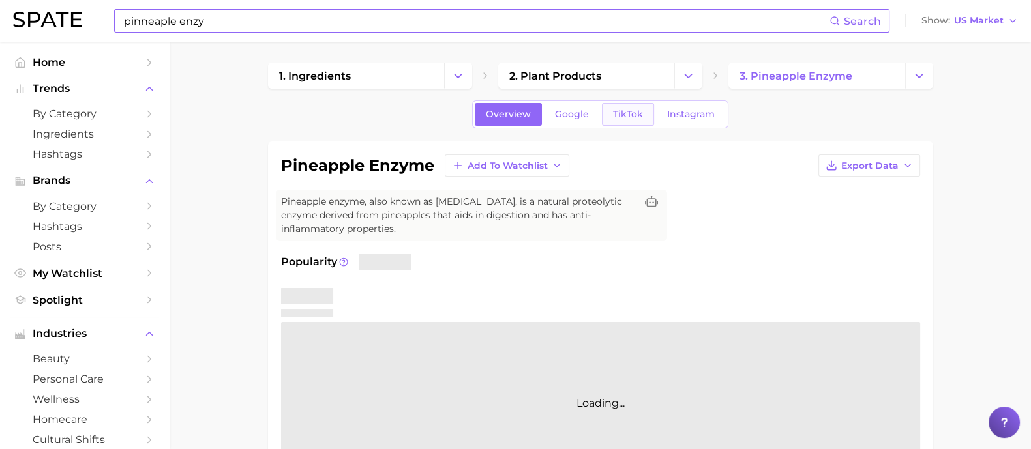
click at [647, 115] on link "TikTok" at bounding box center [628, 114] width 52 height 23
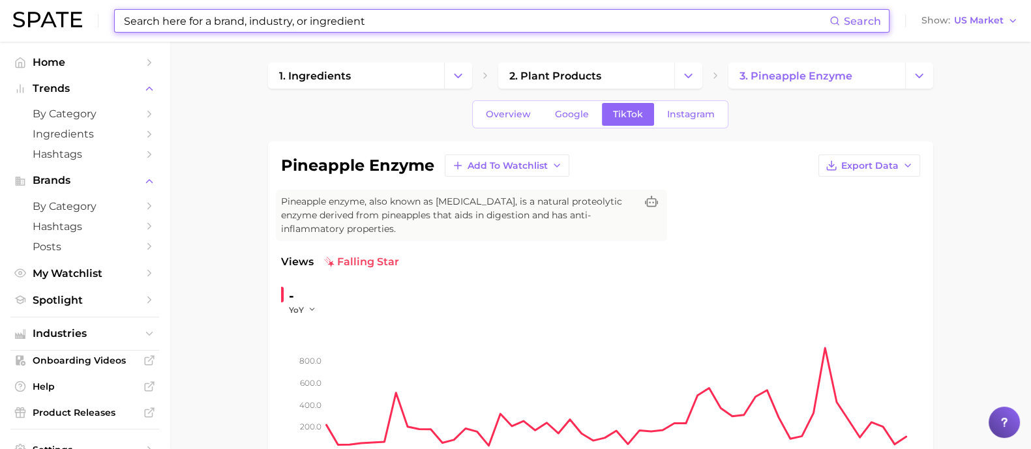
click at [308, 27] on input at bounding box center [476, 21] width 707 height 22
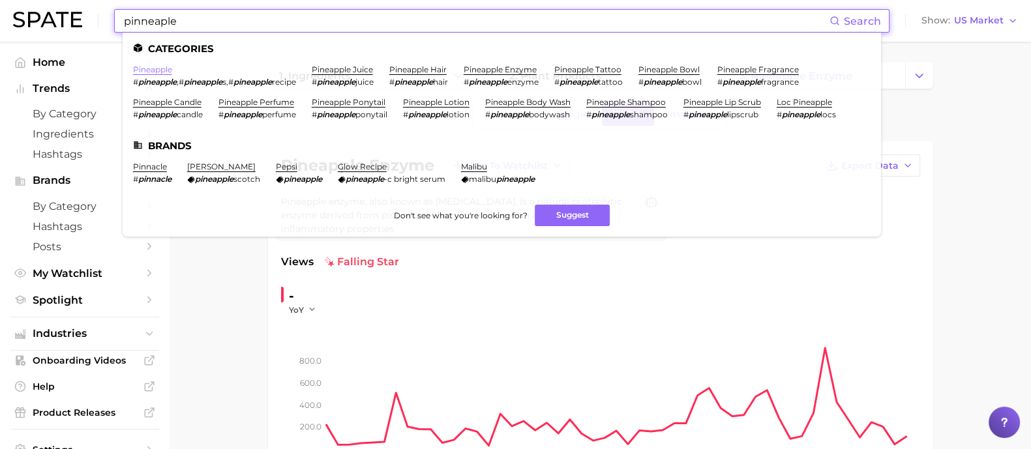
type input "pinneaple"
click at [160, 66] on link "pineapple" at bounding box center [152, 70] width 39 height 10
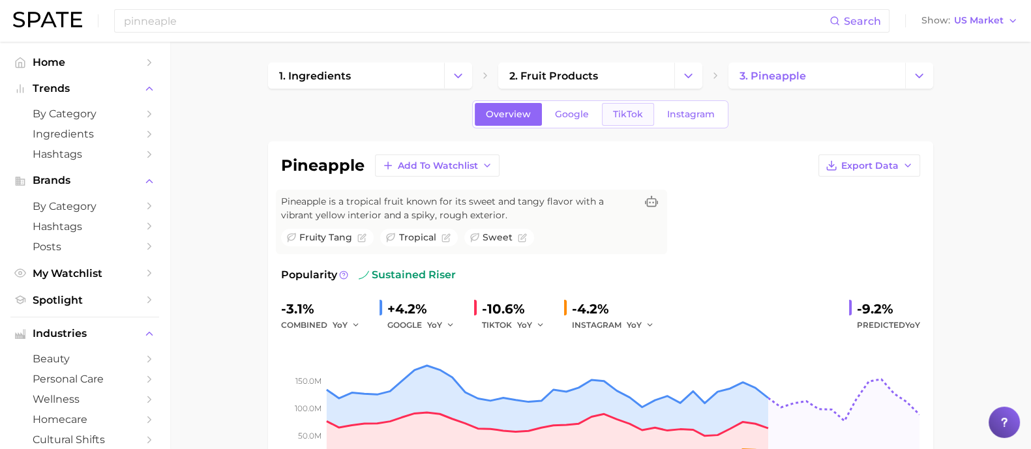
click at [624, 106] on link "TikTok" at bounding box center [628, 114] width 52 height 23
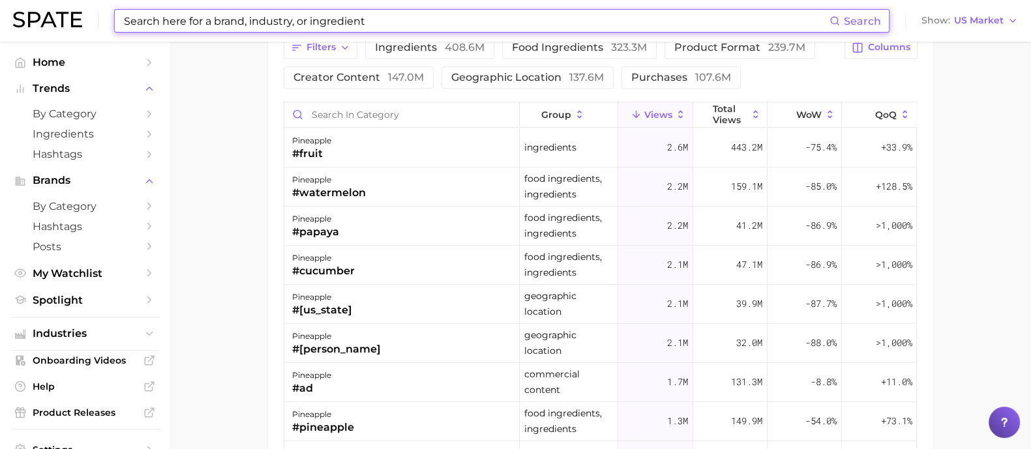
scroll to position [815, 0]
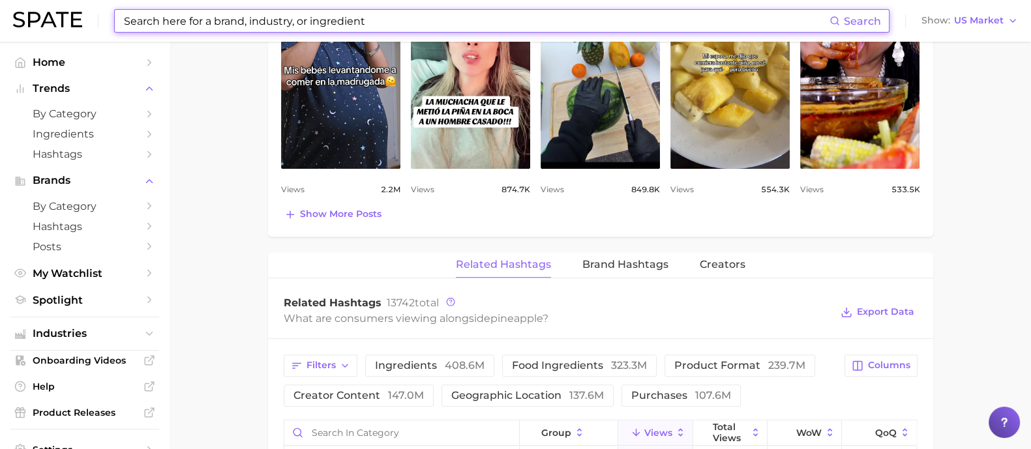
click at [341, 20] on input at bounding box center [476, 21] width 707 height 22
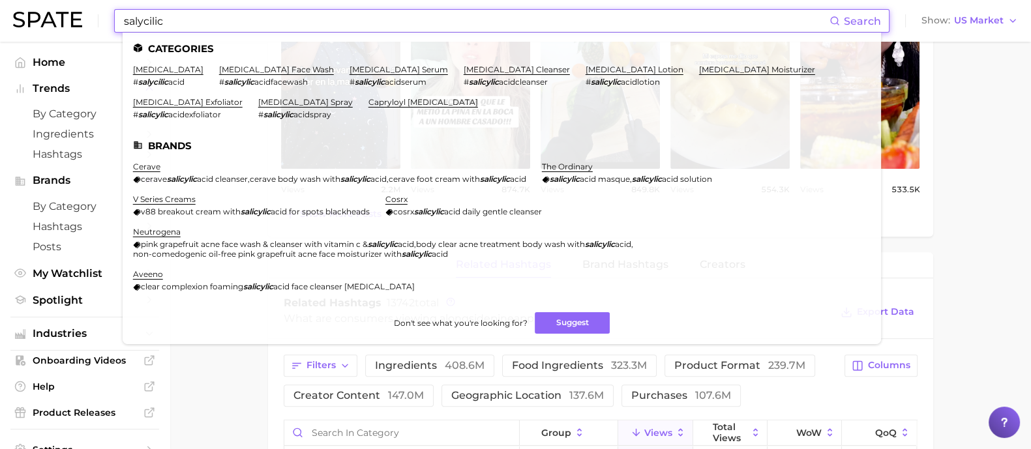
type input "salycilic"
click at [164, 70] on link "[MEDICAL_DATA]" at bounding box center [168, 70] width 70 height 10
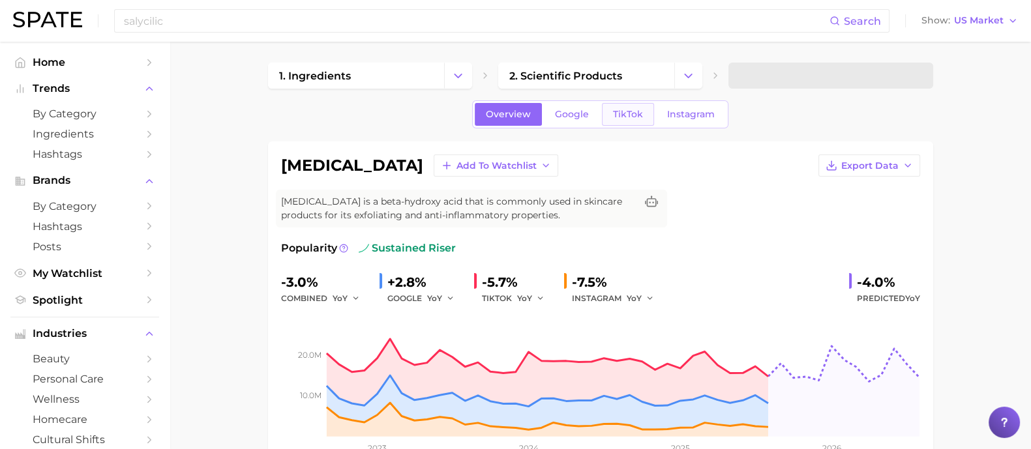
click at [626, 109] on span "TikTok" at bounding box center [628, 114] width 30 height 11
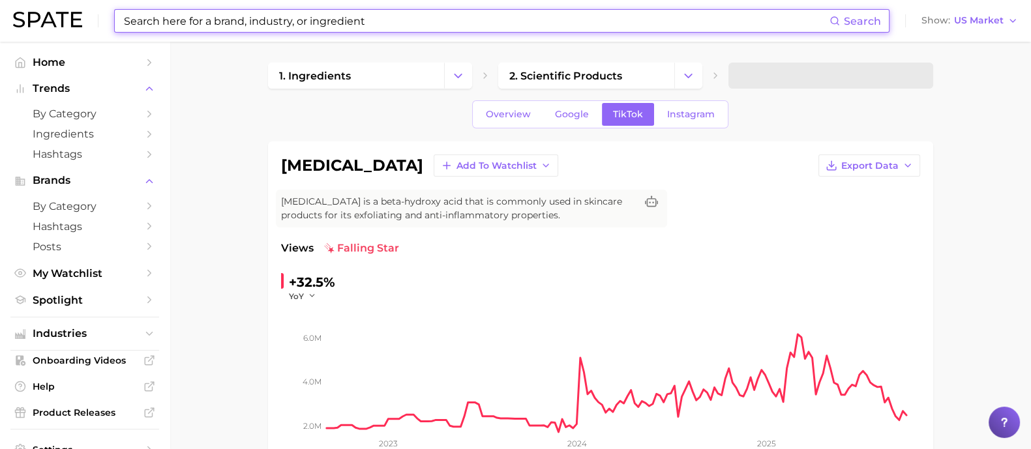
scroll to position [162, 0]
